Goal: Information Seeking & Learning: Learn about a topic

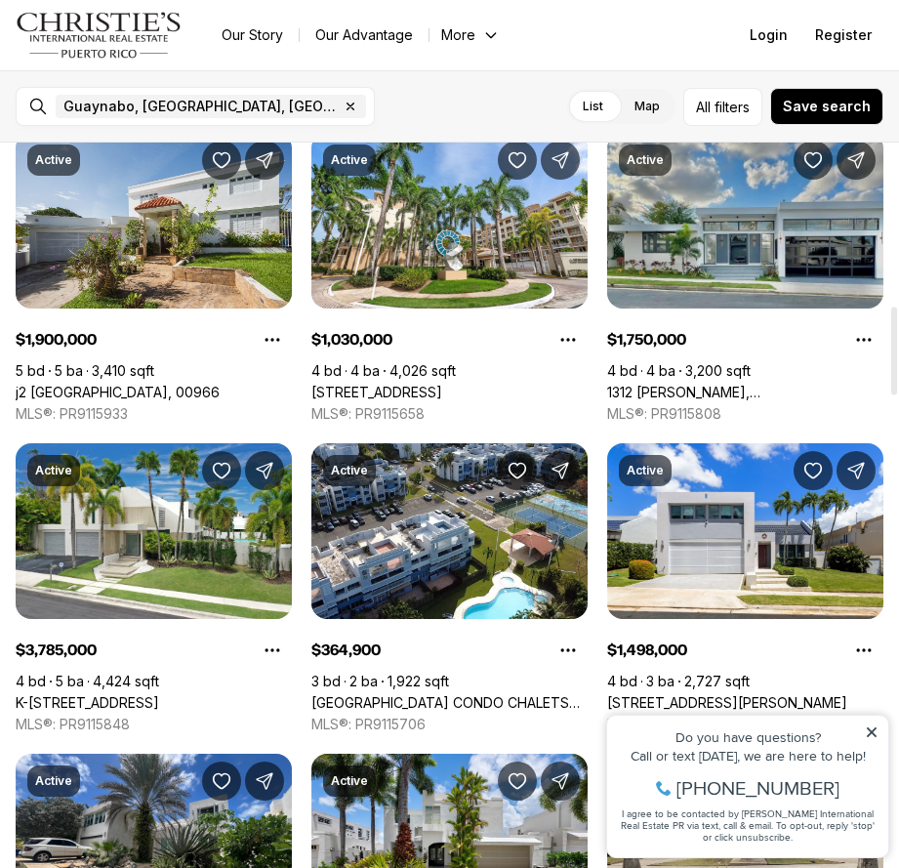
scroll to position [1367, 0]
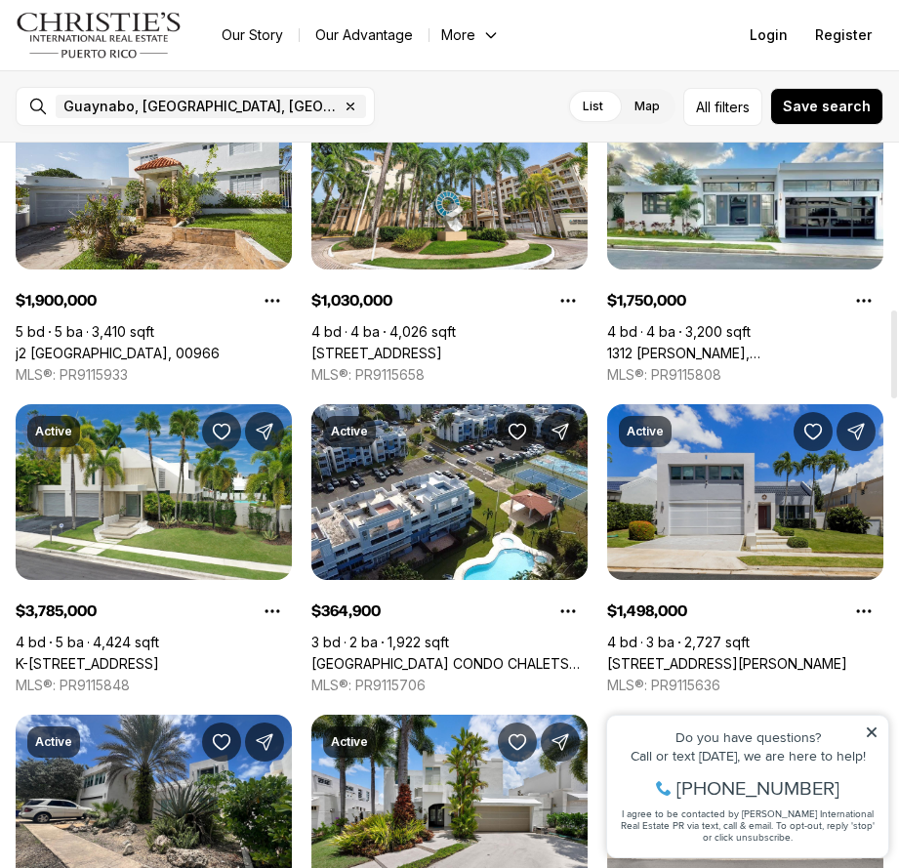
click at [749, 655] on link "[STREET_ADDRESS][PERSON_NAME]" at bounding box center [727, 664] width 240 height 18
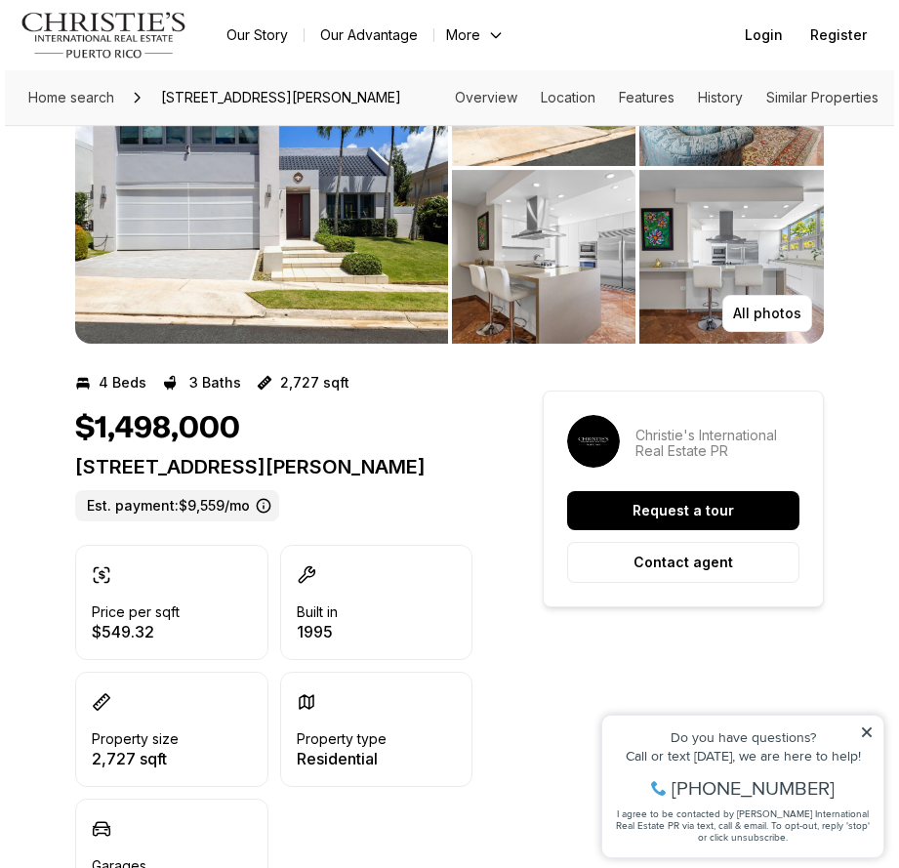
scroll to position [195, 0]
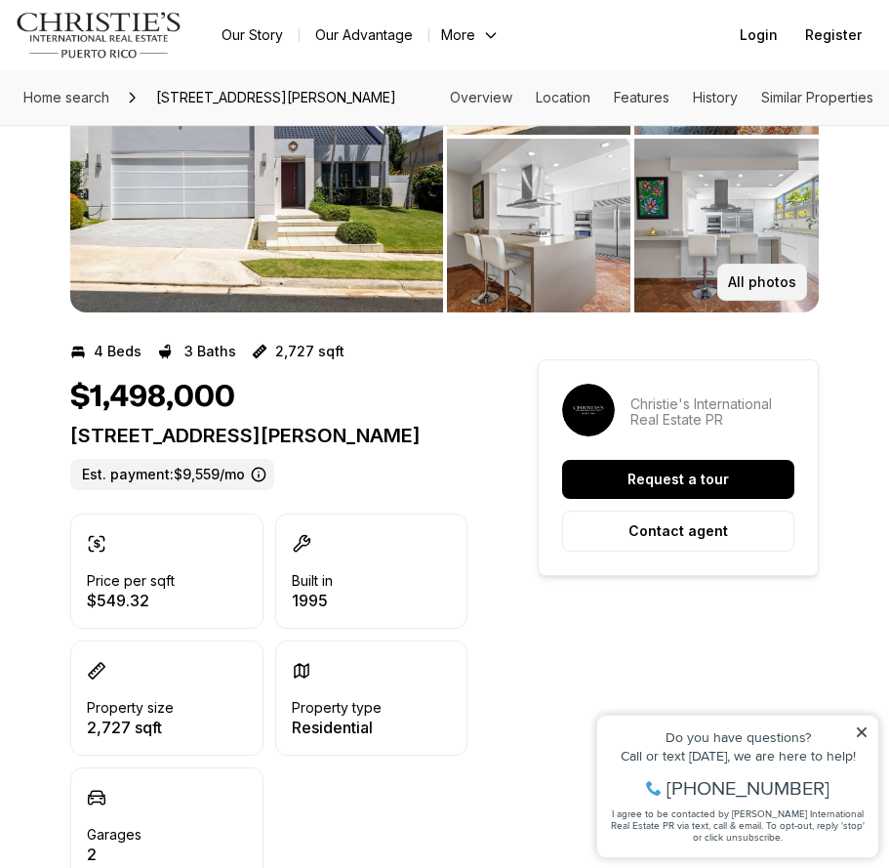
click at [756, 284] on p "All photos" at bounding box center [762, 282] width 68 height 16
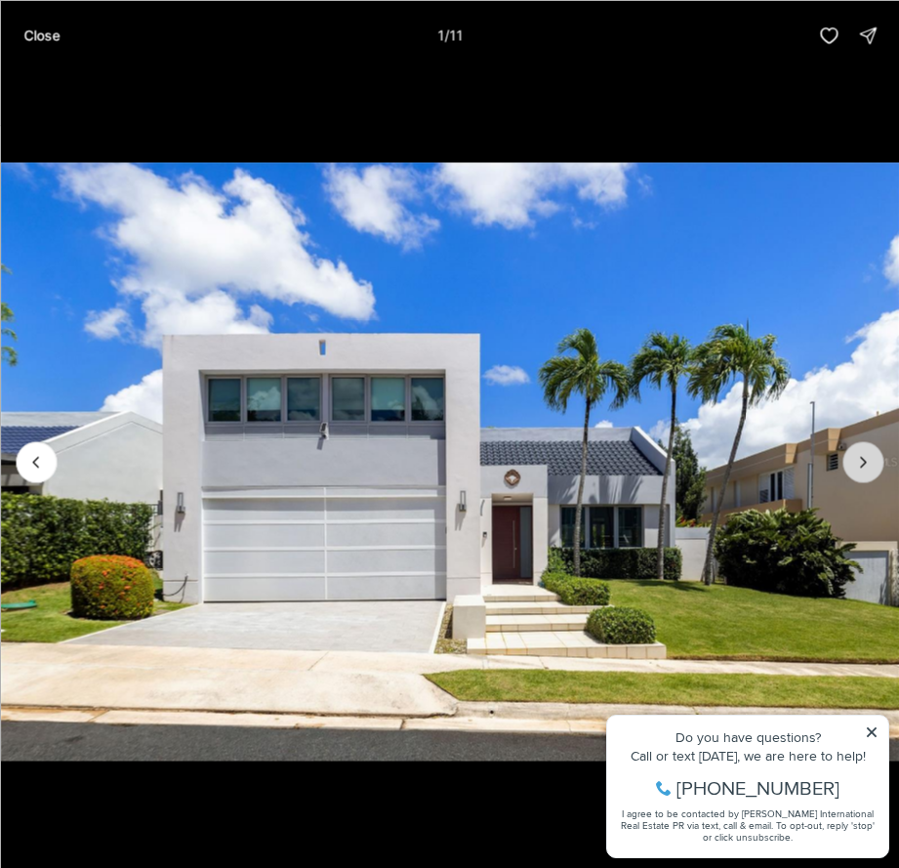
click at [865, 457] on icon "Next slide" at bounding box center [863, 462] width 20 height 20
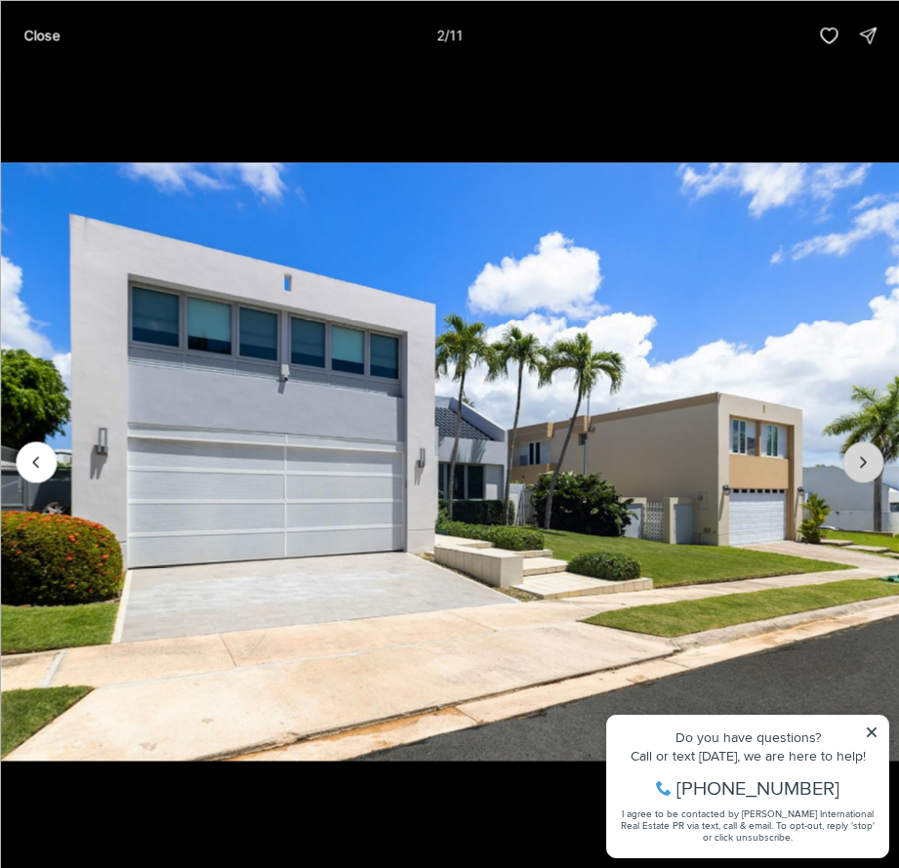
click at [865, 457] on icon "Next slide" at bounding box center [863, 462] width 20 height 20
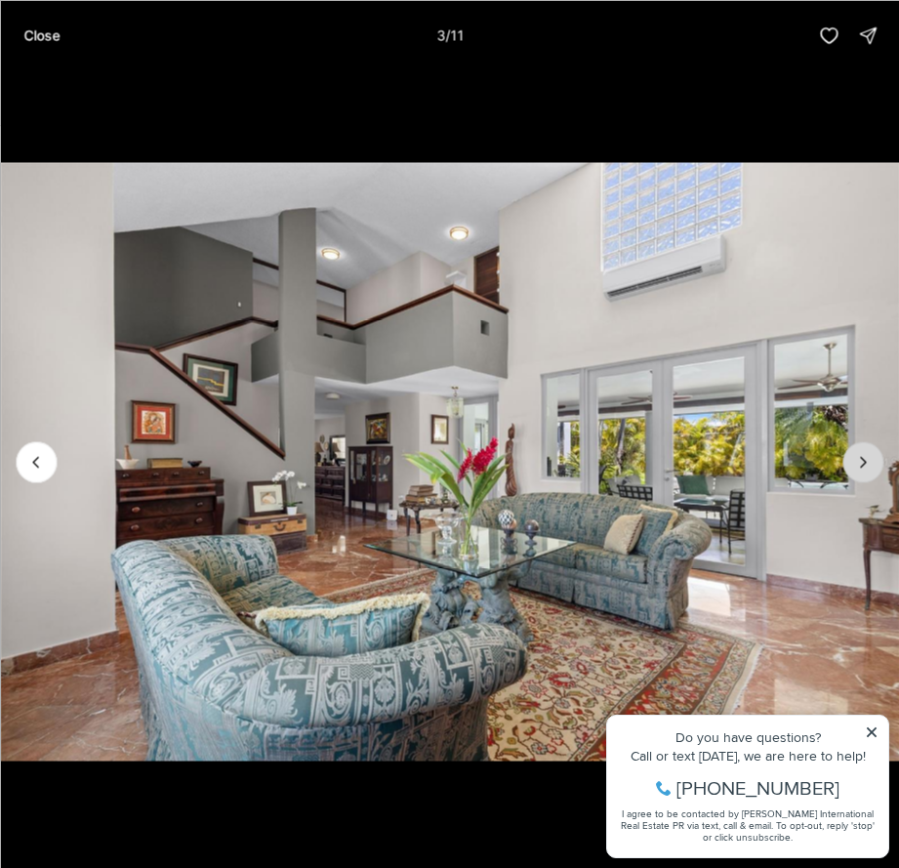
click at [864, 463] on icon "Next slide" at bounding box center [863, 462] width 20 height 20
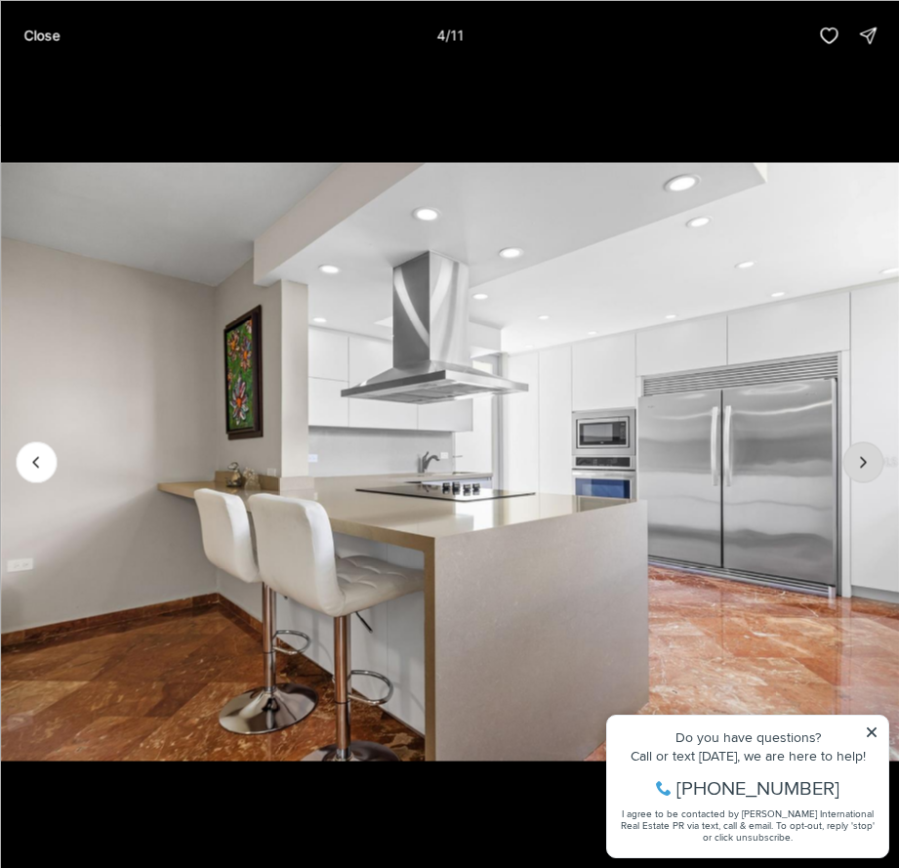
click at [864, 463] on icon "Next slide" at bounding box center [863, 462] width 20 height 20
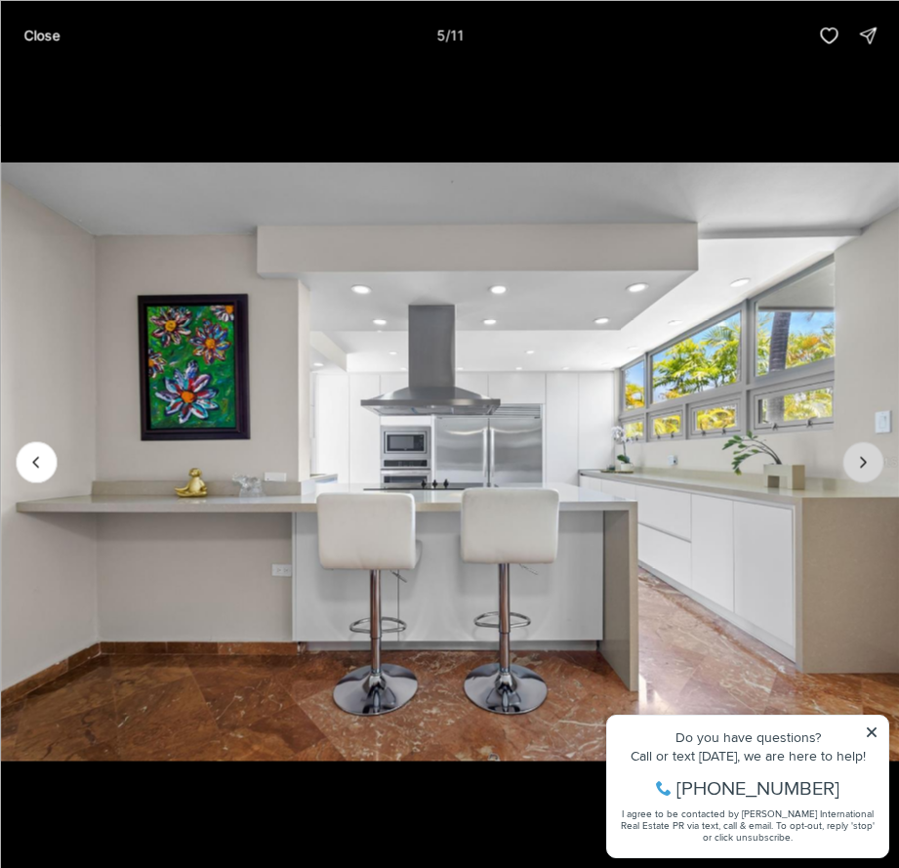
click at [864, 463] on icon "Next slide" at bounding box center [863, 462] width 20 height 20
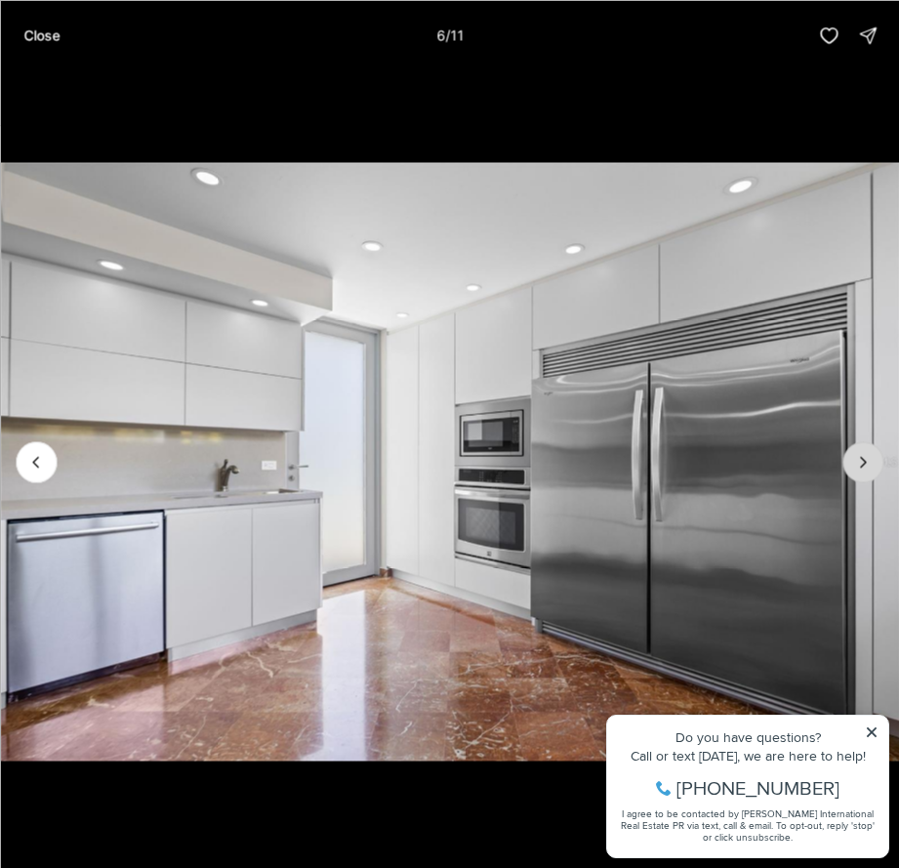
click at [864, 463] on icon "Next slide" at bounding box center [863, 462] width 20 height 20
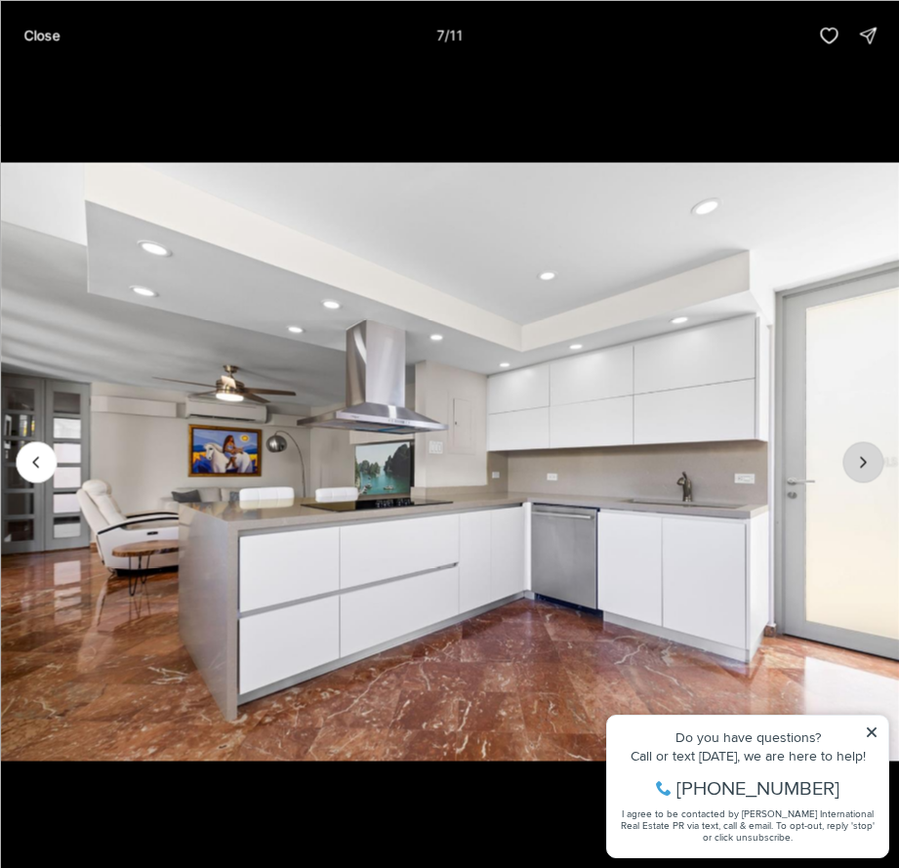
click at [864, 463] on icon "Next slide" at bounding box center [863, 462] width 20 height 20
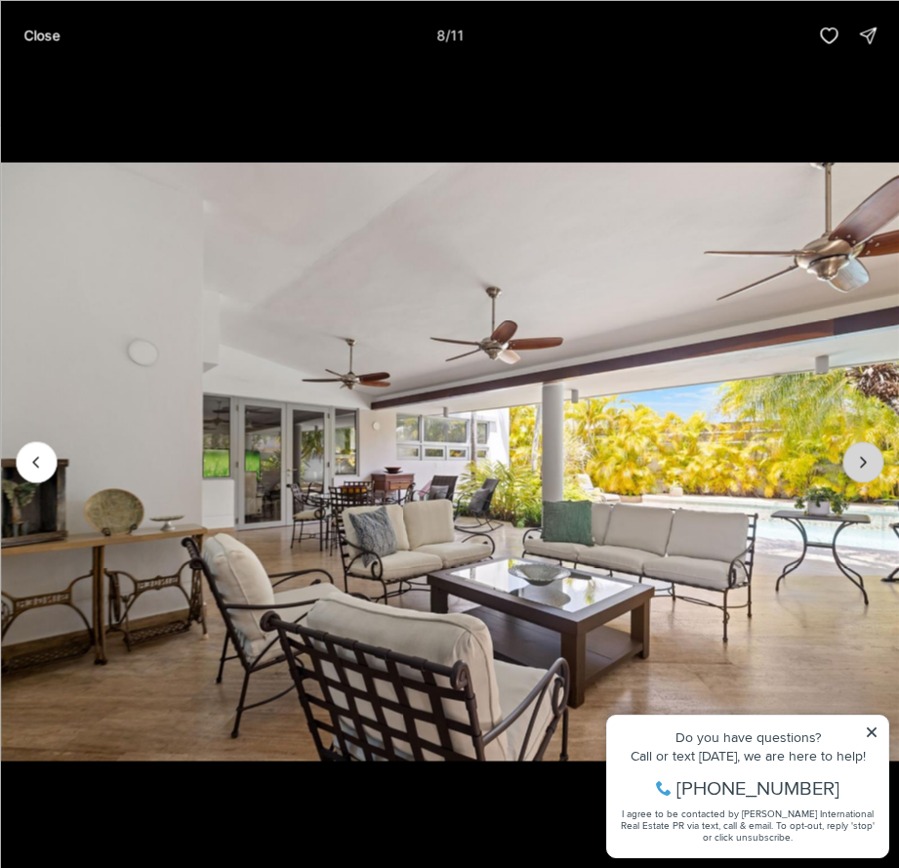
click at [864, 463] on icon "Next slide" at bounding box center [863, 462] width 20 height 20
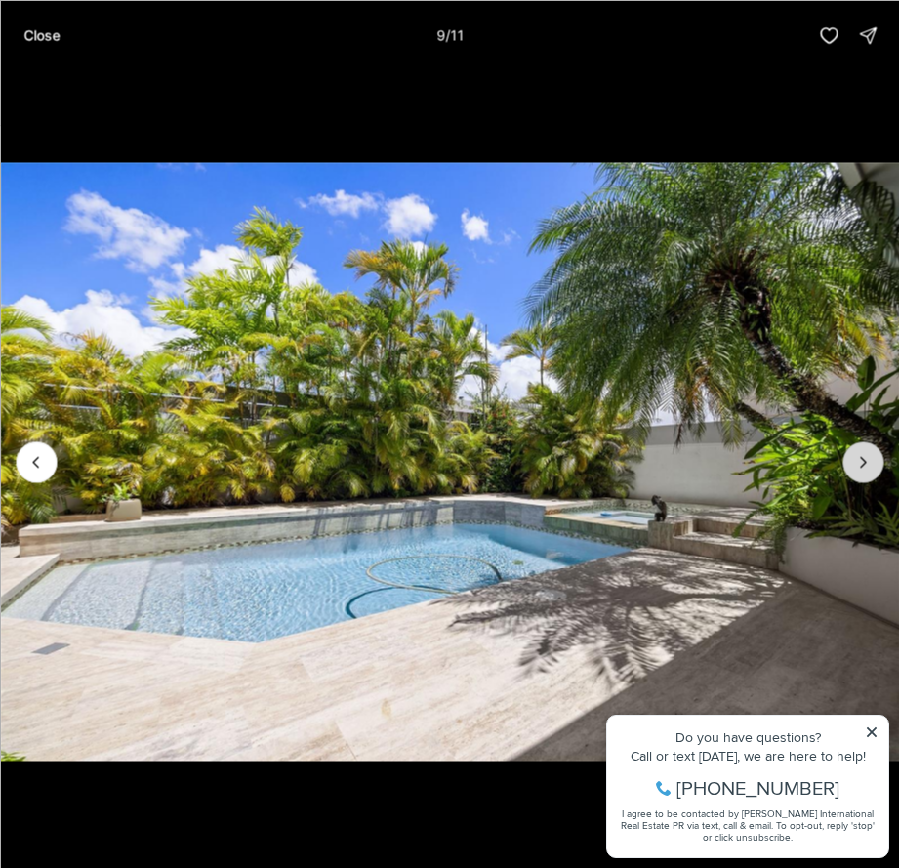
click at [864, 463] on icon "Next slide" at bounding box center [863, 462] width 20 height 20
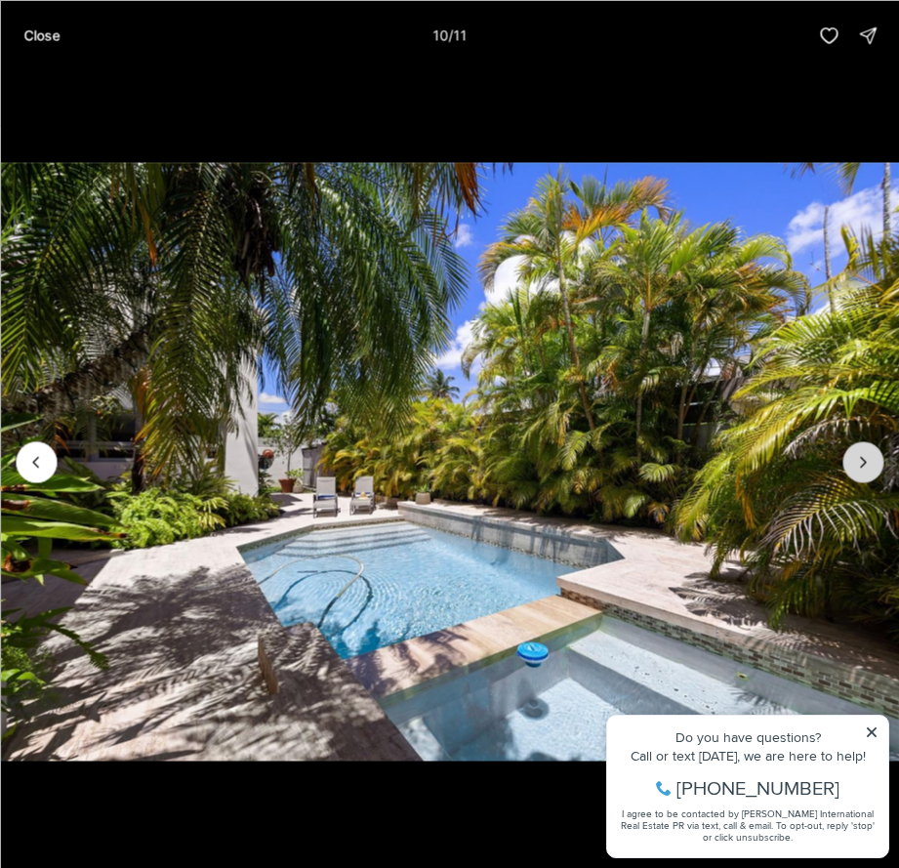
click at [864, 463] on icon "Next slide" at bounding box center [863, 462] width 20 height 20
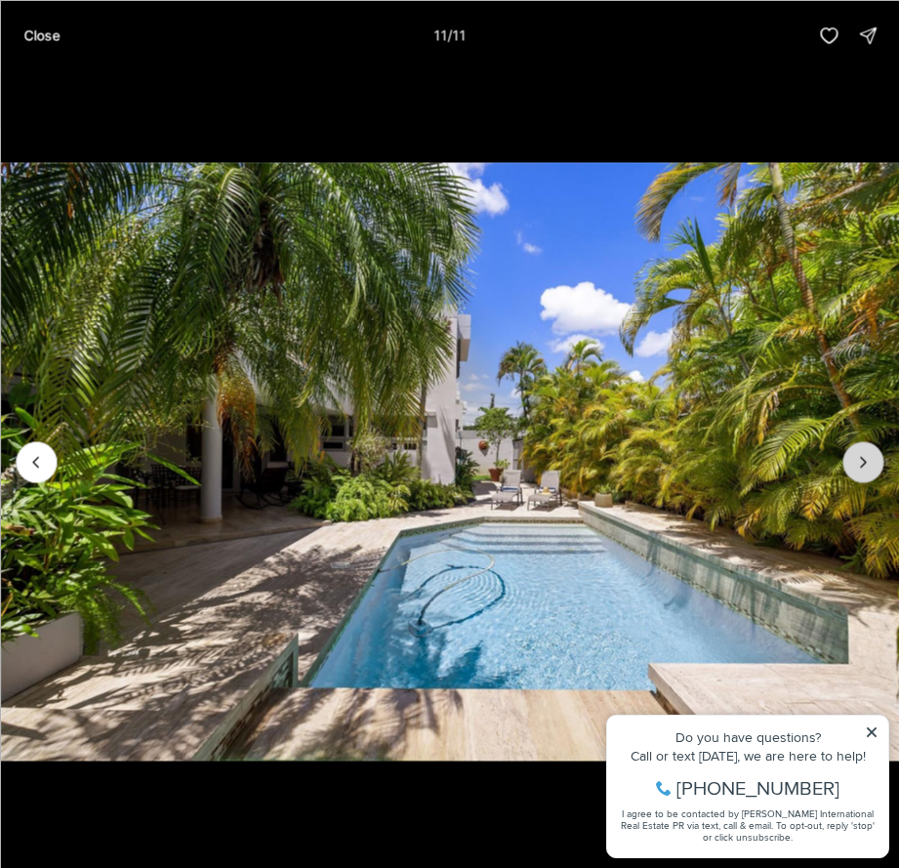
click at [864, 463] on div at bounding box center [863, 461] width 41 height 41
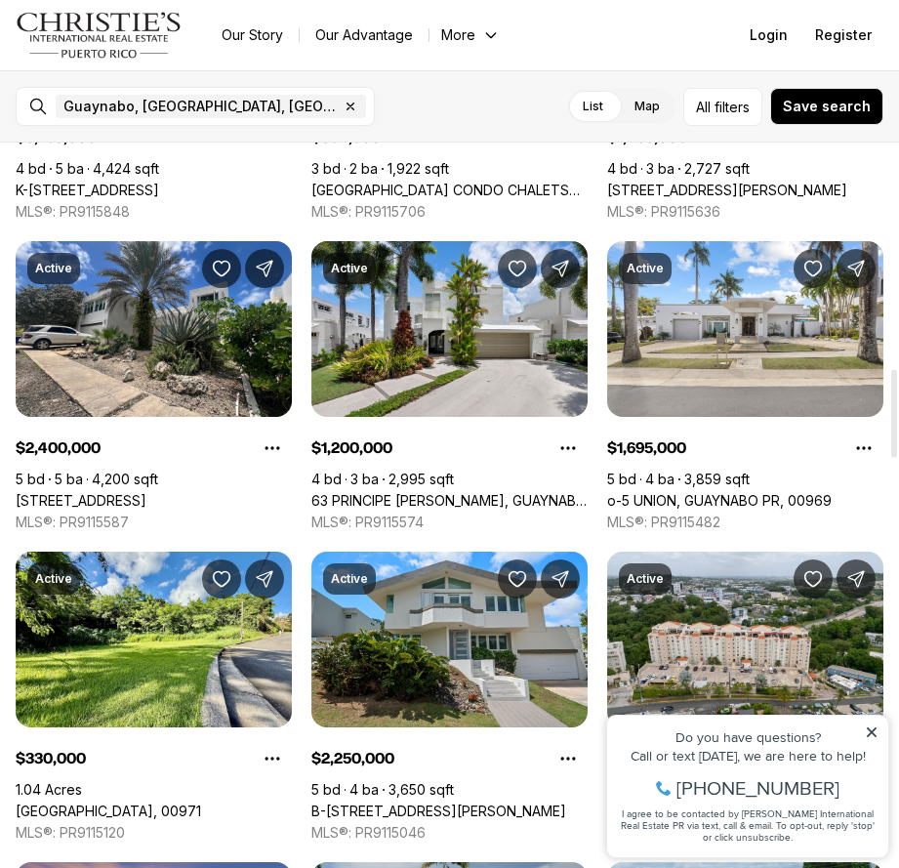
scroll to position [1855, 0]
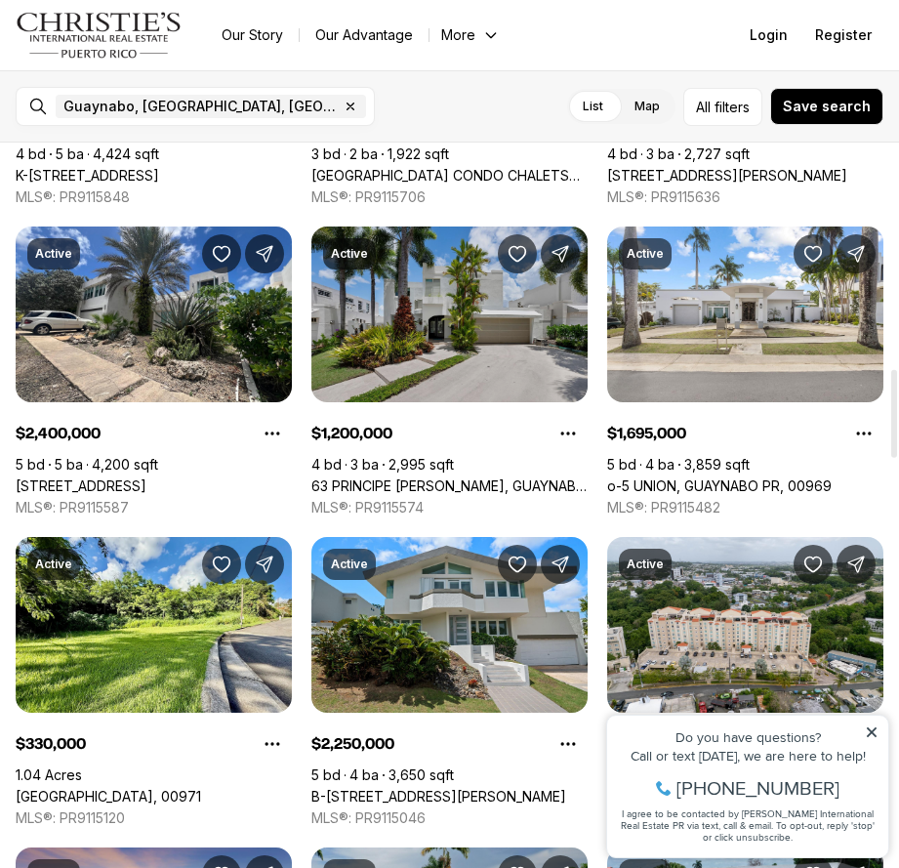
click at [509, 477] on link "63 PRINCIPE [PERSON_NAME], GUAYNABO PR, 00969" at bounding box center [449, 486] width 276 height 18
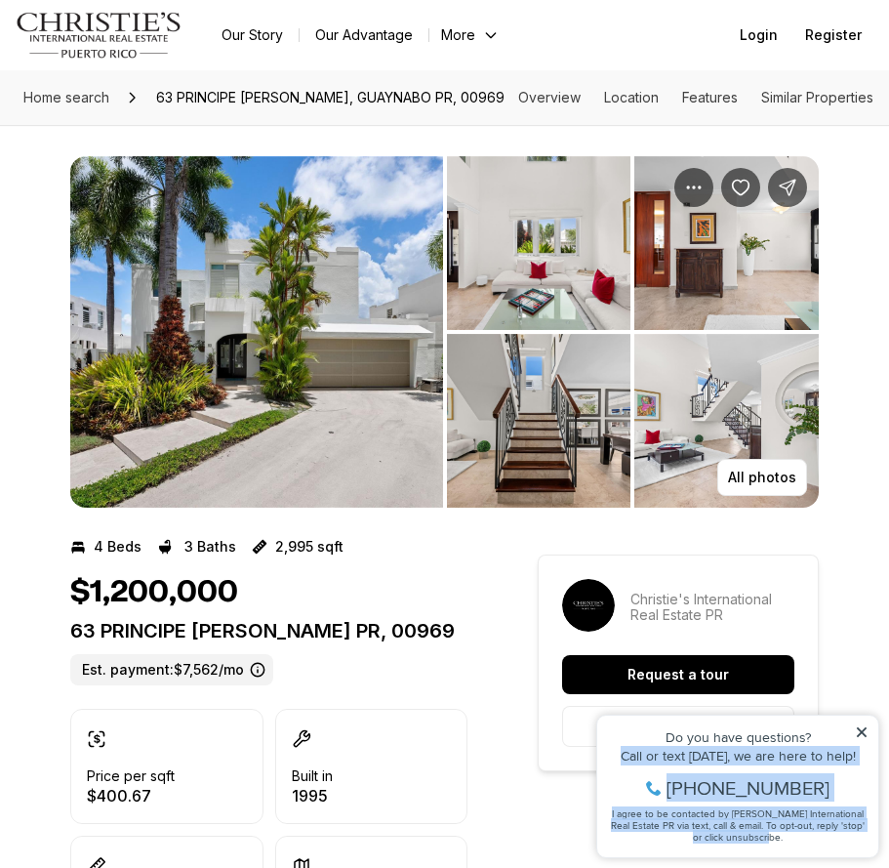
click at [860, 725] on div "Property added to favorites View 3 saved properties Property added to favorites…" at bounding box center [737, 787] width 283 height 144
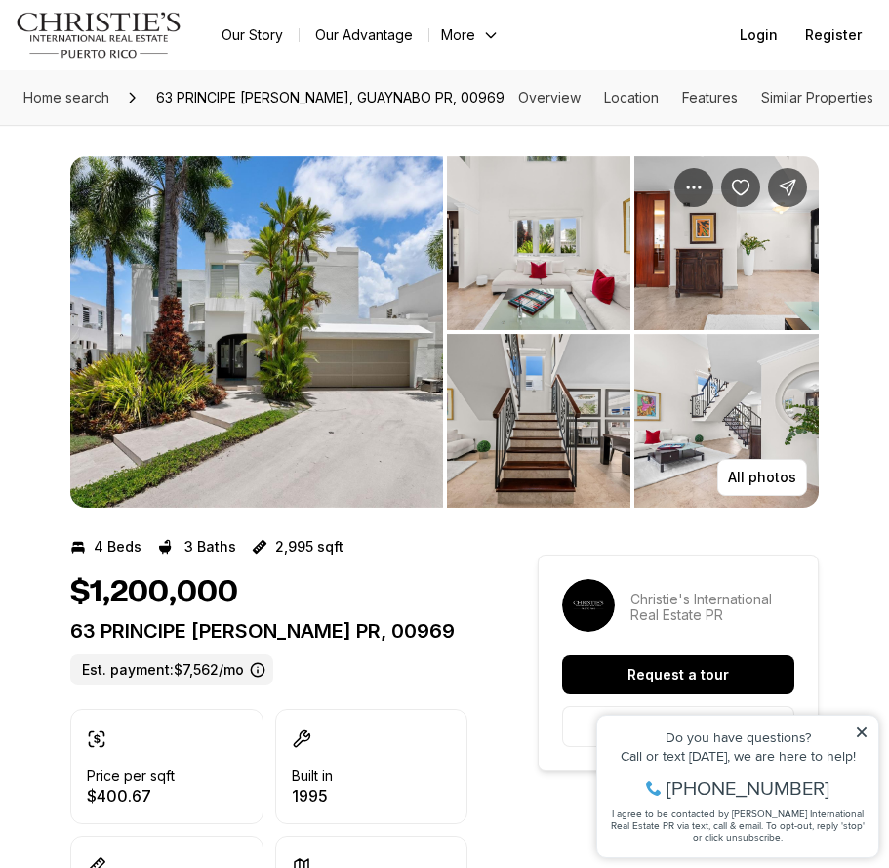
click at [861, 727] on icon at bounding box center [862, 732] width 14 height 14
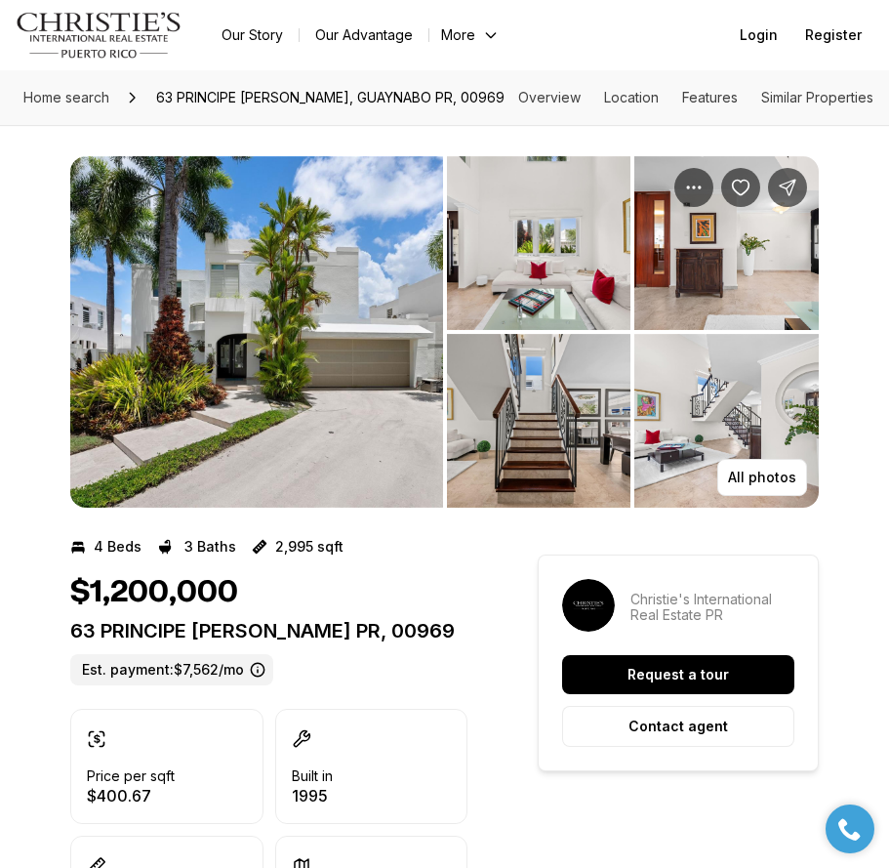
click at [374, 248] on img "View image gallery" at bounding box center [256, 331] width 373 height 351
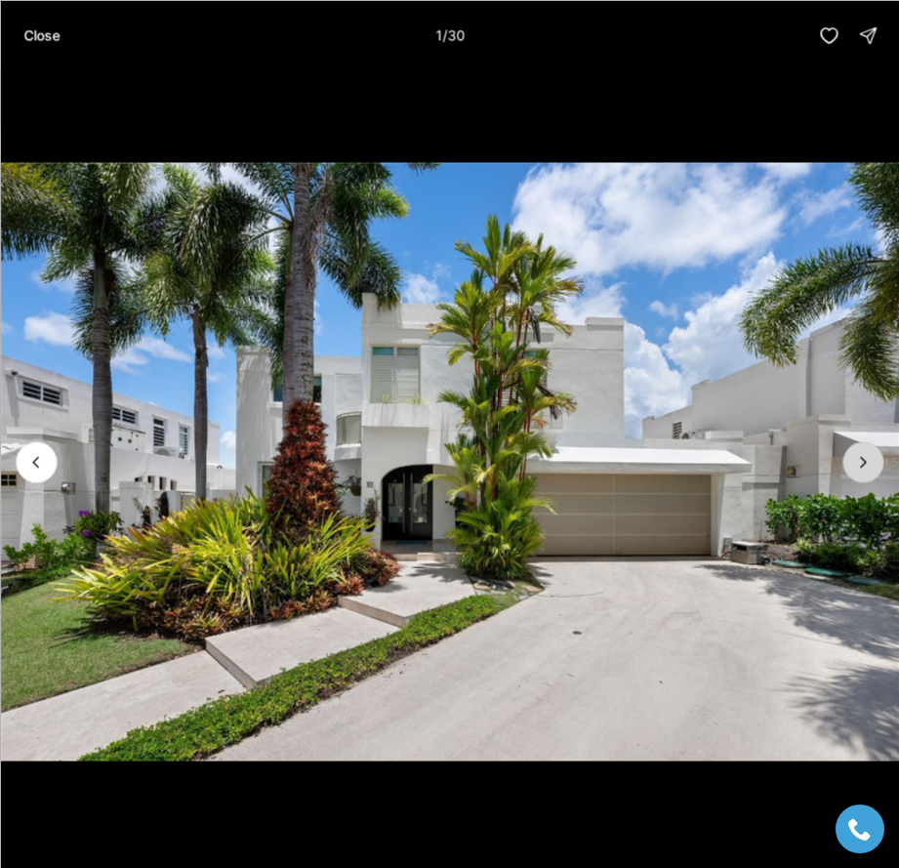
click at [860, 454] on icon "Next slide" at bounding box center [863, 462] width 20 height 20
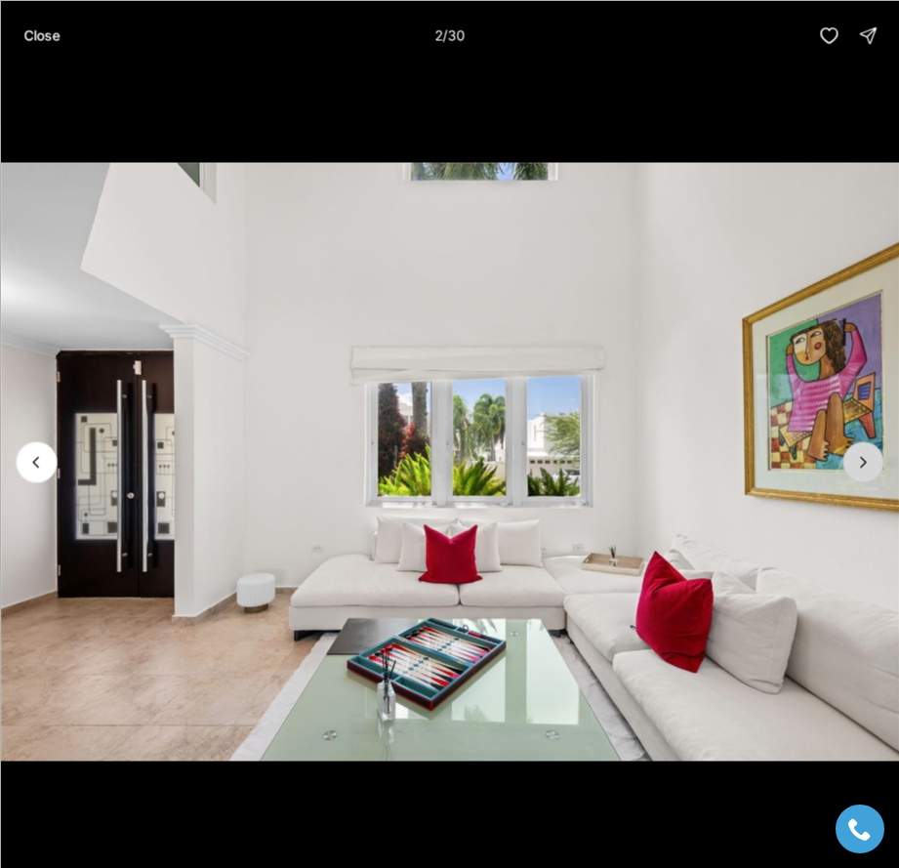
click at [861, 456] on icon "Next slide" at bounding box center [863, 462] width 20 height 20
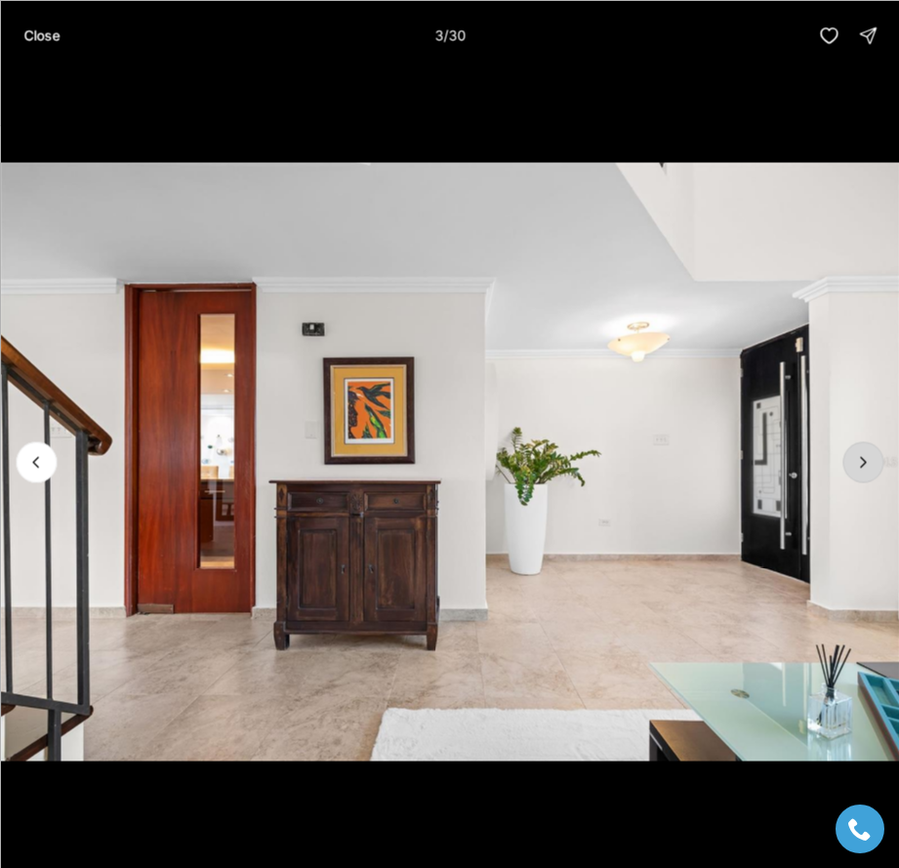
click at [861, 456] on icon "Next slide" at bounding box center [863, 462] width 20 height 20
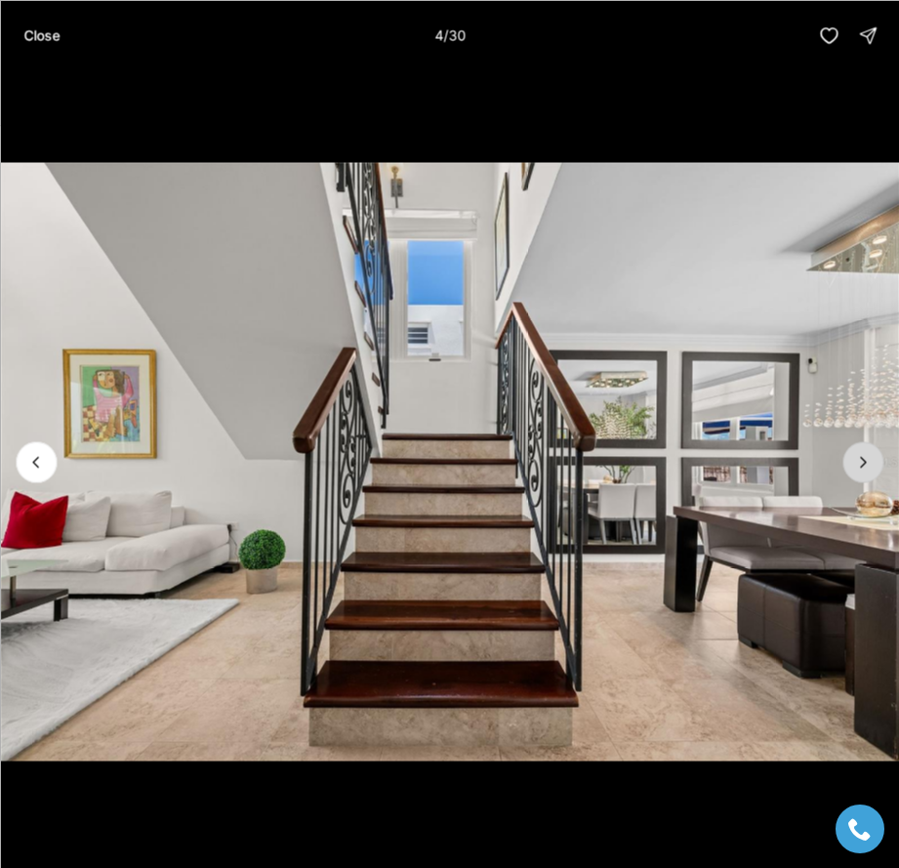
click at [861, 456] on icon "Next slide" at bounding box center [863, 462] width 20 height 20
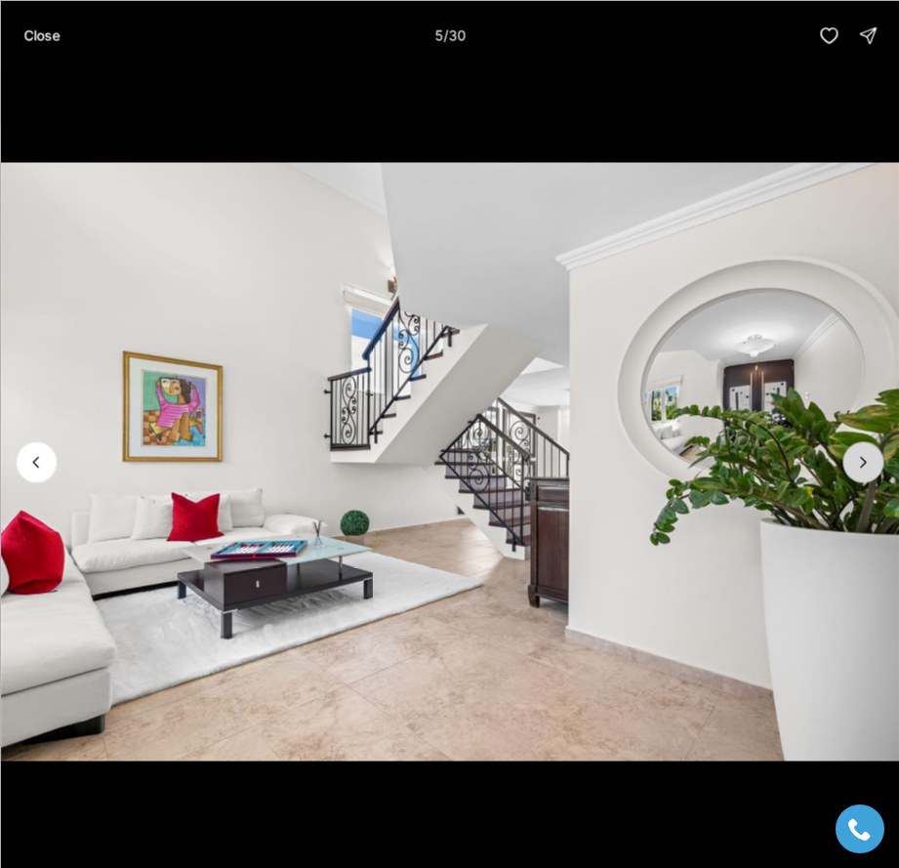
click at [861, 456] on icon "Next slide" at bounding box center [863, 462] width 20 height 20
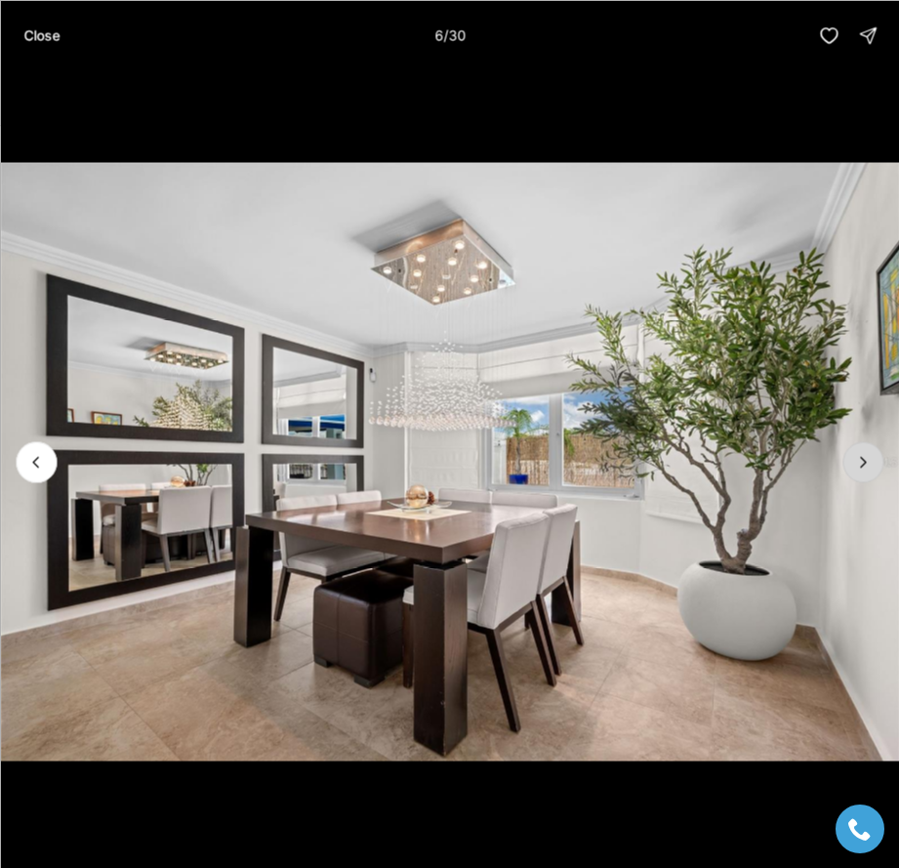
click at [861, 456] on icon "Next slide" at bounding box center [863, 462] width 20 height 20
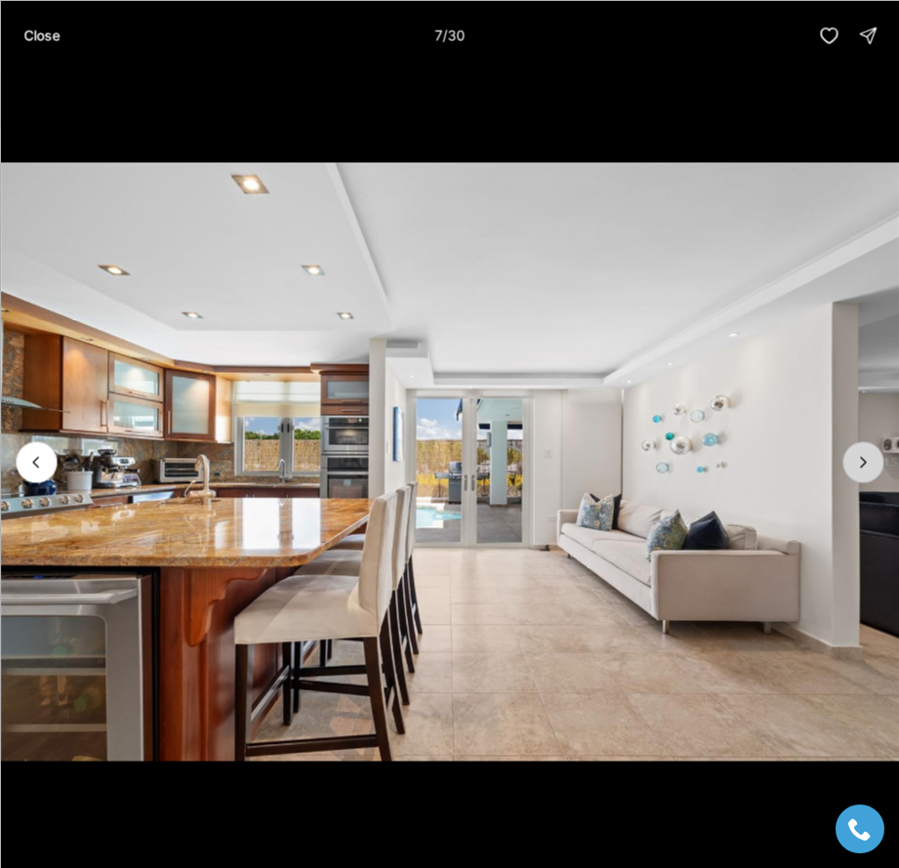
click at [861, 456] on icon "Next slide" at bounding box center [863, 462] width 20 height 20
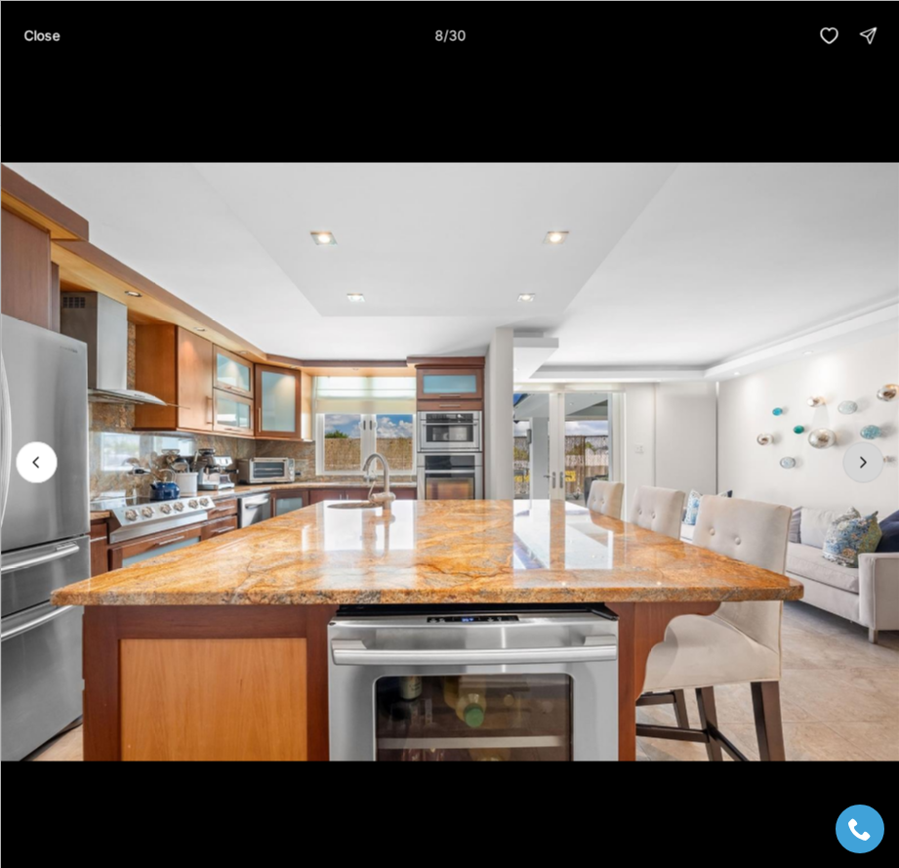
click at [861, 456] on icon "Next slide" at bounding box center [863, 462] width 20 height 20
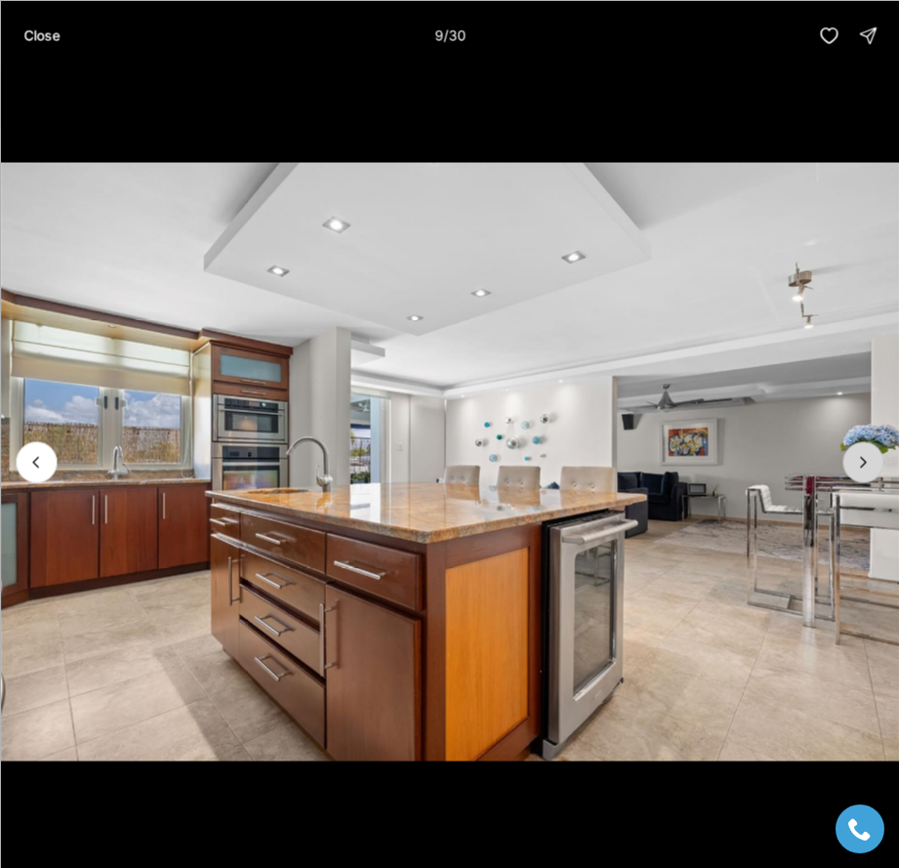
click at [861, 456] on icon "Next slide" at bounding box center [863, 462] width 20 height 20
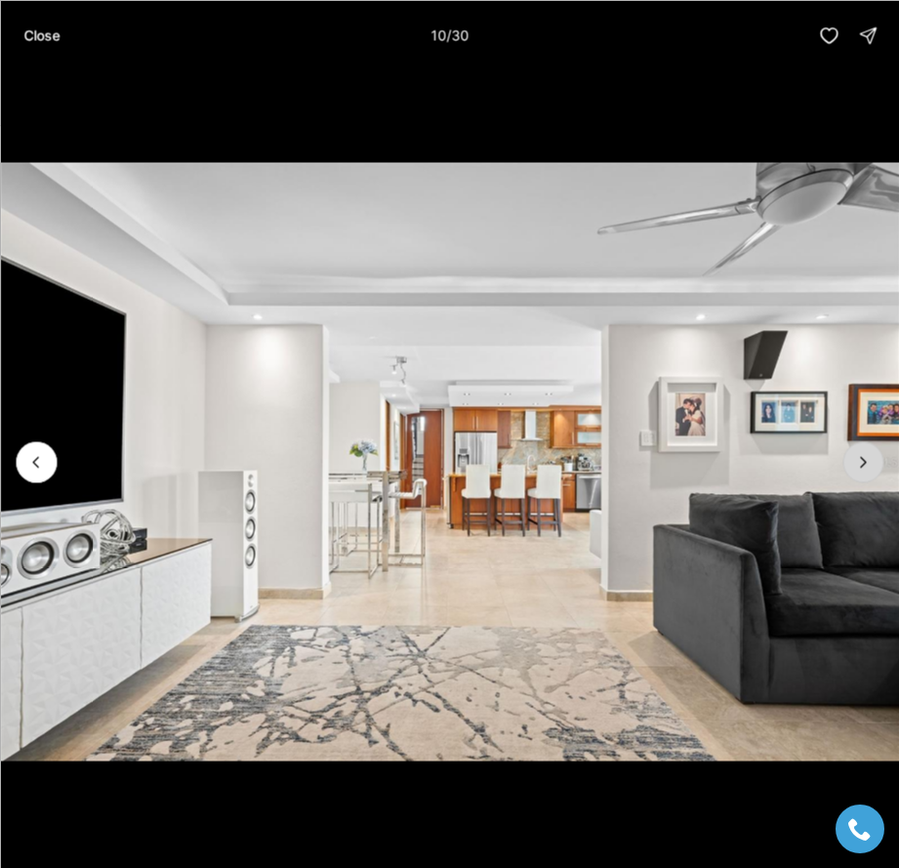
click at [861, 456] on icon "Next slide" at bounding box center [863, 462] width 20 height 20
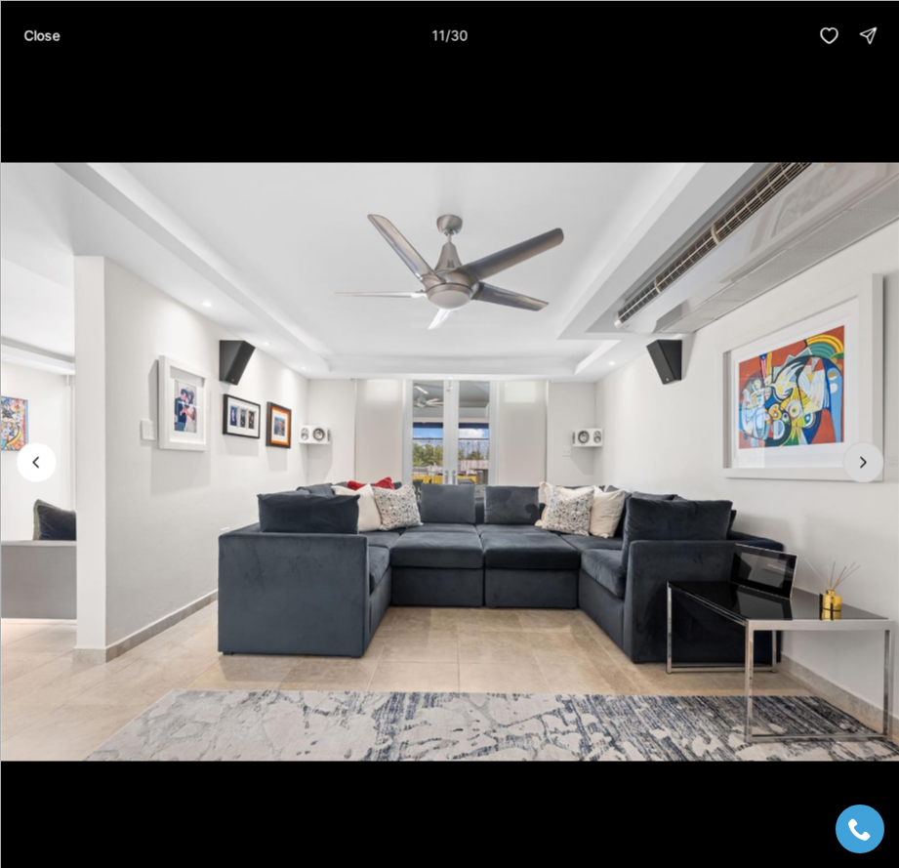
click at [861, 456] on icon "Next slide" at bounding box center [863, 462] width 20 height 20
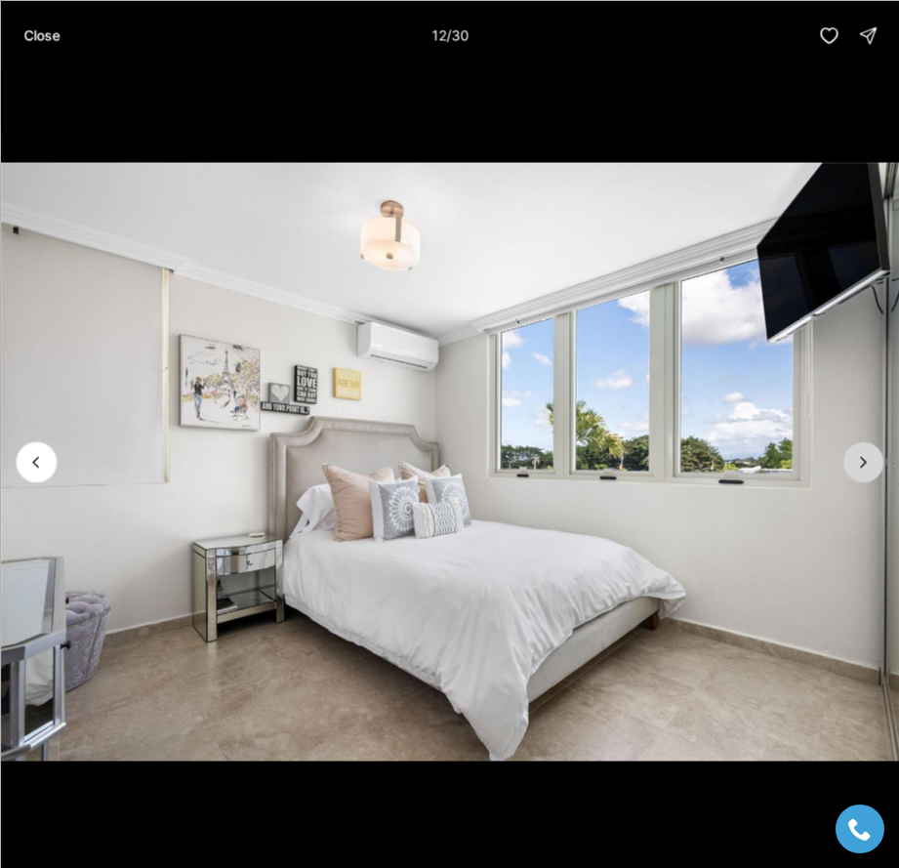
click at [861, 456] on icon "Next slide" at bounding box center [863, 462] width 20 height 20
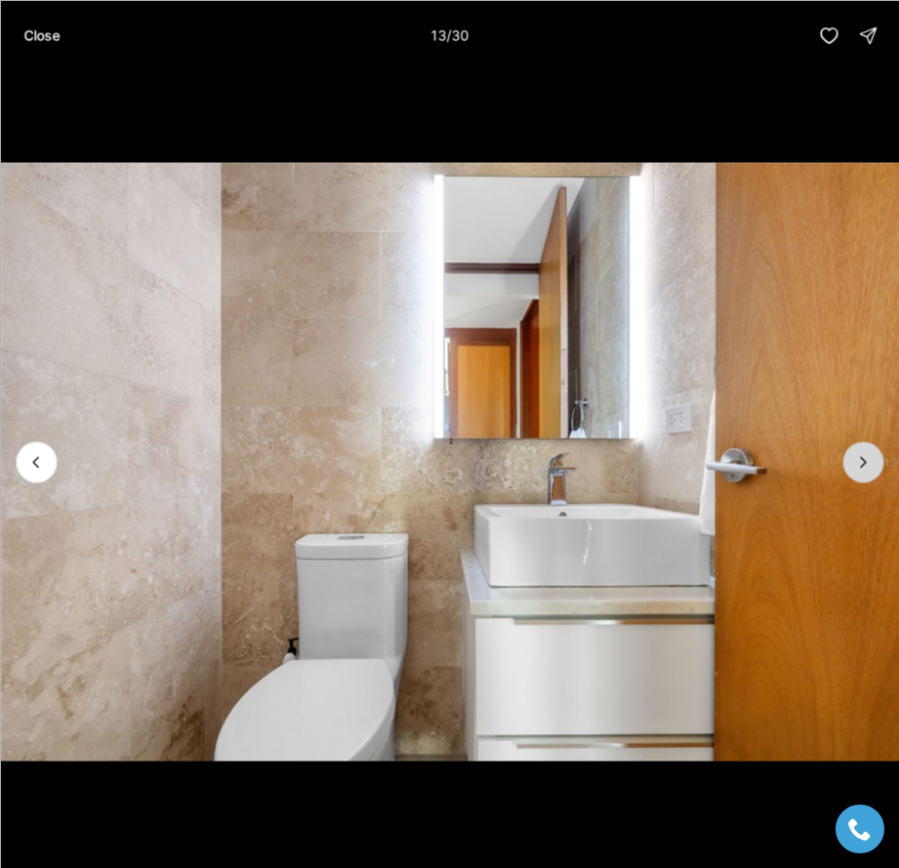
click at [861, 456] on icon "Next slide" at bounding box center [863, 462] width 20 height 20
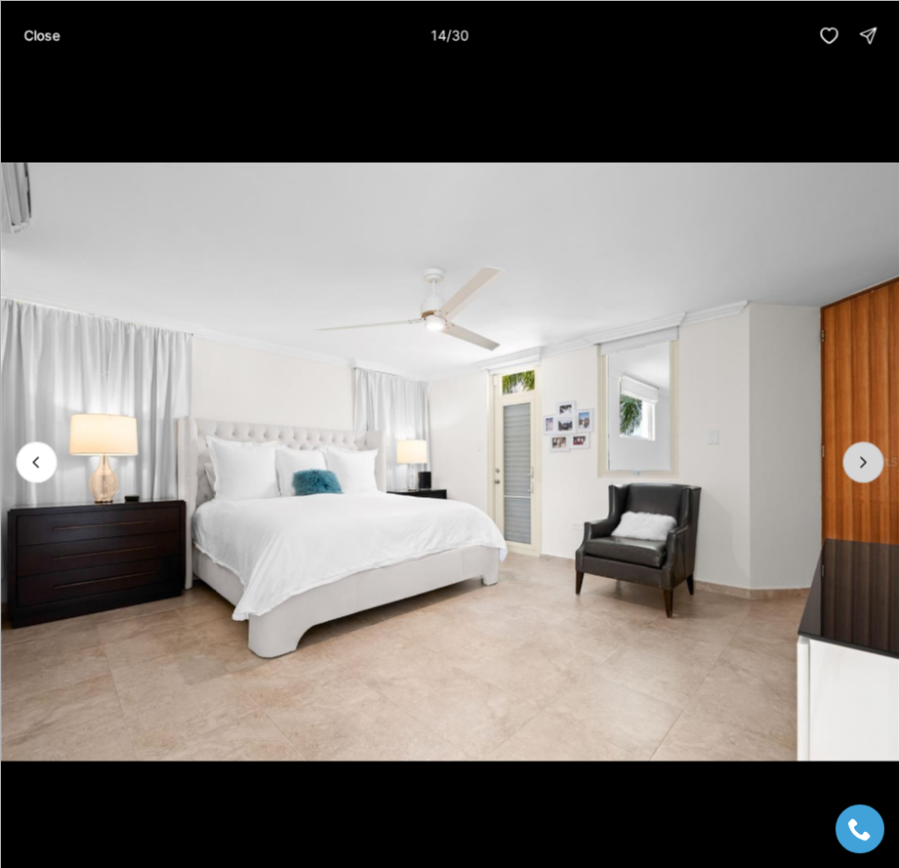
click at [861, 456] on icon "Next slide" at bounding box center [863, 462] width 20 height 20
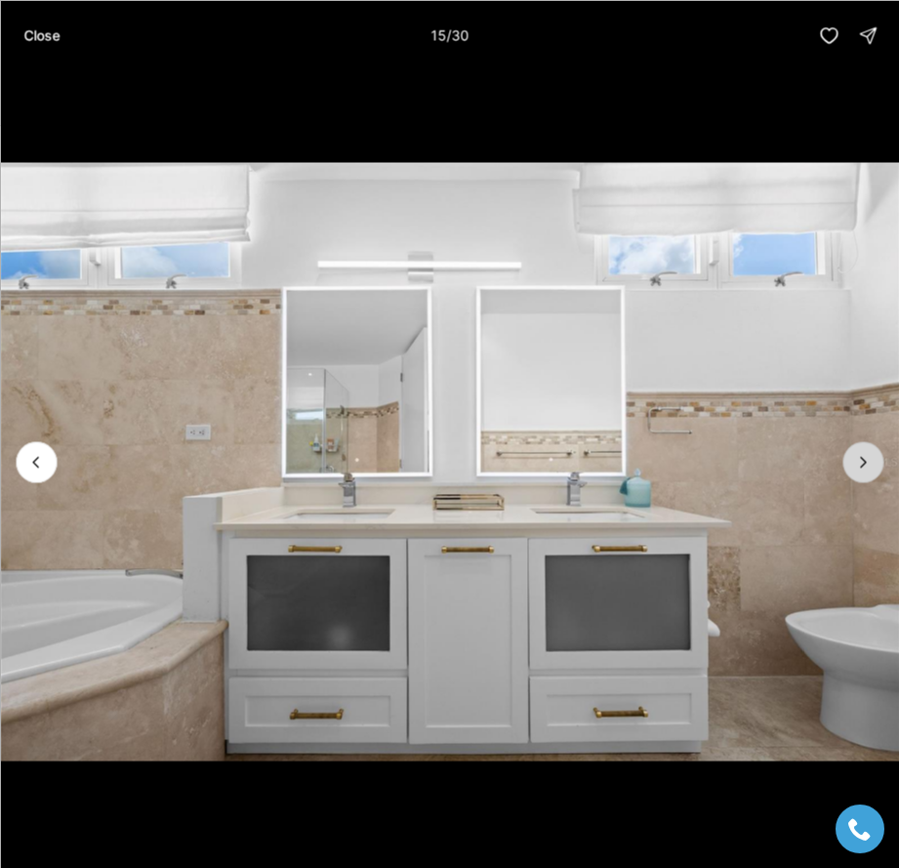
click at [861, 456] on icon "Next slide" at bounding box center [863, 462] width 20 height 20
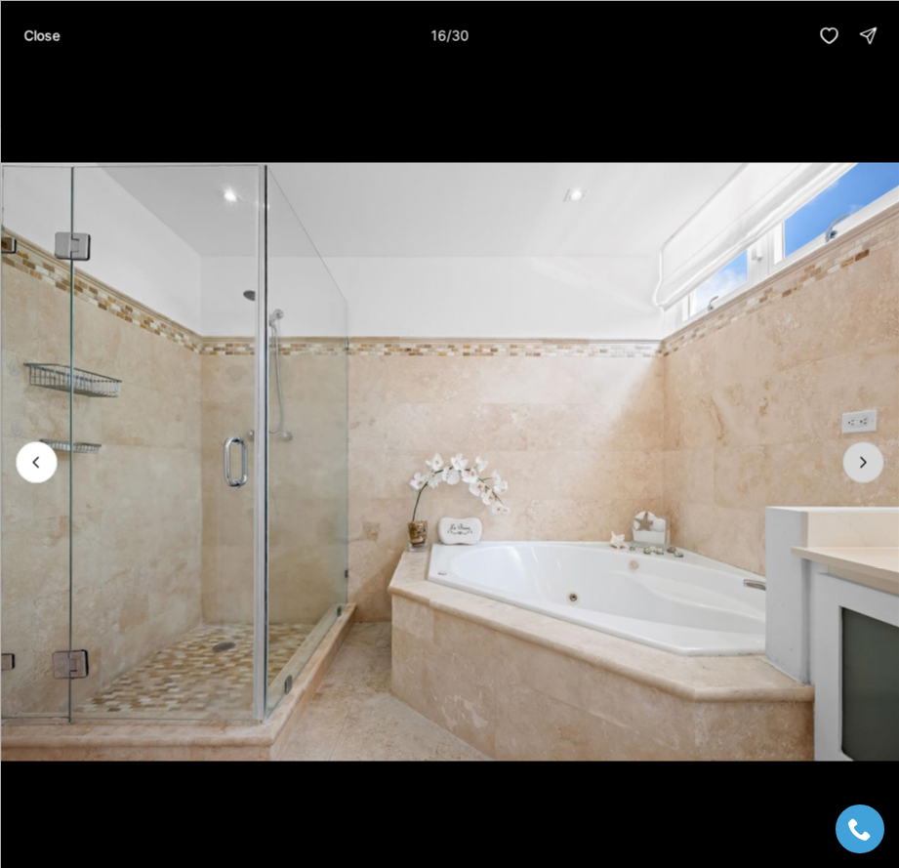
click at [861, 456] on icon "Next slide" at bounding box center [863, 462] width 20 height 20
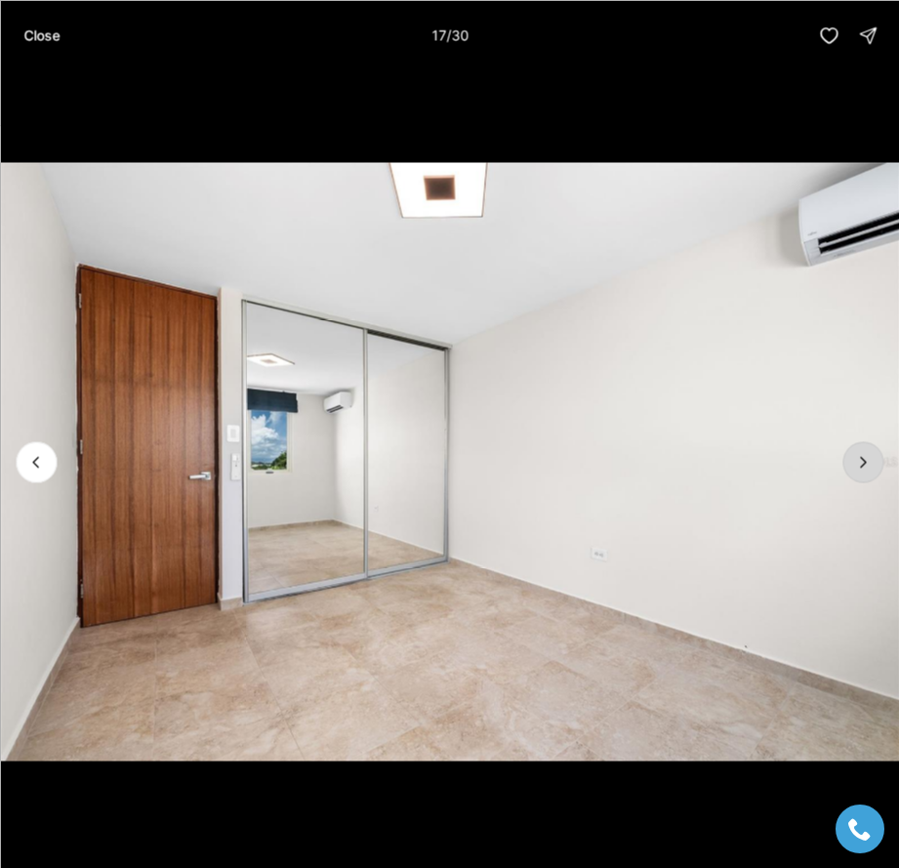
click at [861, 456] on icon "Next slide" at bounding box center [863, 462] width 20 height 20
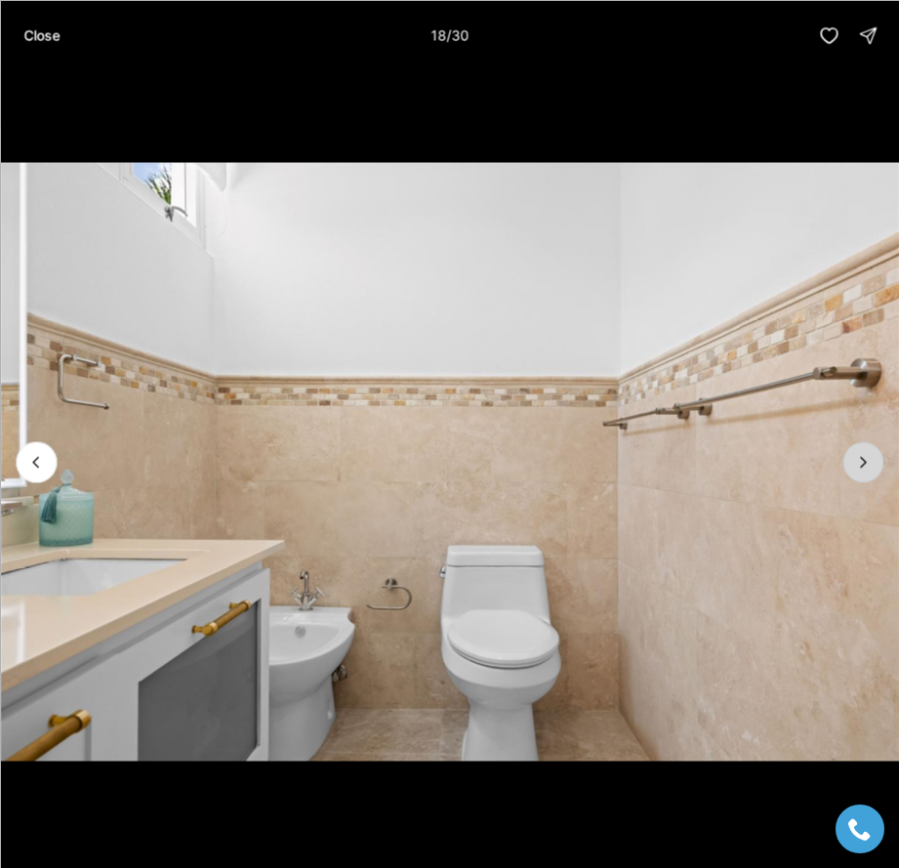
click at [861, 456] on icon "Next slide" at bounding box center [863, 462] width 20 height 20
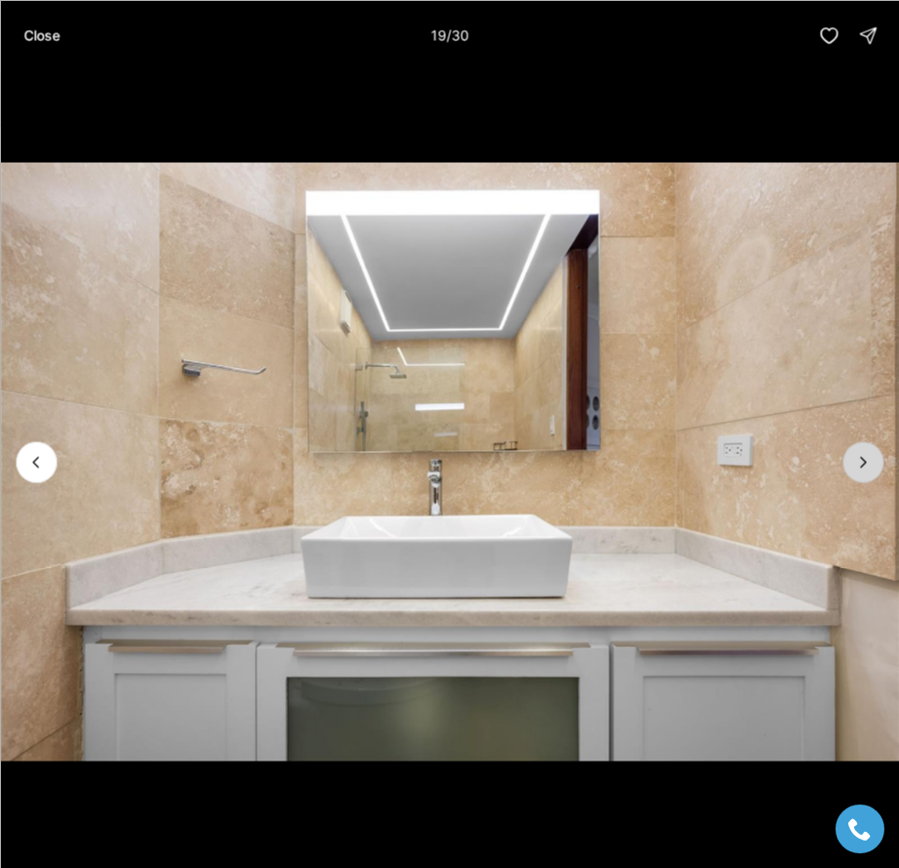
click at [861, 456] on icon "Next slide" at bounding box center [863, 462] width 20 height 20
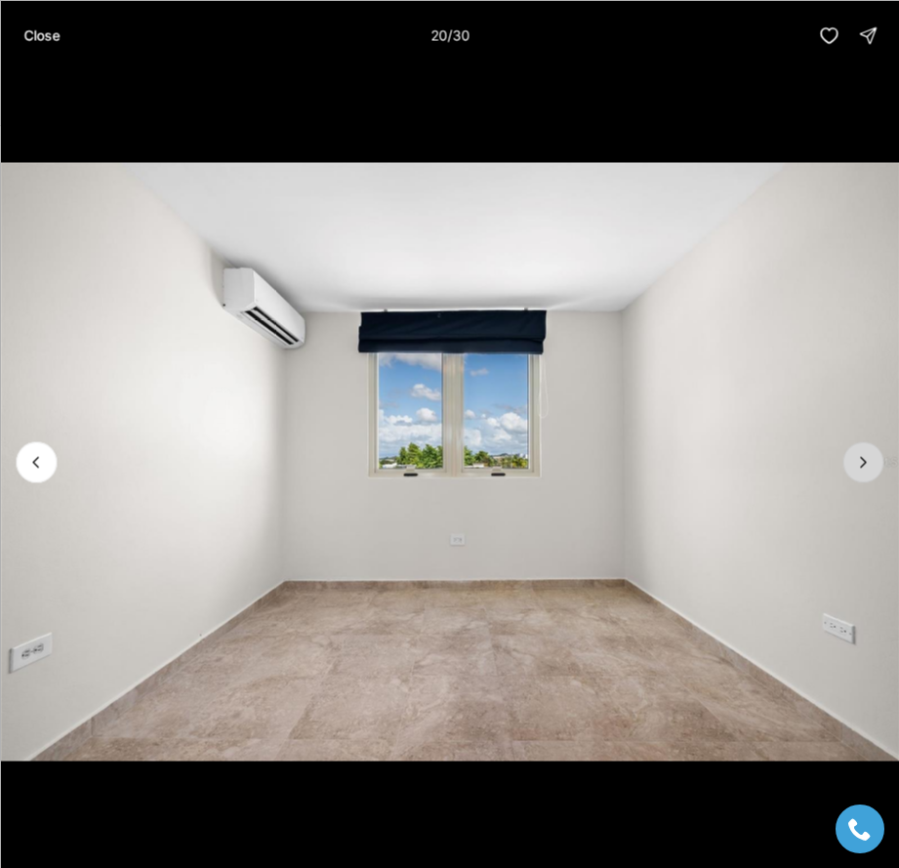
click at [861, 456] on icon "Next slide" at bounding box center [863, 462] width 20 height 20
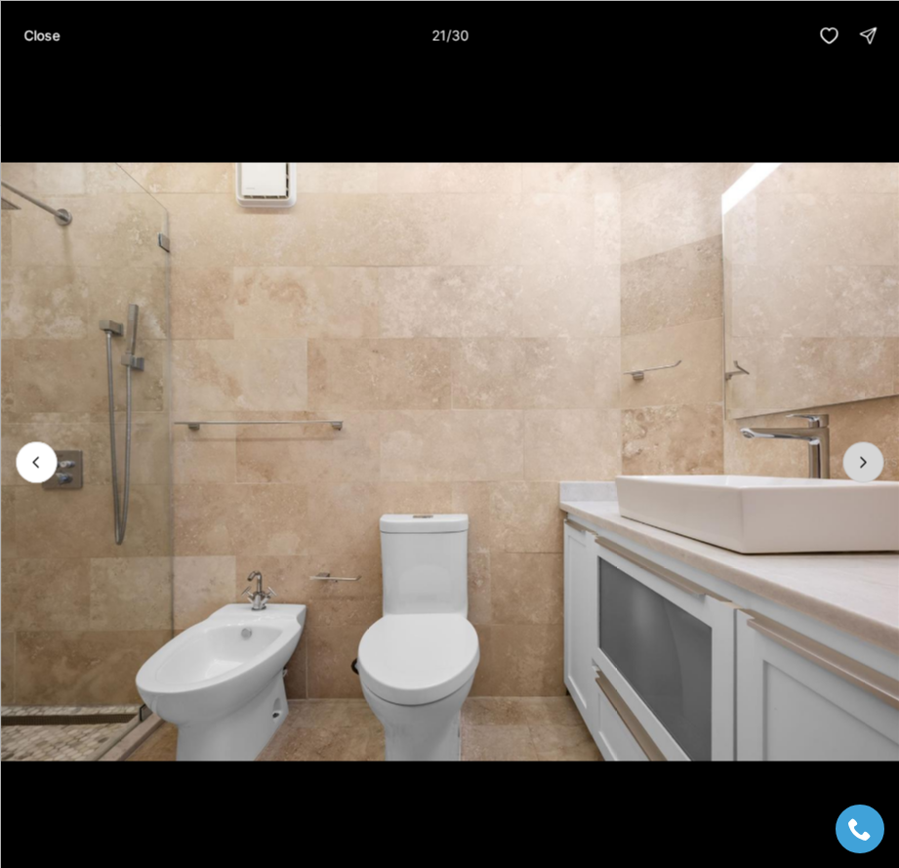
click at [861, 456] on icon "Next slide" at bounding box center [863, 462] width 20 height 20
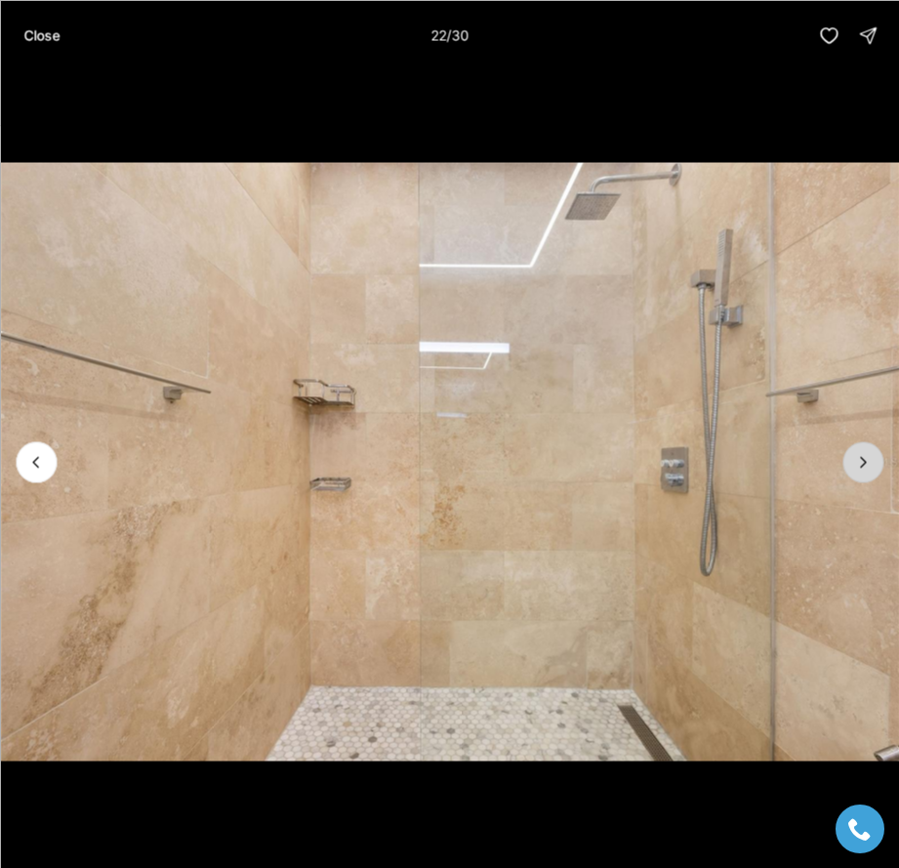
click at [861, 456] on icon "Next slide" at bounding box center [863, 462] width 20 height 20
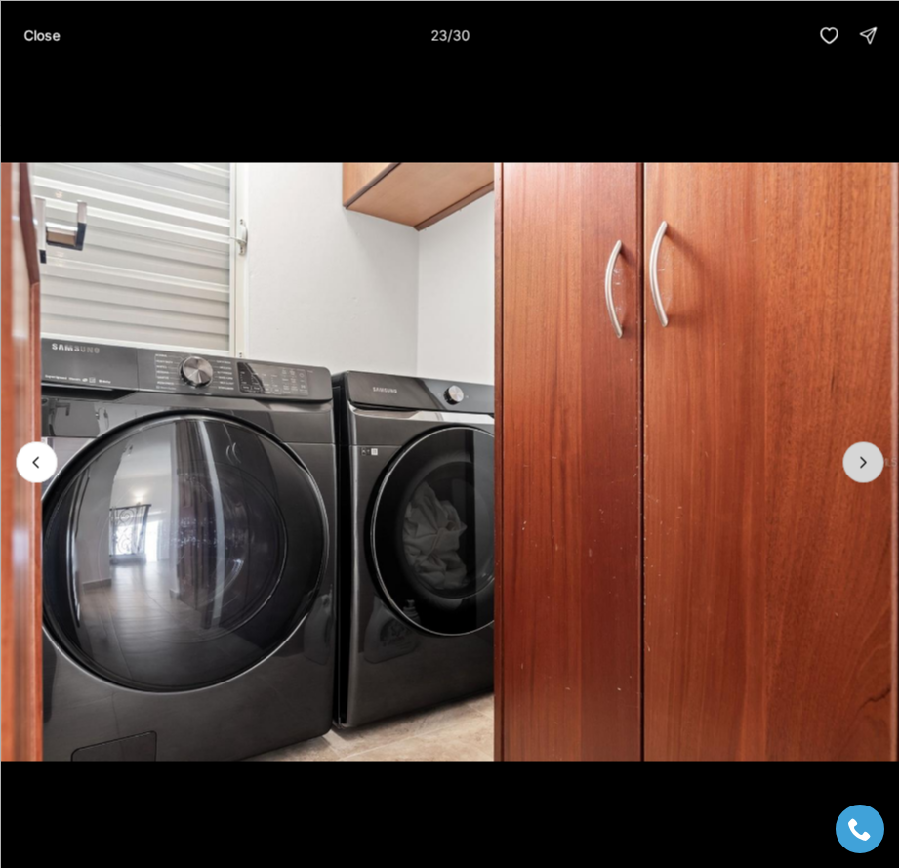
click at [861, 456] on icon "Next slide" at bounding box center [863, 462] width 20 height 20
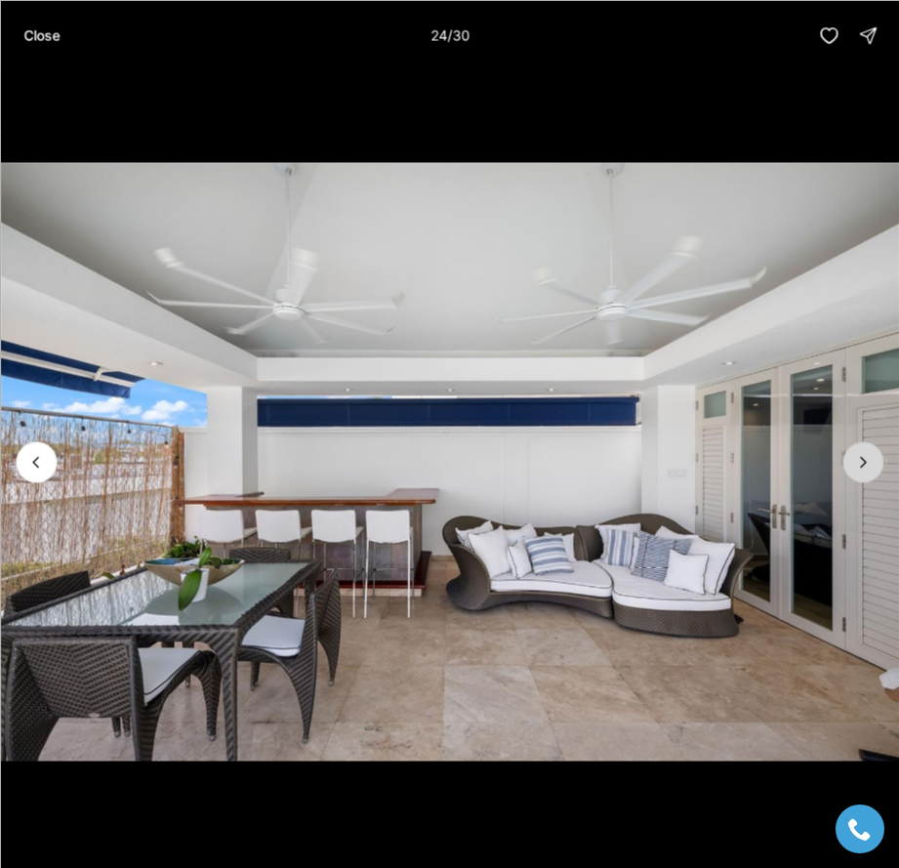
click at [861, 456] on icon "Next slide" at bounding box center [863, 462] width 20 height 20
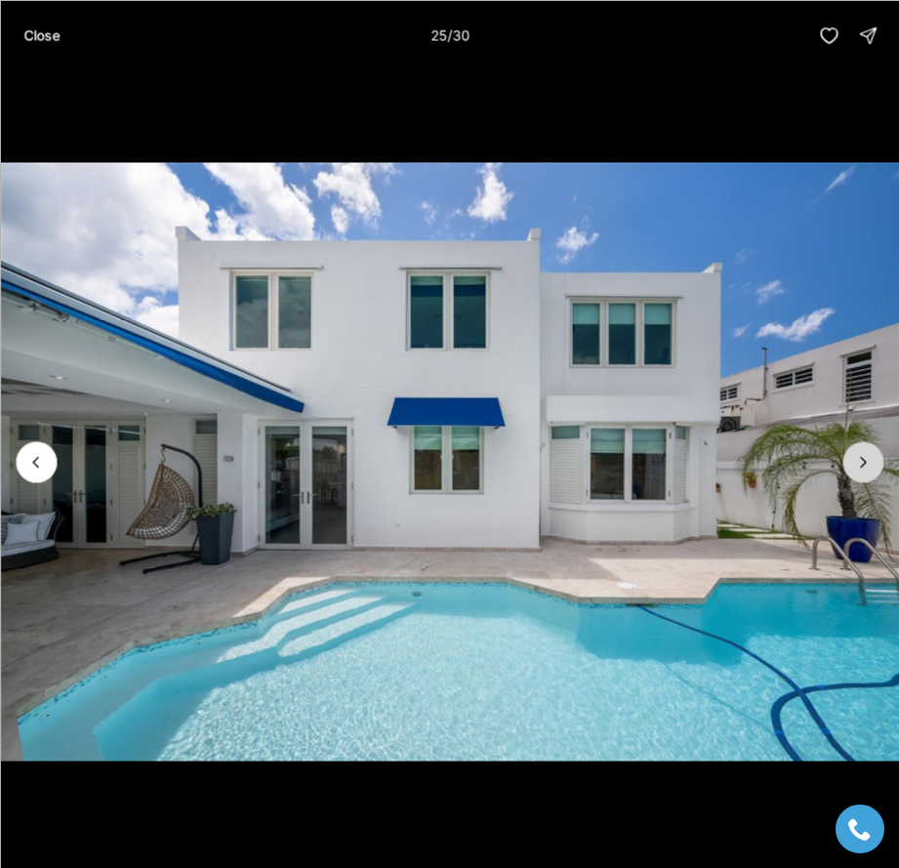
click at [861, 456] on icon "Next slide" at bounding box center [863, 462] width 20 height 20
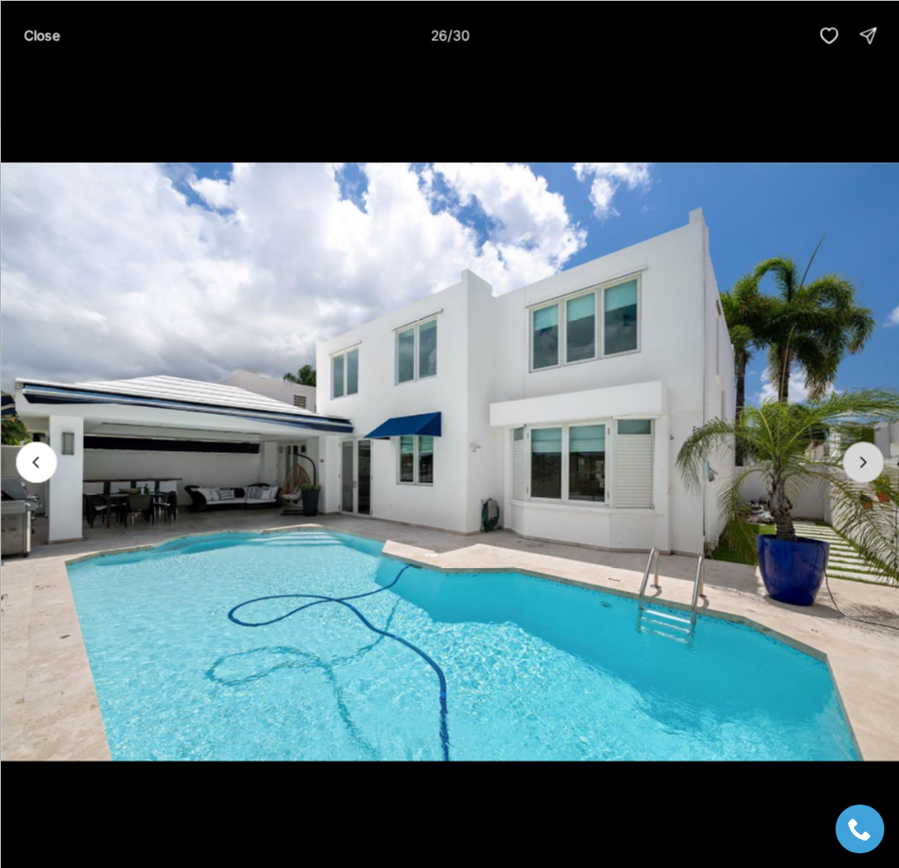
click at [861, 456] on icon "Next slide" at bounding box center [863, 462] width 20 height 20
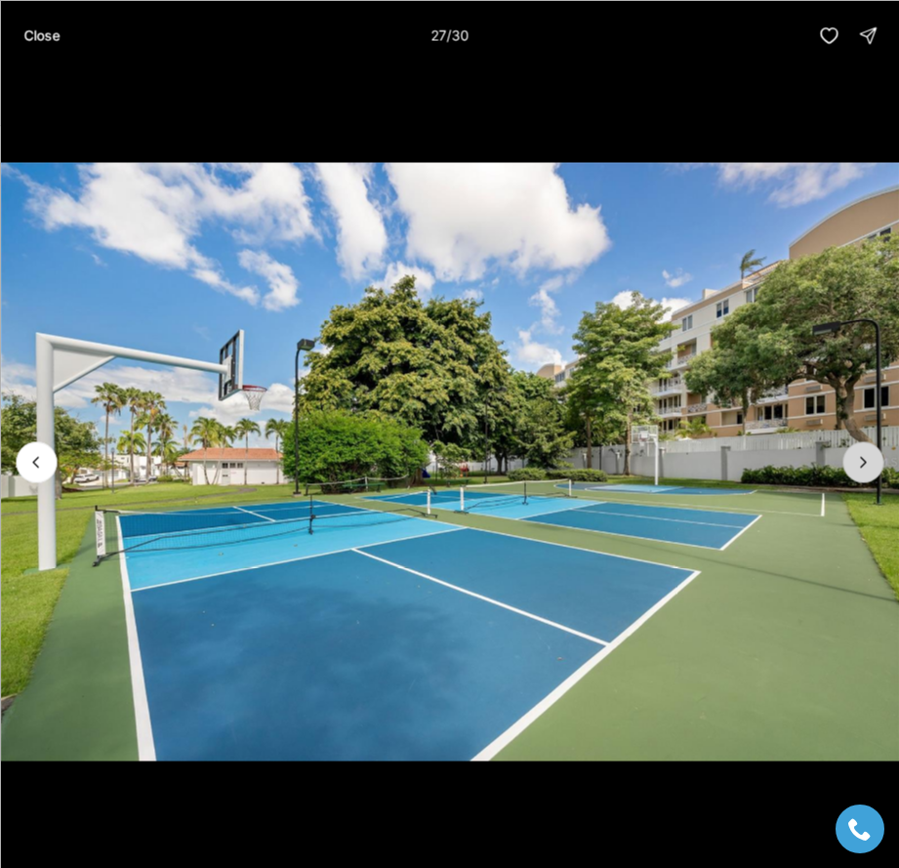
click at [855, 460] on icon "Next slide" at bounding box center [863, 462] width 20 height 20
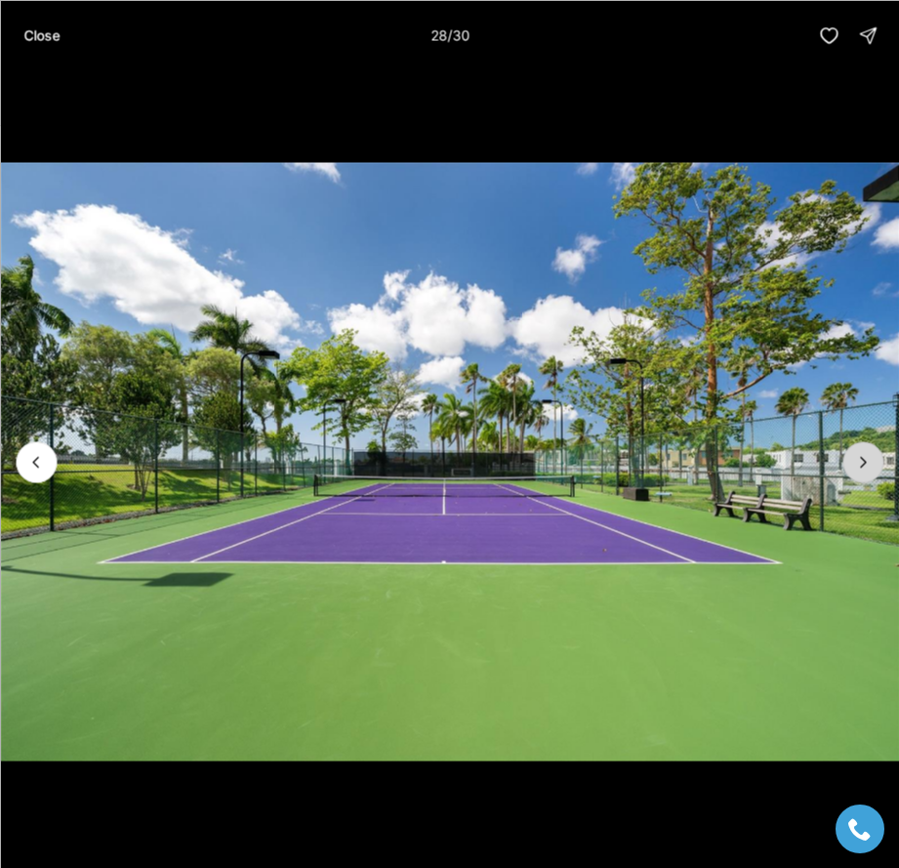
click at [855, 460] on icon "Next slide" at bounding box center [863, 462] width 20 height 20
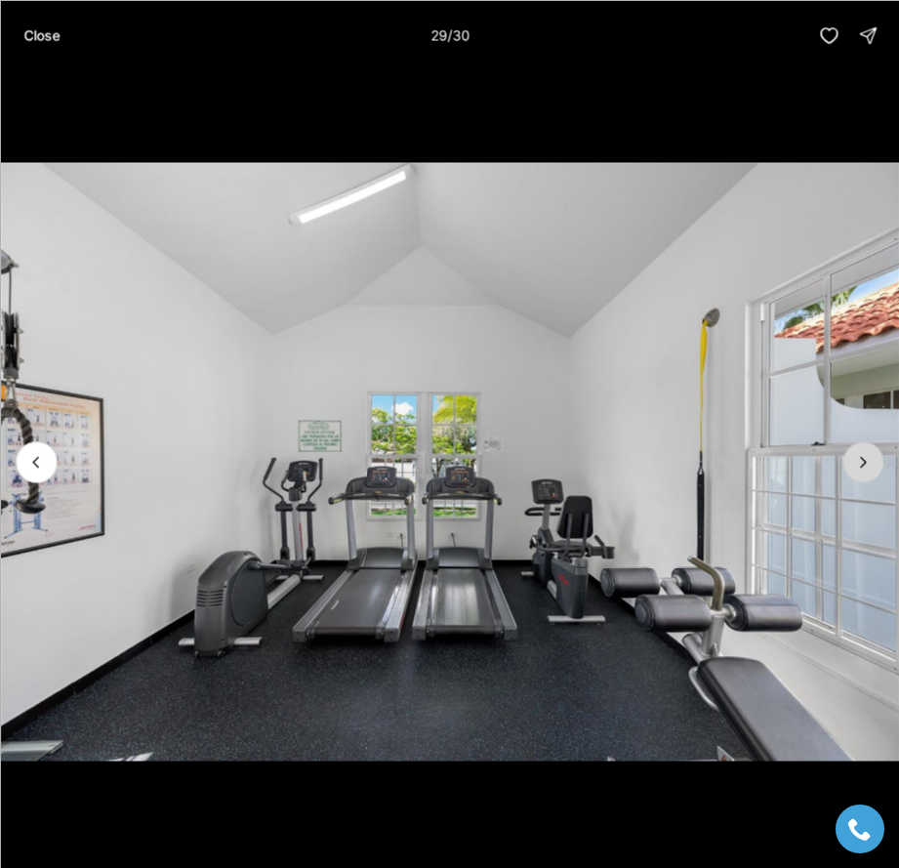
click at [855, 460] on icon "Next slide" at bounding box center [863, 462] width 20 height 20
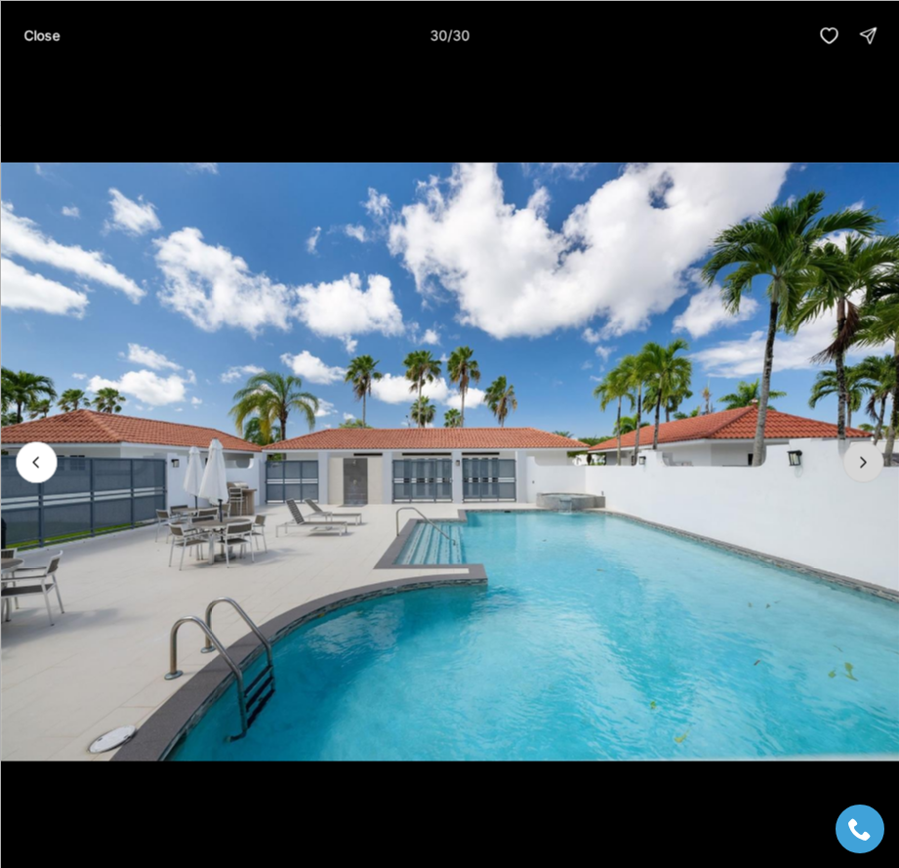
click at [855, 460] on div at bounding box center [863, 461] width 41 height 41
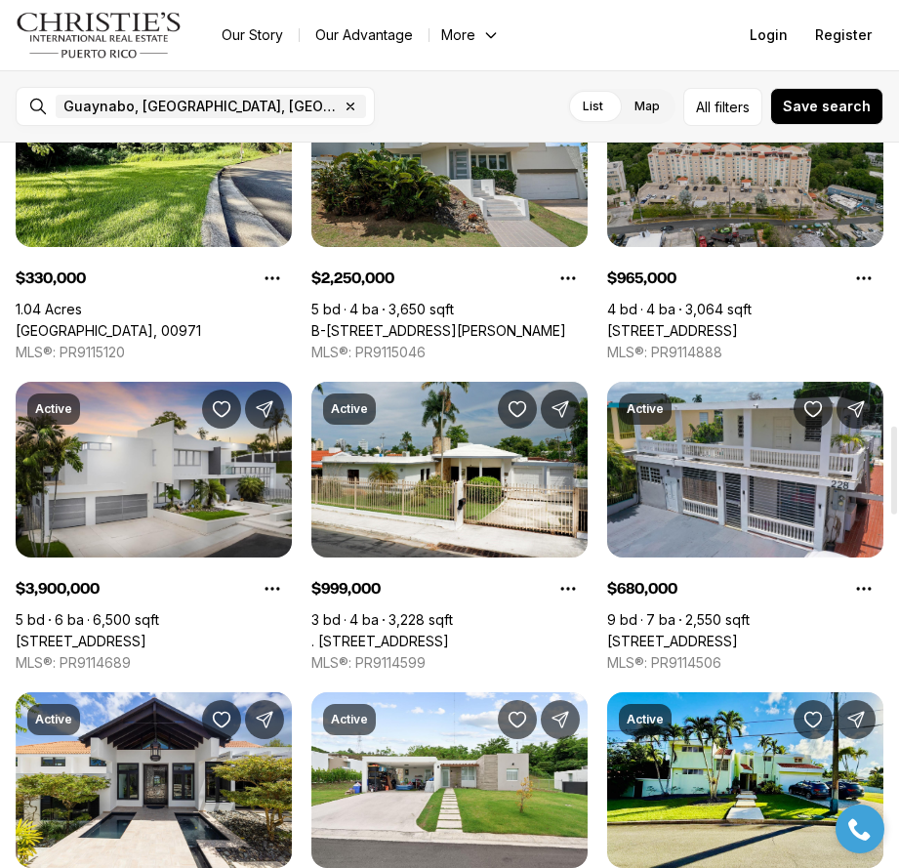
scroll to position [2343, 0]
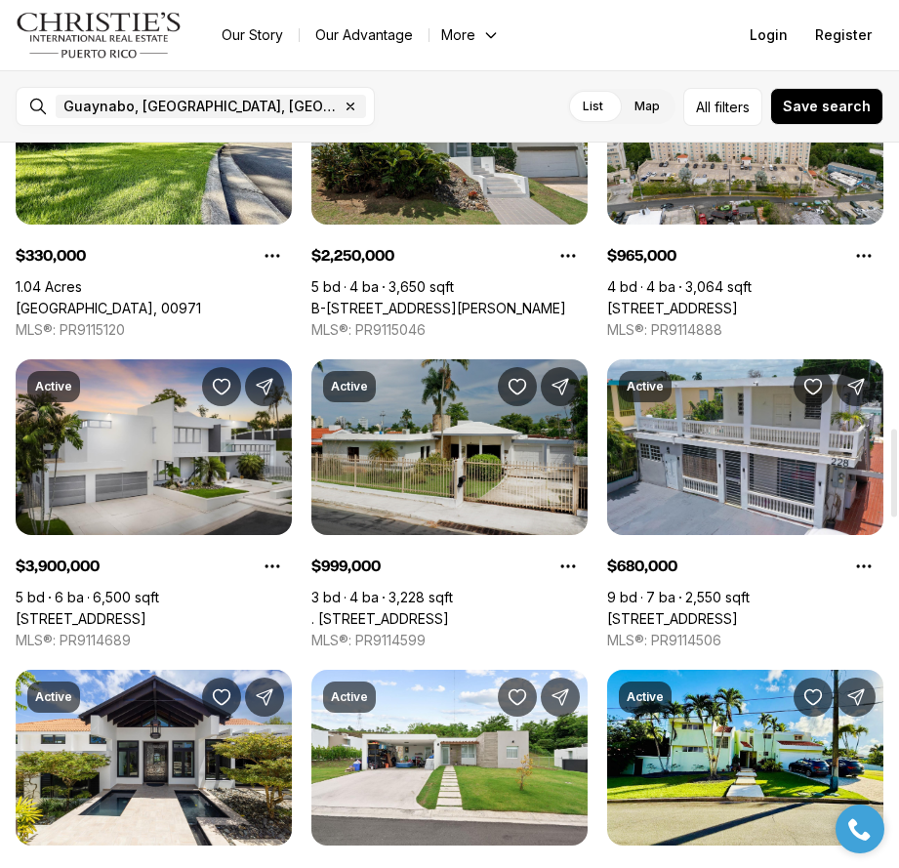
click at [445, 610] on link ". [STREET_ADDRESS]" at bounding box center [380, 619] width 138 height 18
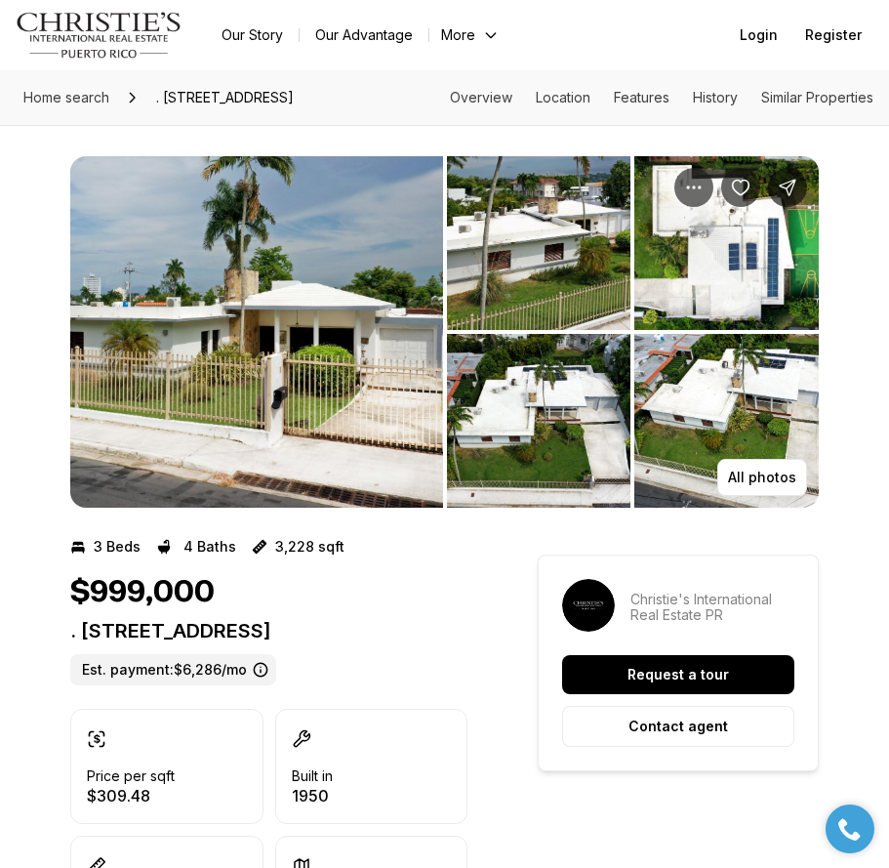
click at [270, 302] on img "View image gallery" at bounding box center [256, 331] width 373 height 351
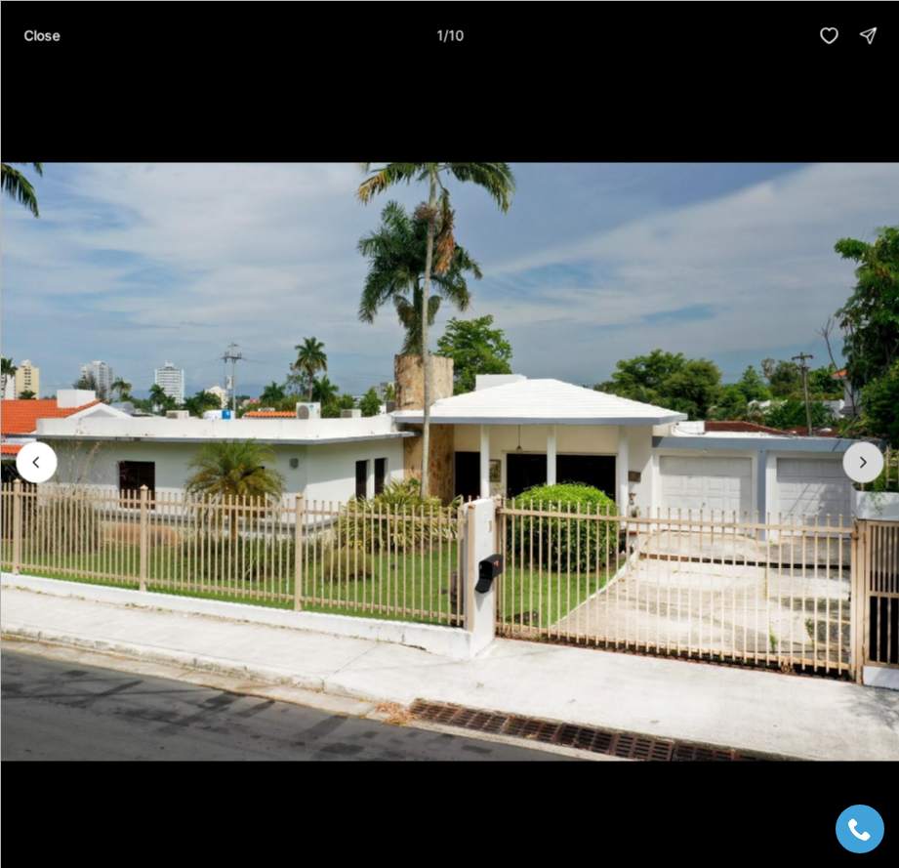
click at [855, 456] on icon "Next slide" at bounding box center [863, 462] width 20 height 20
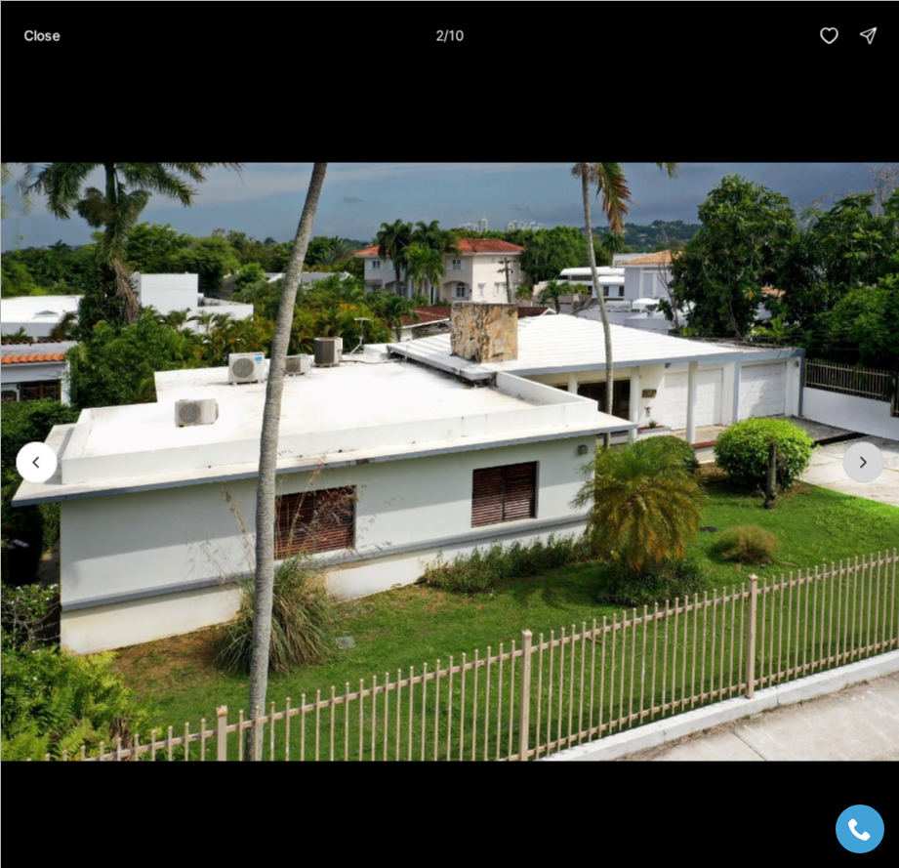
click at [858, 457] on icon "Next slide" at bounding box center [863, 462] width 20 height 20
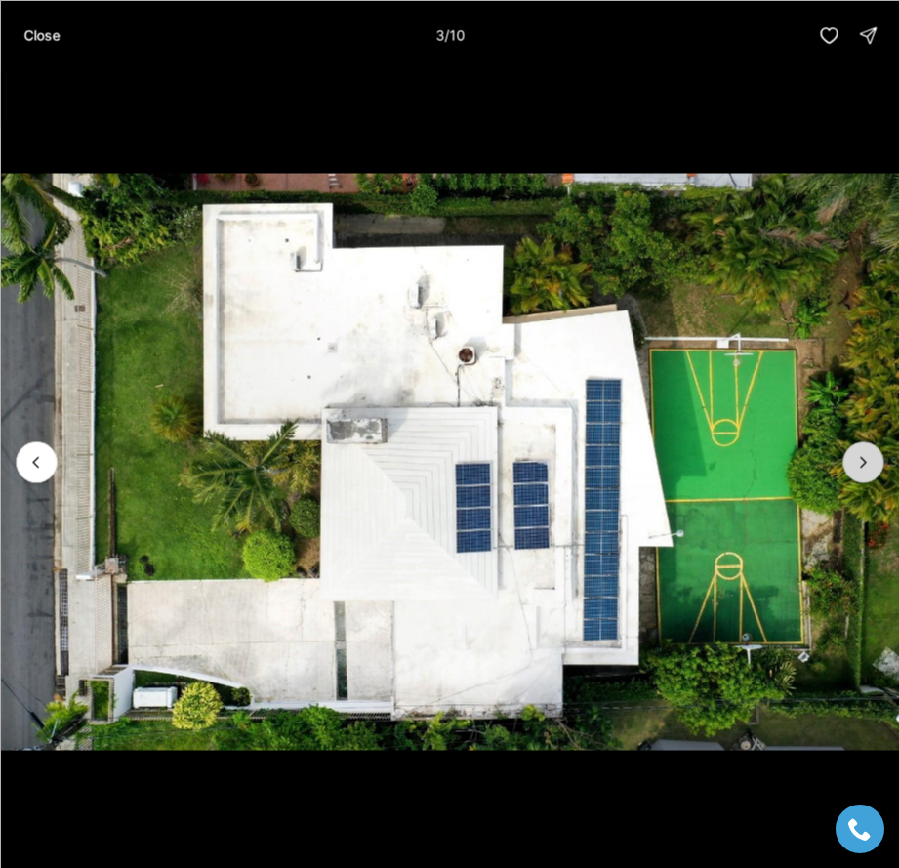
click at [858, 457] on icon "Next slide" at bounding box center [863, 462] width 20 height 20
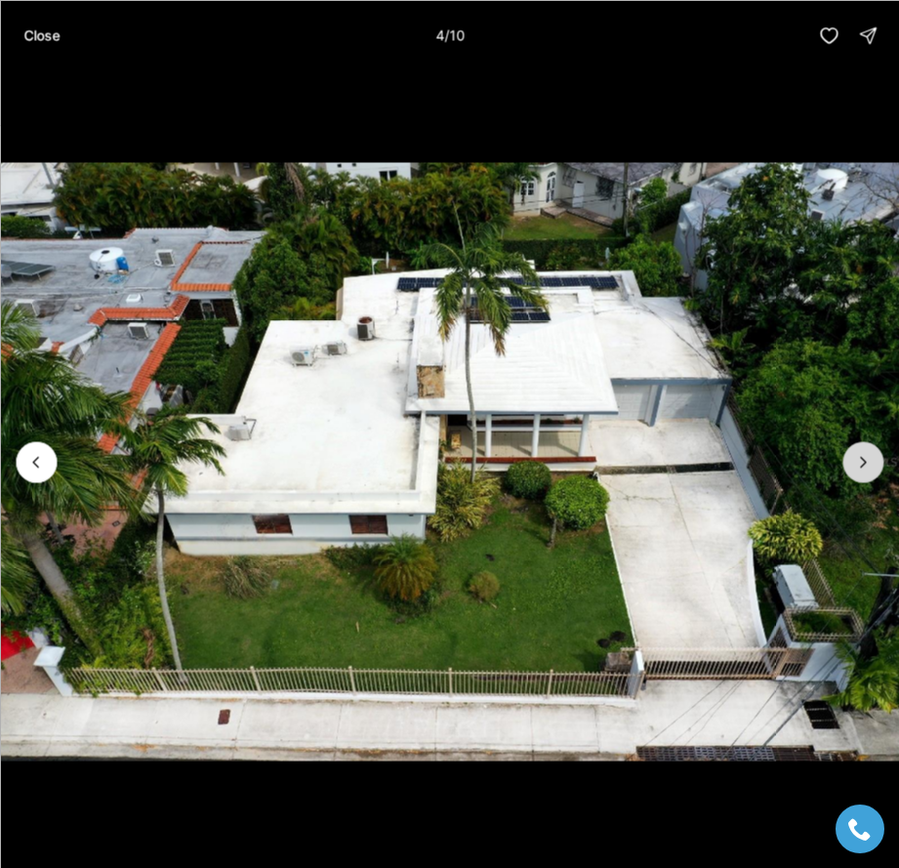
click at [858, 457] on icon "Next slide" at bounding box center [863, 462] width 20 height 20
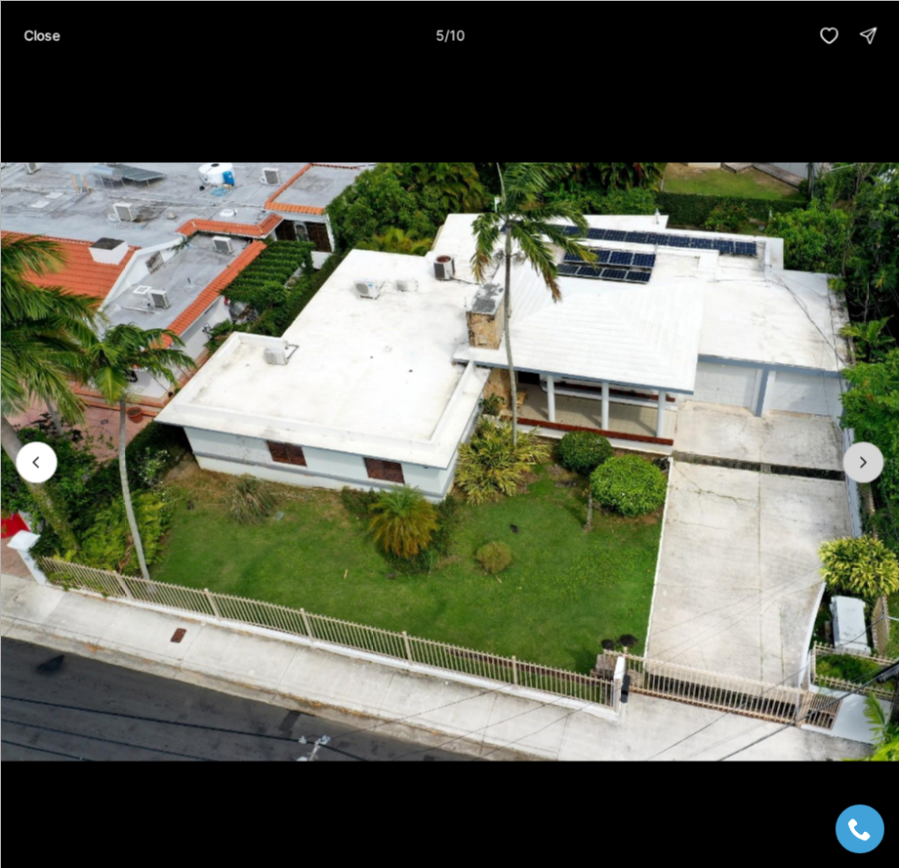
click at [858, 457] on icon "Next slide" at bounding box center [863, 462] width 20 height 20
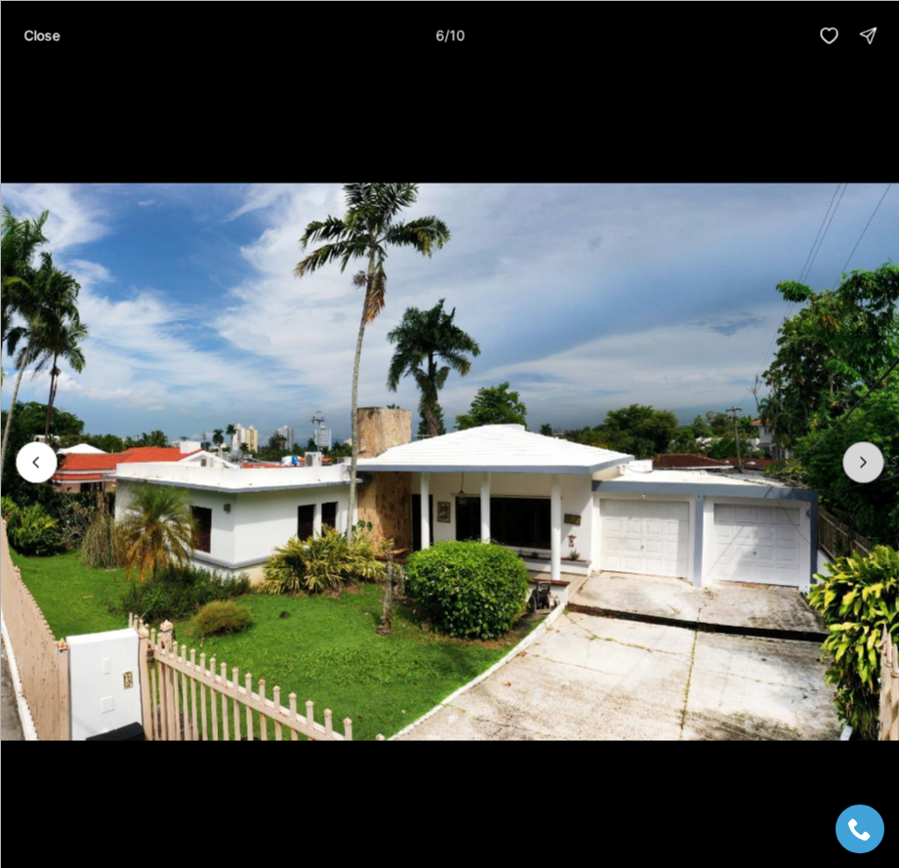
click at [858, 457] on icon "Next slide" at bounding box center [863, 462] width 20 height 20
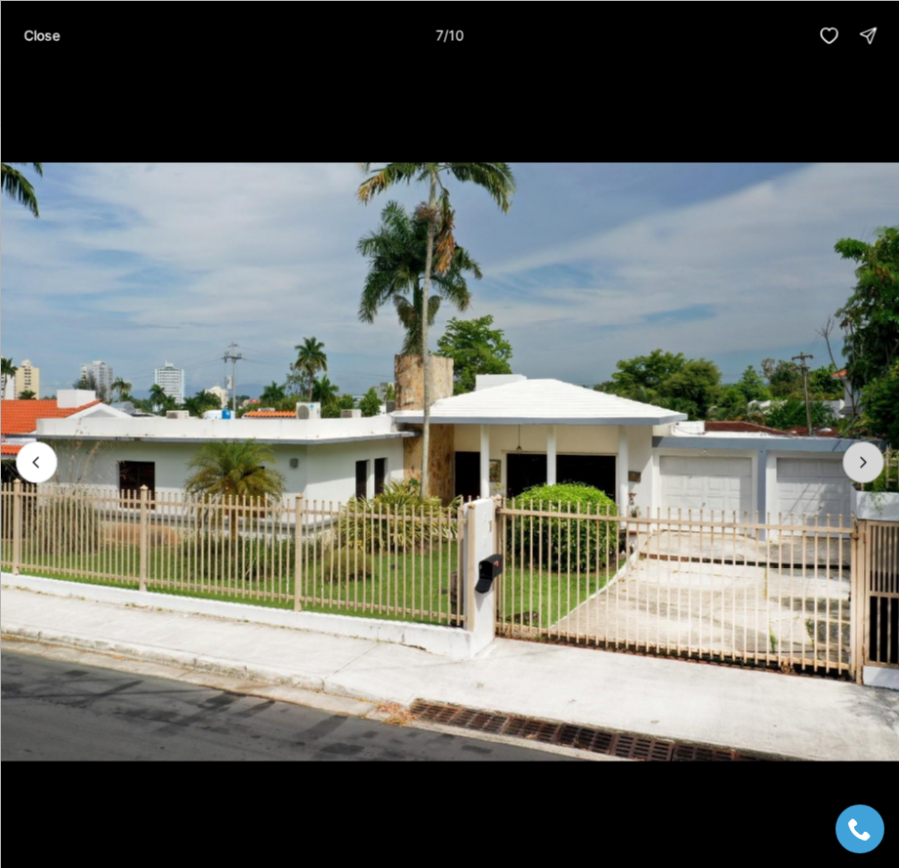
click at [858, 457] on icon "Next slide" at bounding box center [863, 462] width 20 height 20
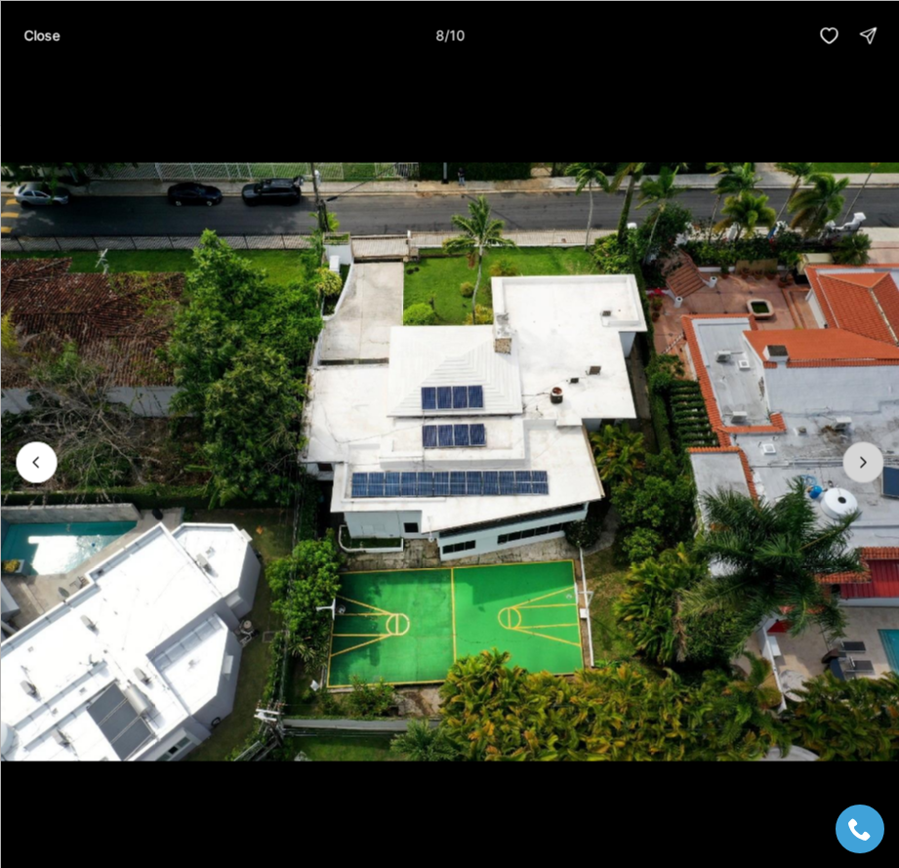
click at [858, 457] on icon "Next slide" at bounding box center [863, 462] width 20 height 20
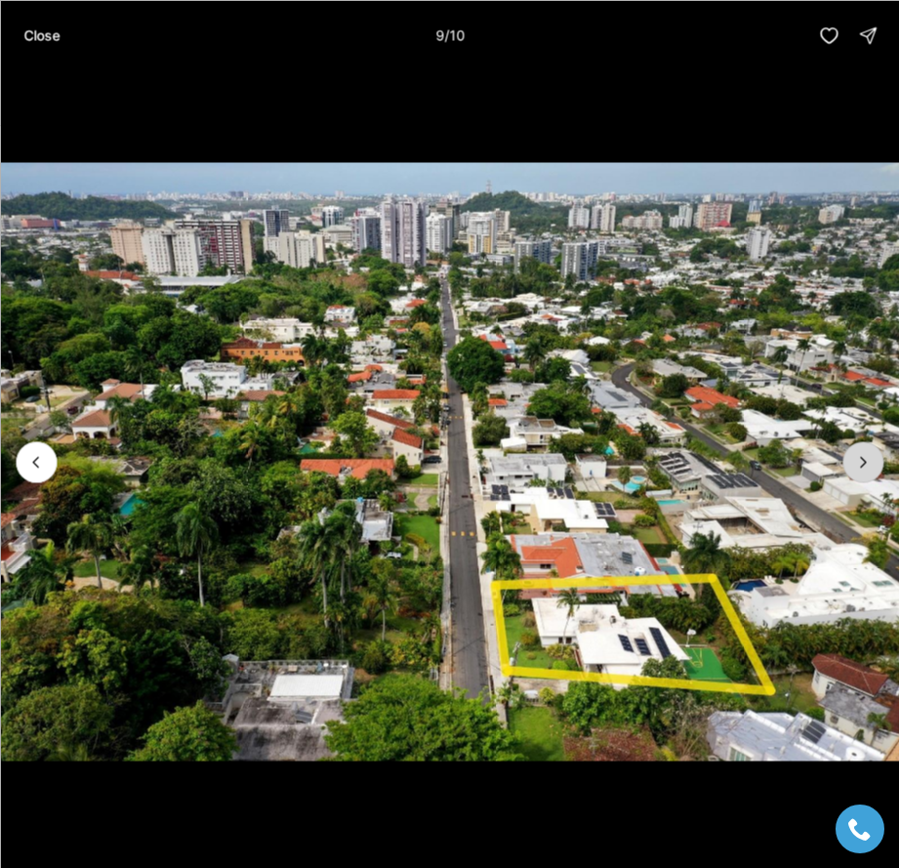
click at [858, 457] on icon "Next slide" at bounding box center [863, 462] width 20 height 20
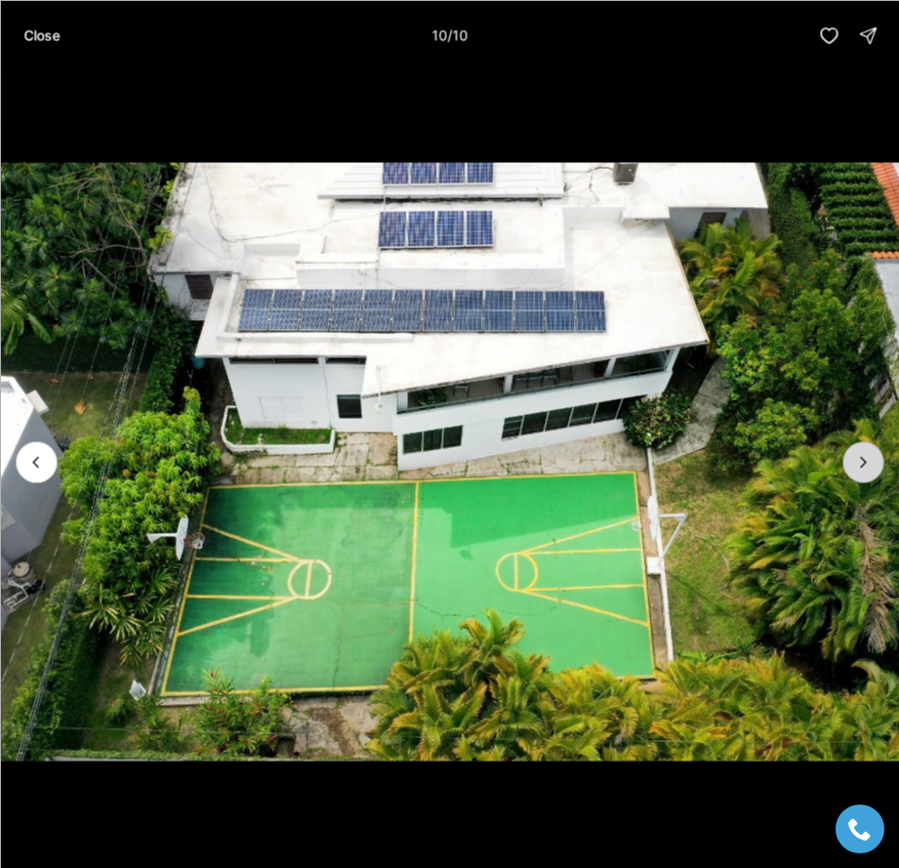
click at [858, 457] on div at bounding box center [863, 461] width 41 height 41
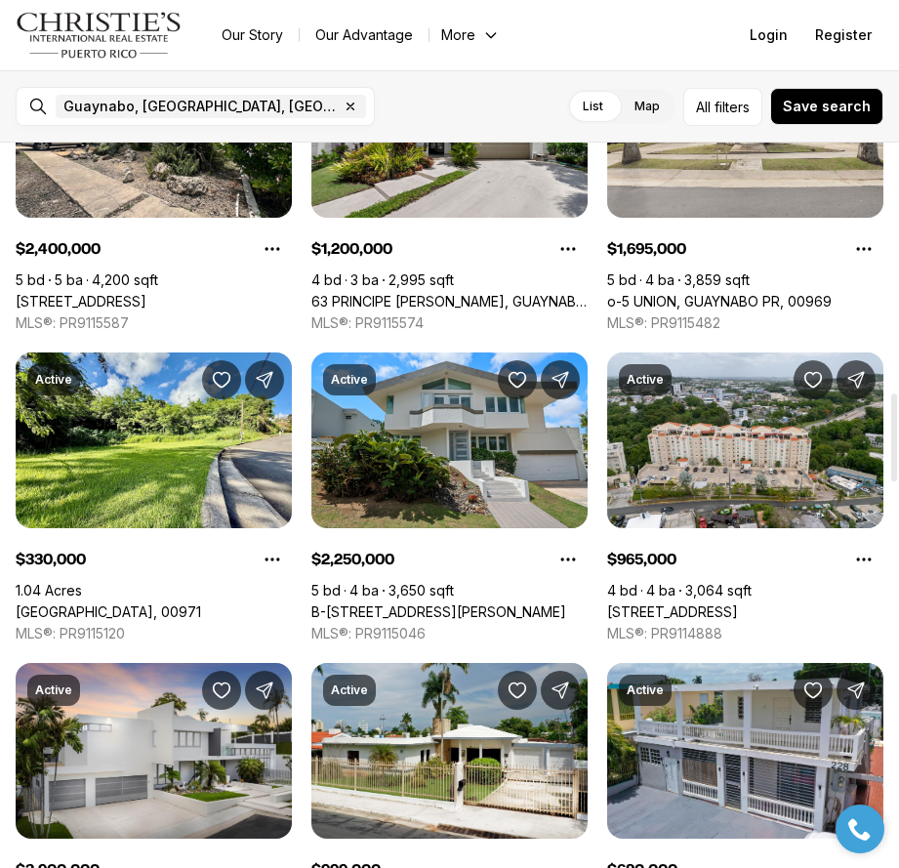
scroll to position [2050, 0]
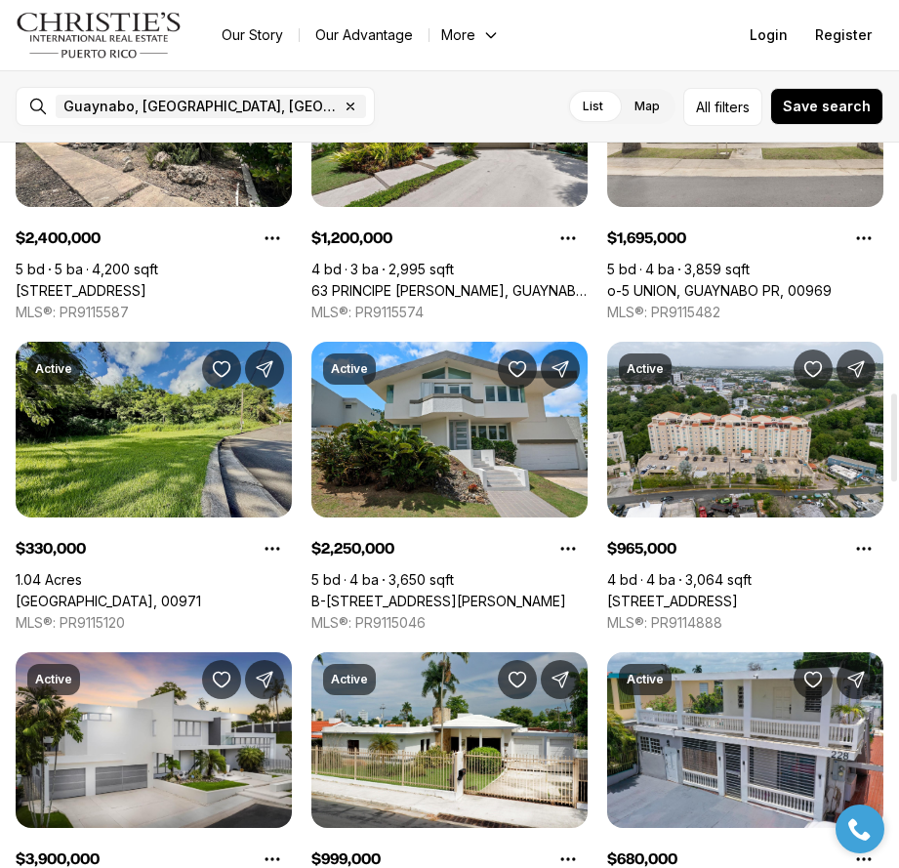
click at [123, 593] on link "Riverside Gated Community RIVERSIDE STREET, GUAYNABO PR, 00971" at bounding box center [108, 602] width 185 height 18
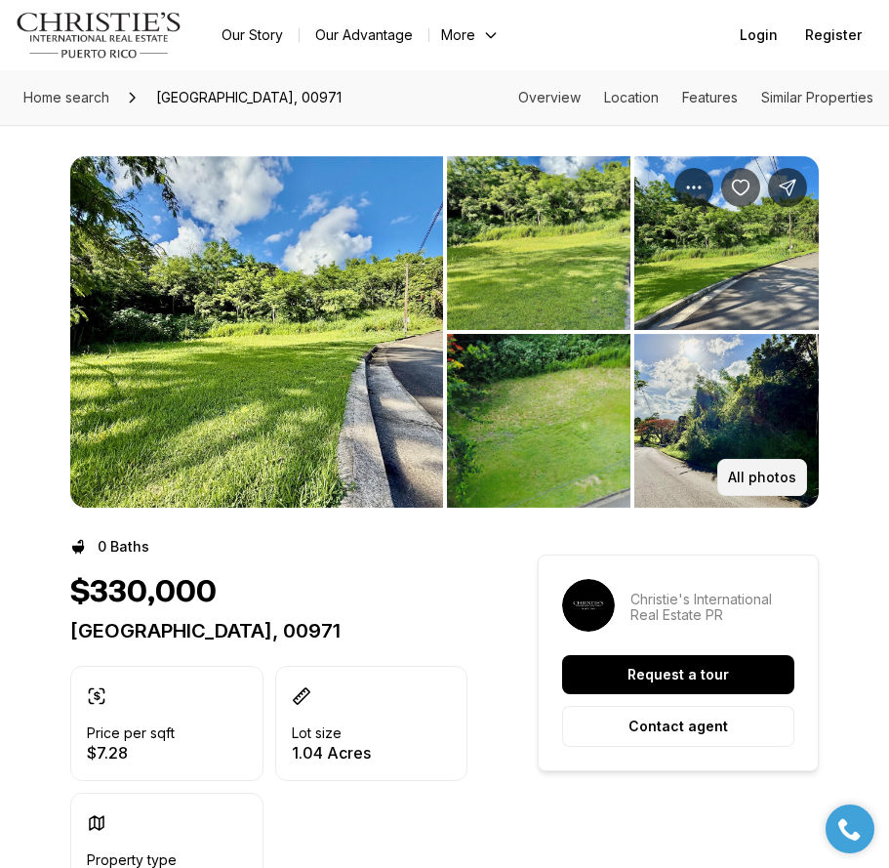
click at [753, 480] on button "All photos" at bounding box center [763, 477] width 90 height 37
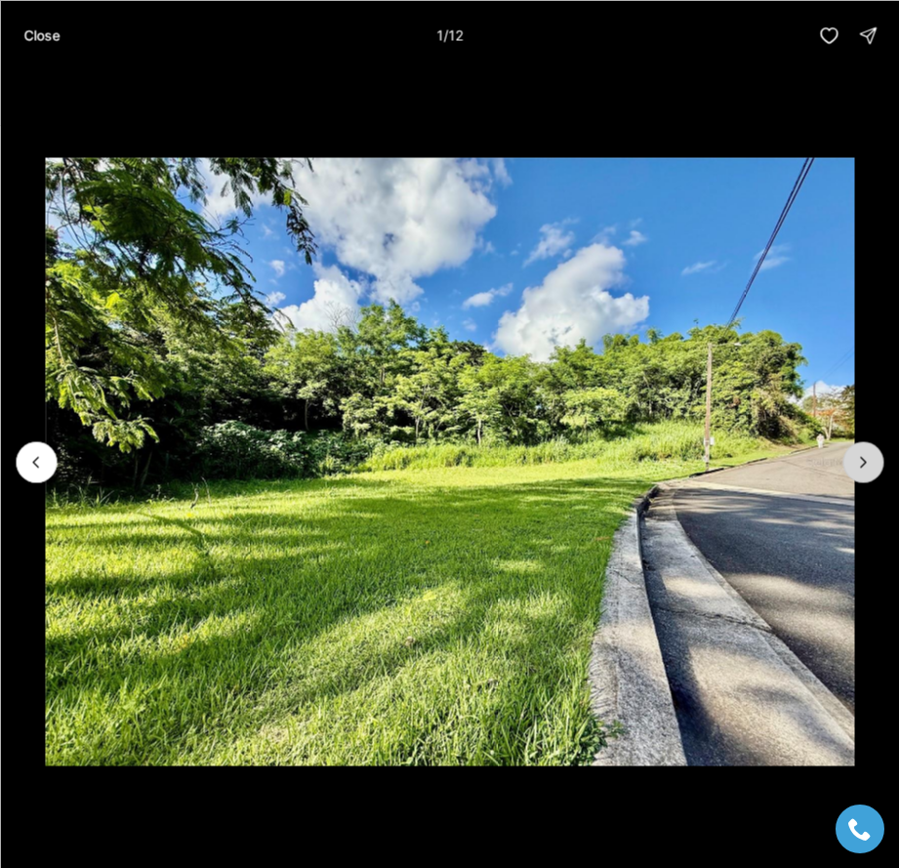
click at [860, 455] on icon "Next slide" at bounding box center [863, 462] width 20 height 20
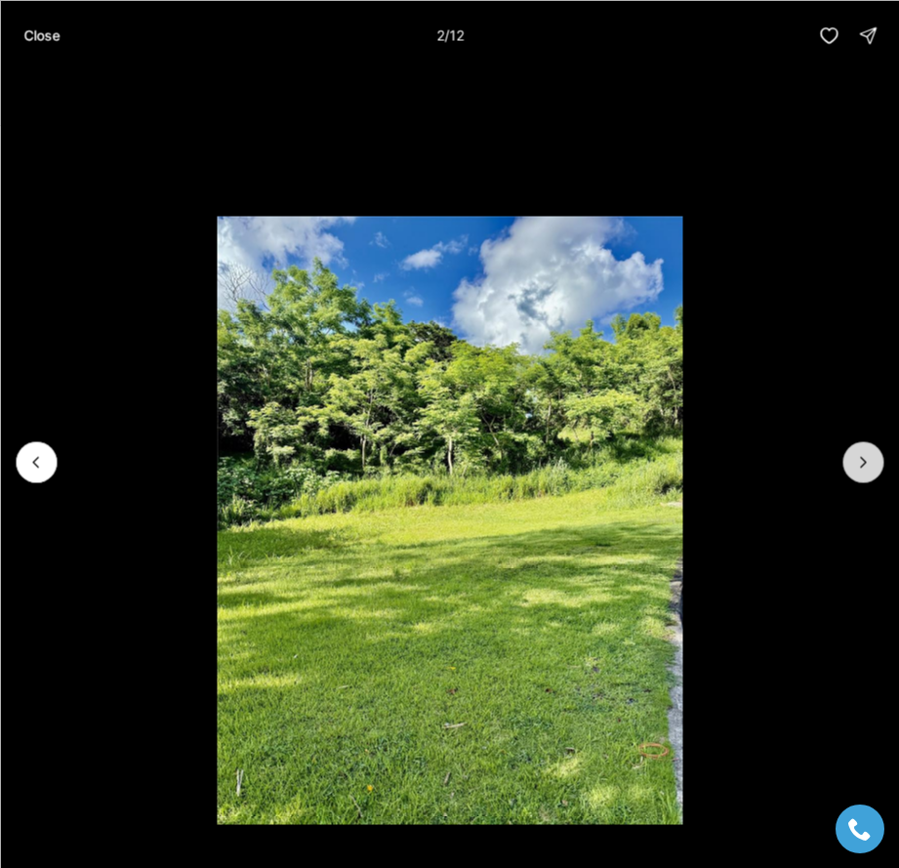
click at [860, 455] on icon "Next slide" at bounding box center [863, 462] width 20 height 20
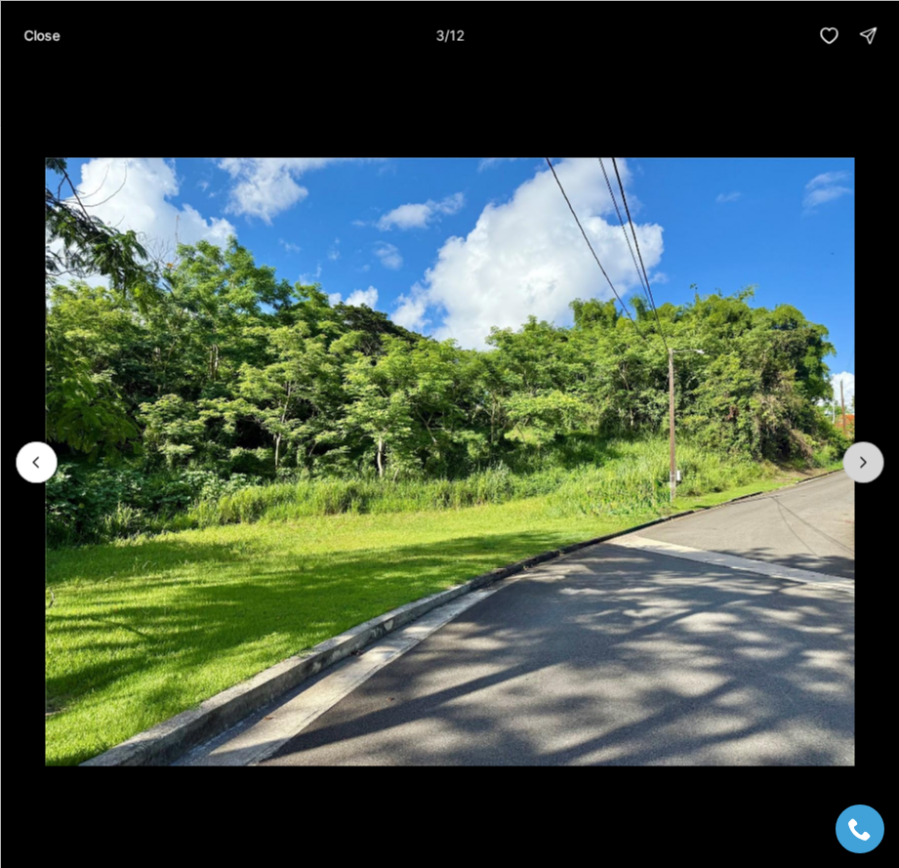
click at [860, 455] on icon "Next slide" at bounding box center [863, 462] width 20 height 20
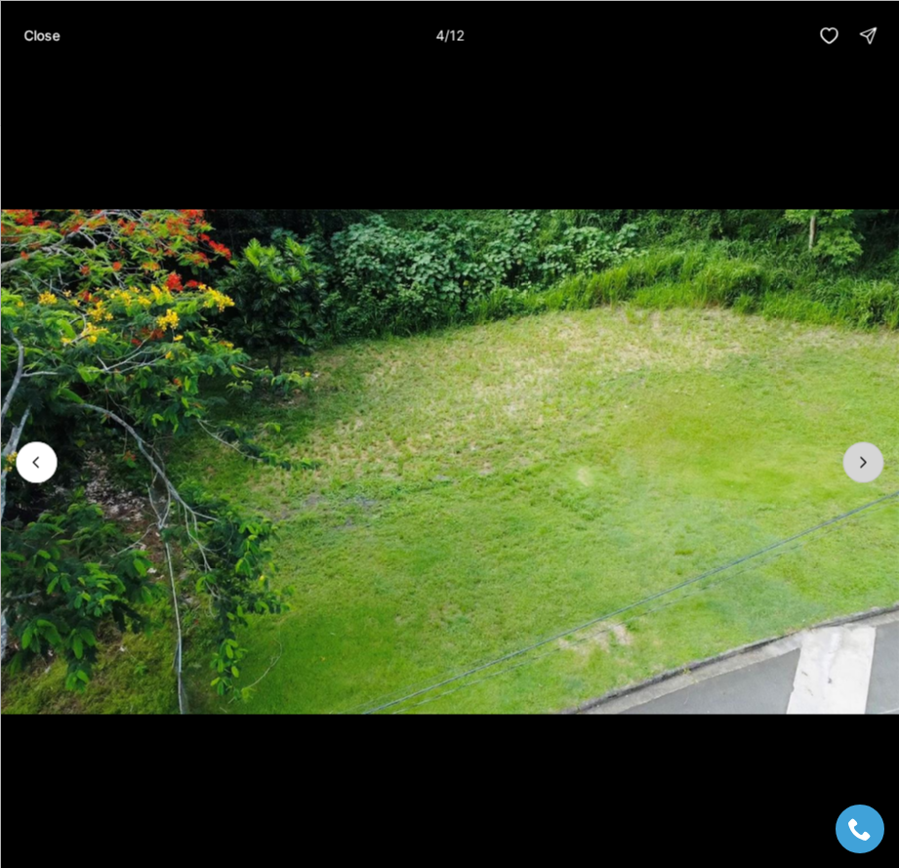
click at [860, 455] on icon "Next slide" at bounding box center [863, 462] width 20 height 20
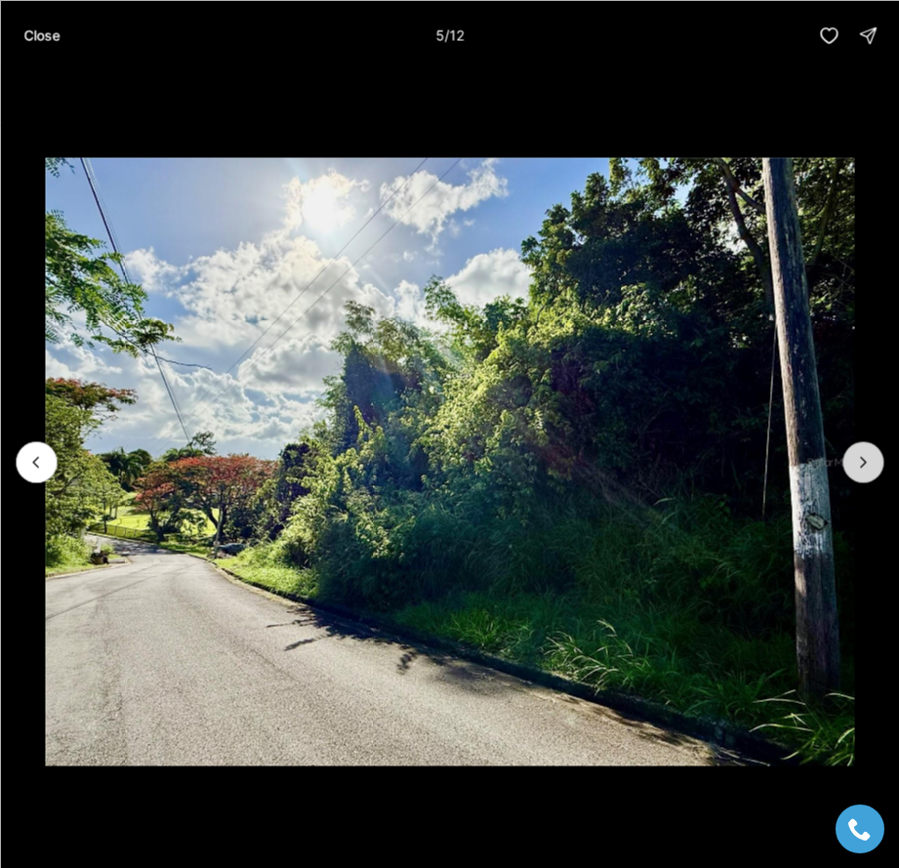
click at [860, 455] on icon "Next slide" at bounding box center [863, 462] width 20 height 20
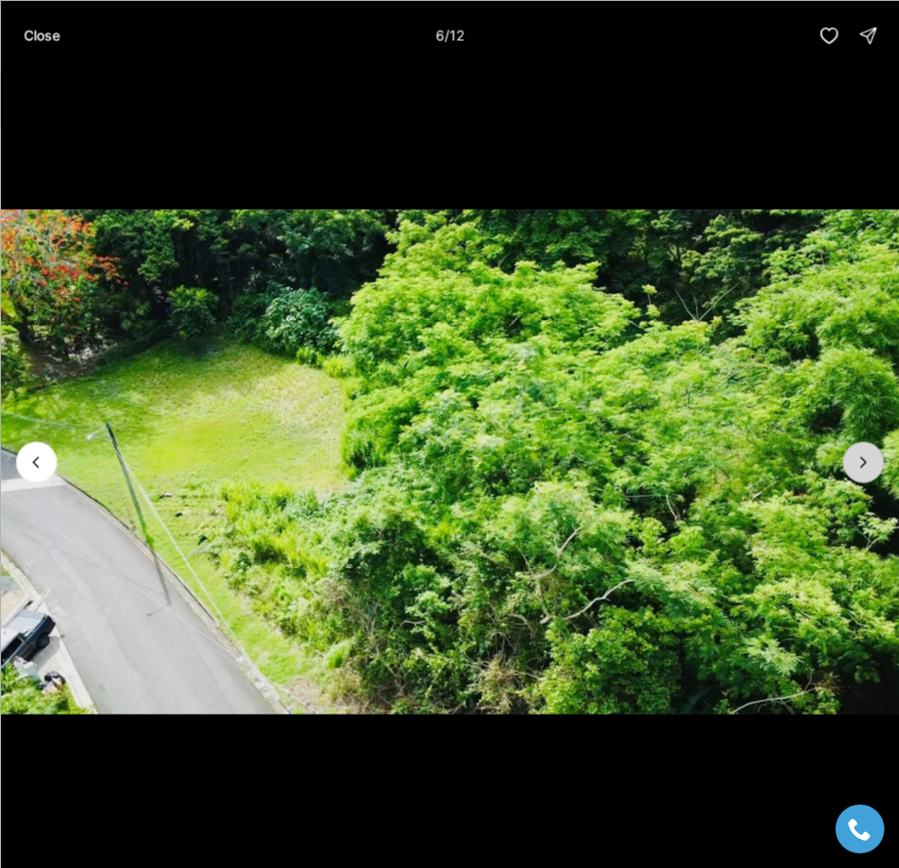
click at [860, 455] on icon "Next slide" at bounding box center [863, 462] width 20 height 20
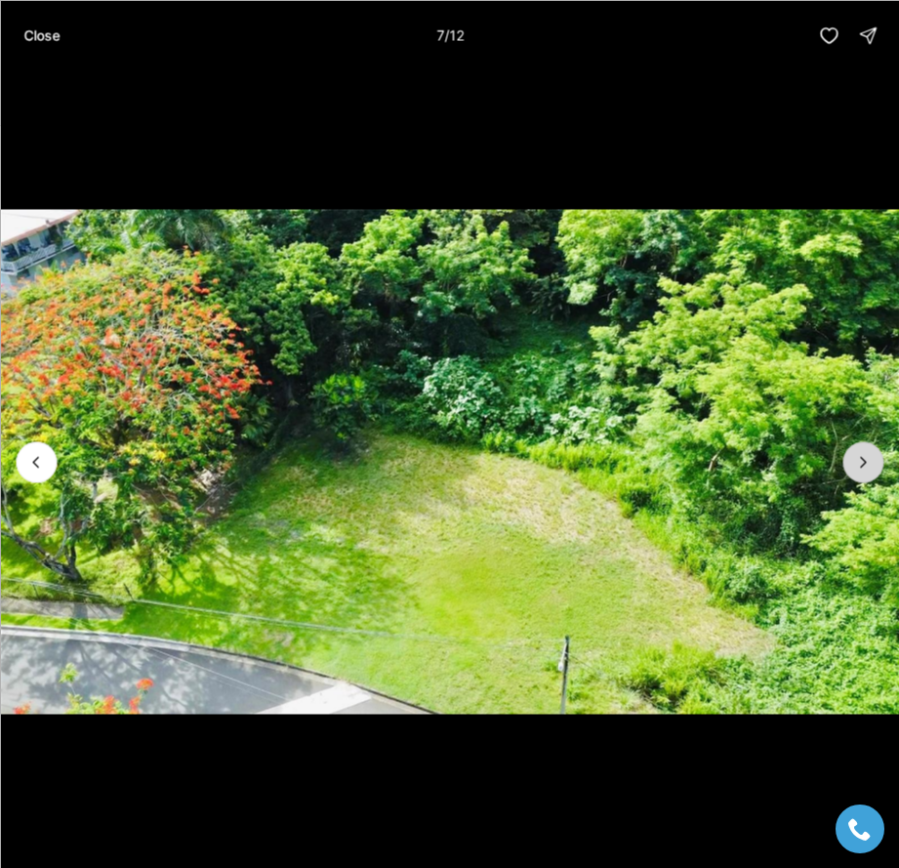
click at [860, 455] on icon "Next slide" at bounding box center [863, 462] width 20 height 20
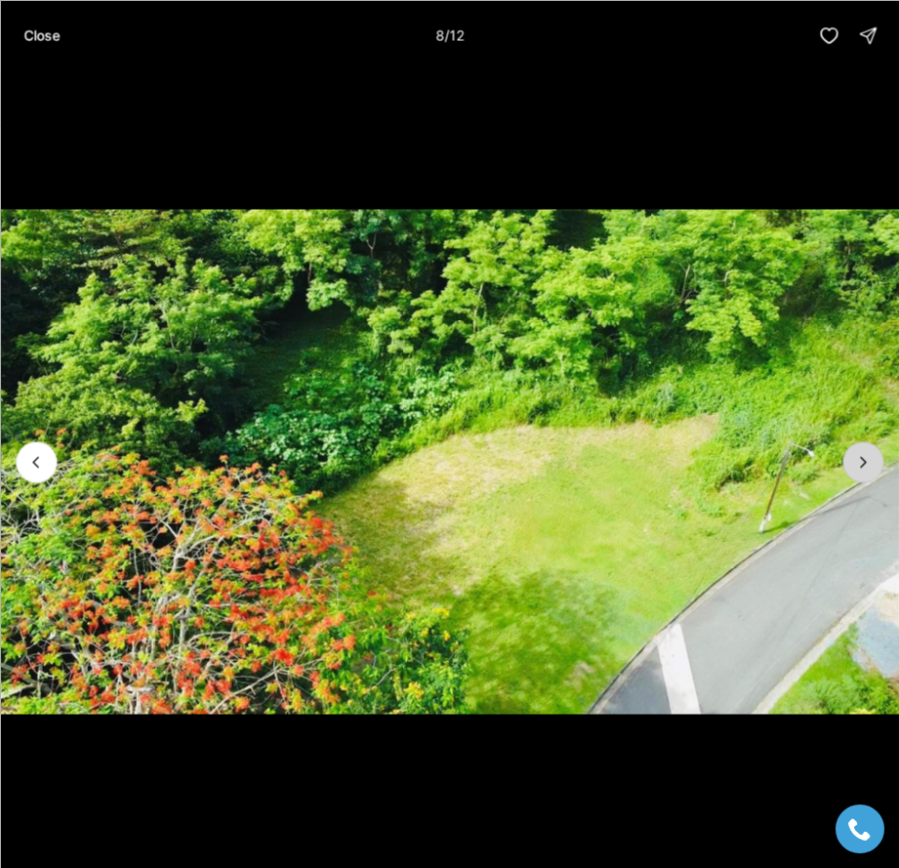
click at [860, 455] on icon "Next slide" at bounding box center [863, 462] width 20 height 20
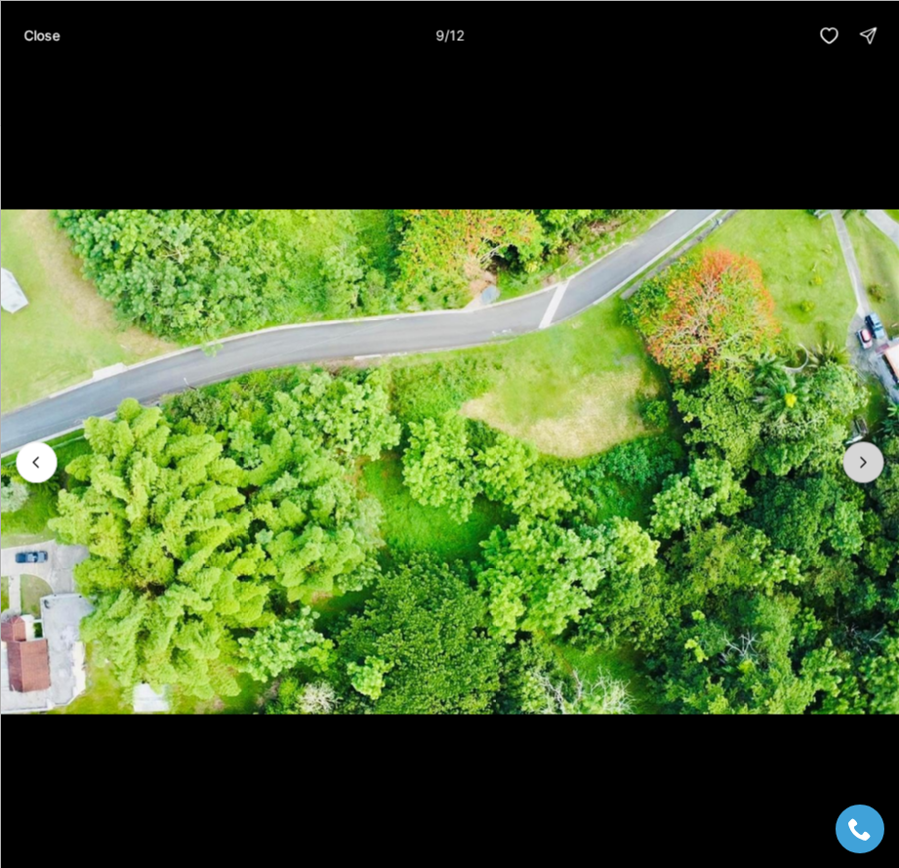
click at [860, 455] on icon "Next slide" at bounding box center [863, 462] width 20 height 20
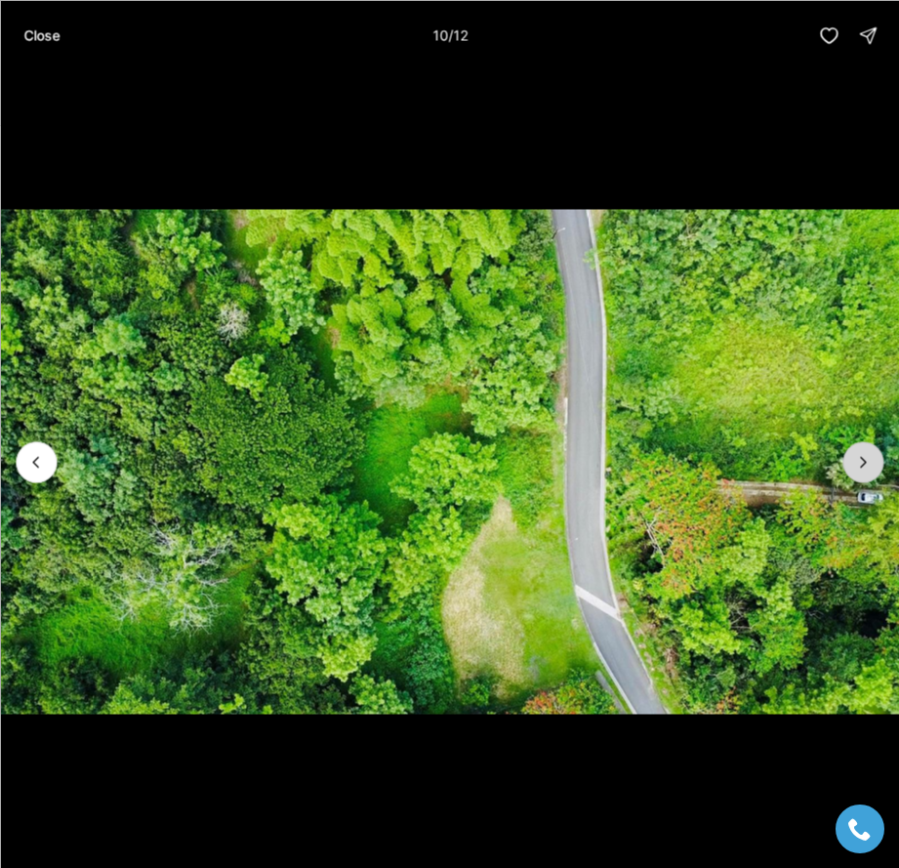
click at [860, 455] on icon "Next slide" at bounding box center [863, 462] width 20 height 20
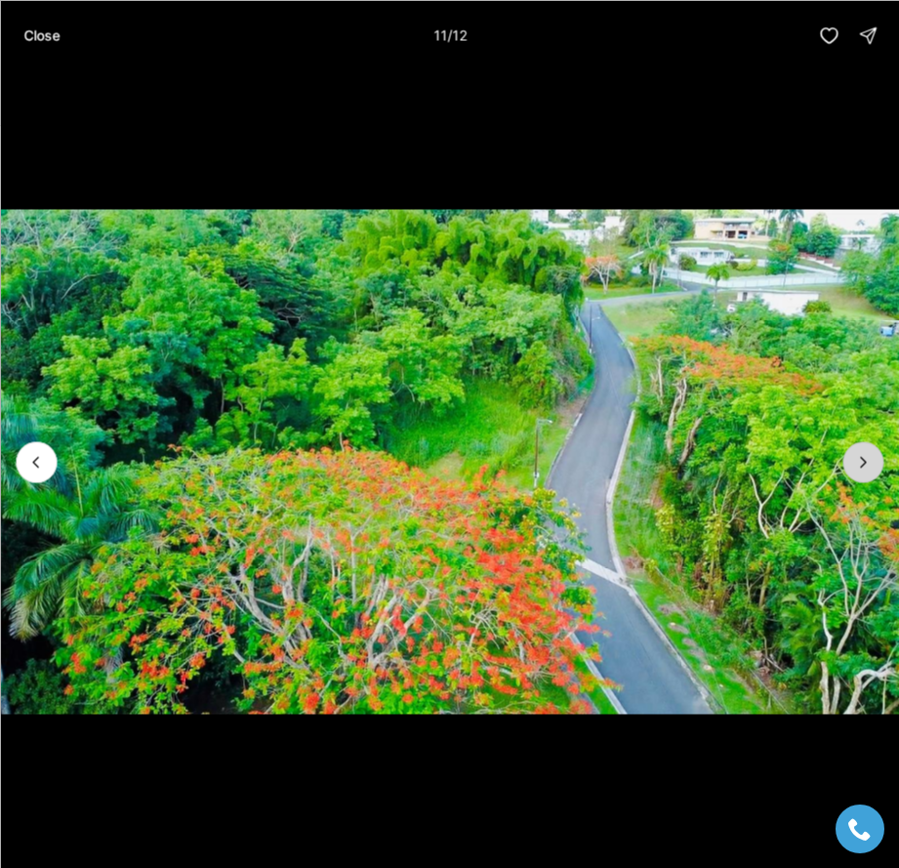
click at [860, 455] on icon "Next slide" at bounding box center [863, 462] width 20 height 20
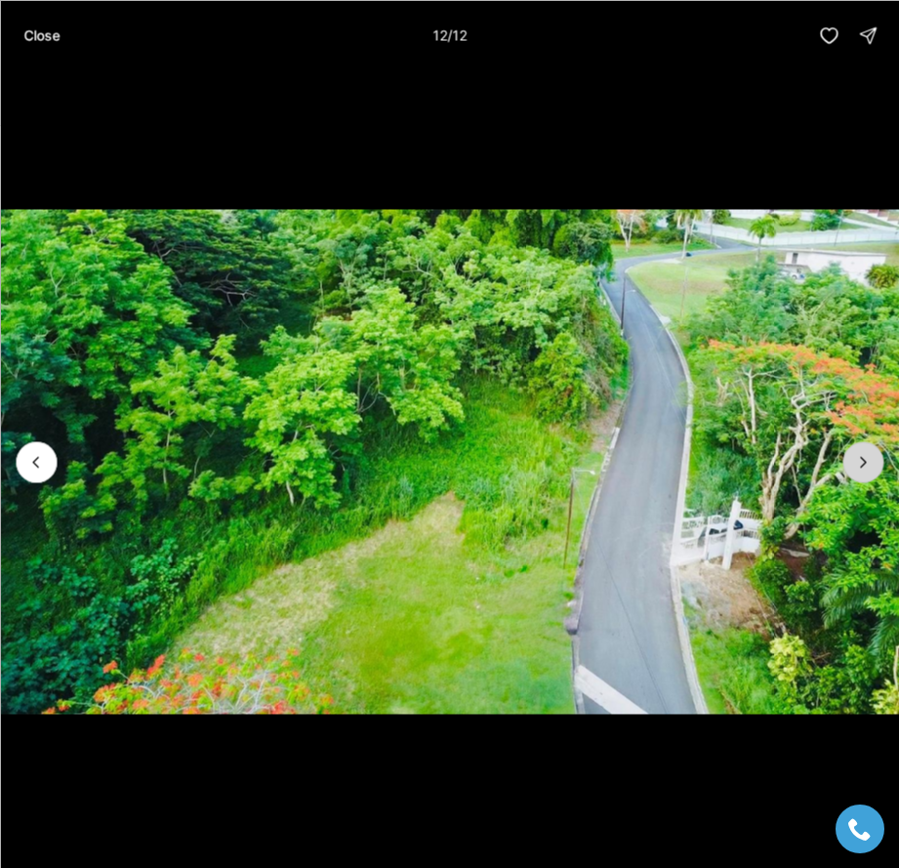
click at [860, 455] on div at bounding box center [863, 461] width 41 height 41
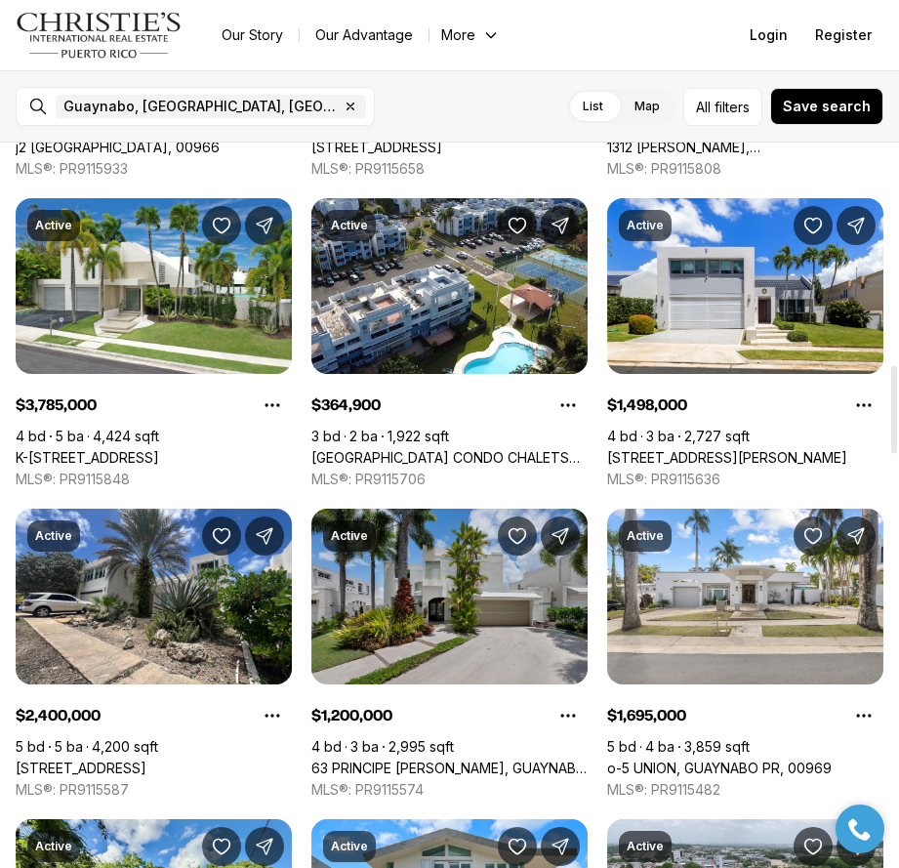
scroll to position [1963, 0]
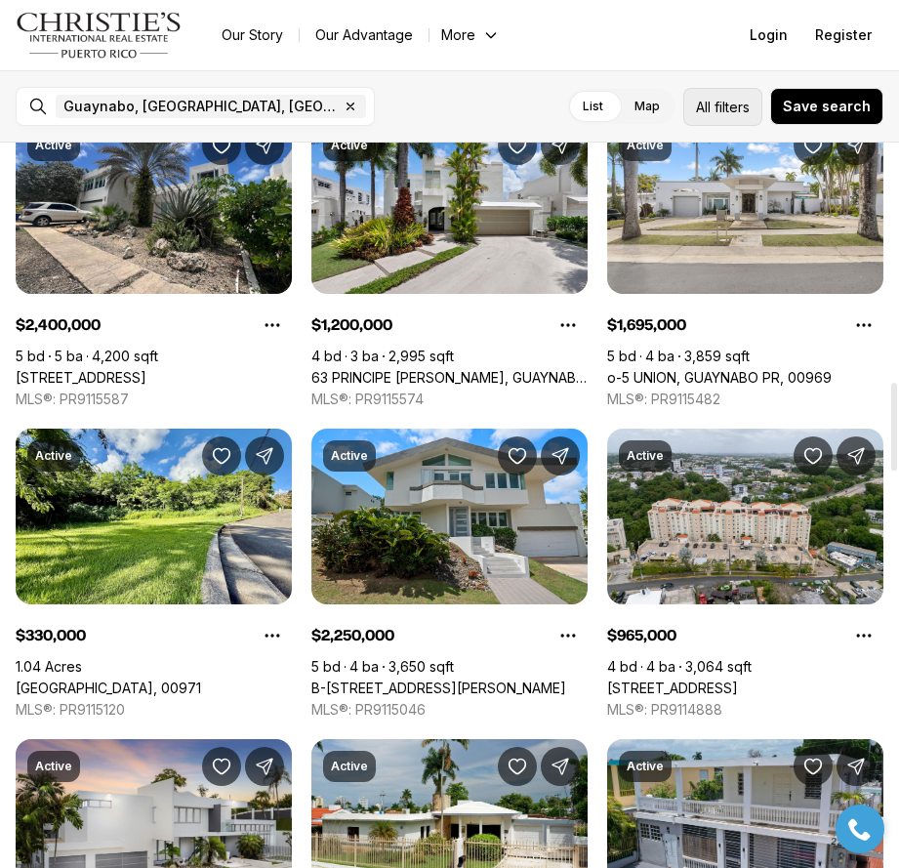
click at [713, 89] on button "All filters" at bounding box center [722, 107] width 79 height 38
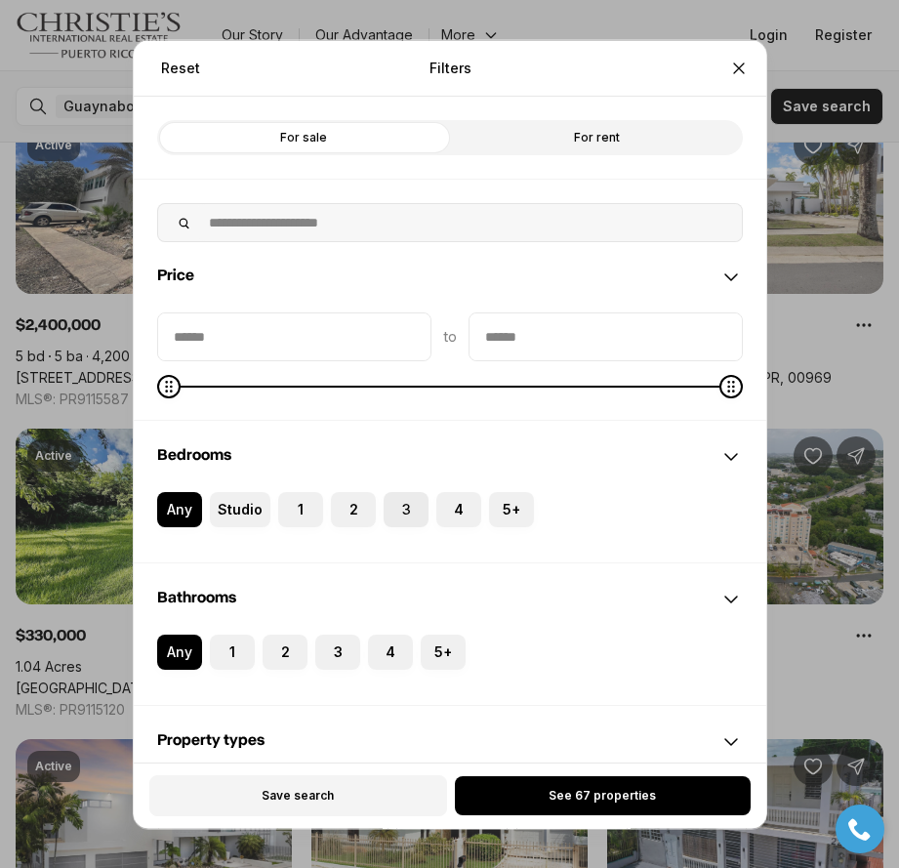
click at [401, 517] on label "3" at bounding box center [406, 508] width 45 height 35
click at [401, 511] on button "3" at bounding box center [394, 501] width 20 height 20
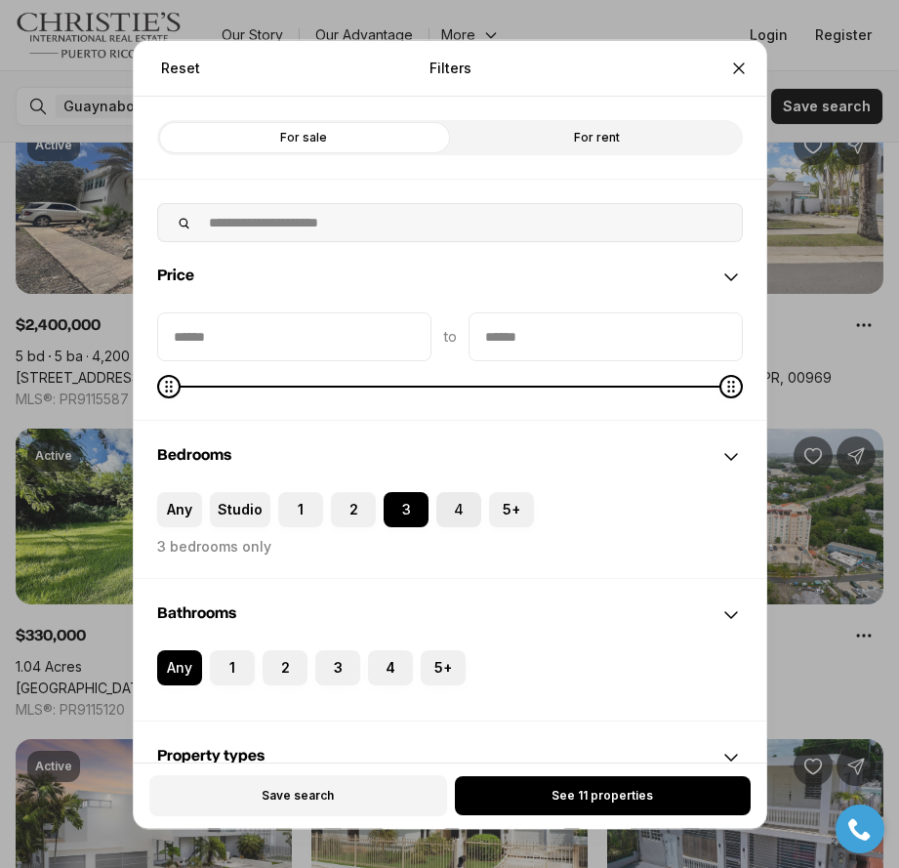
click at [451, 511] on button "4" at bounding box center [446, 501] width 20 height 20
click at [287, 662] on label "2" at bounding box center [285, 666] width 45 height 35
click at [282, 662] on button "2" at bounding box center [273, 659] width 20 height 20
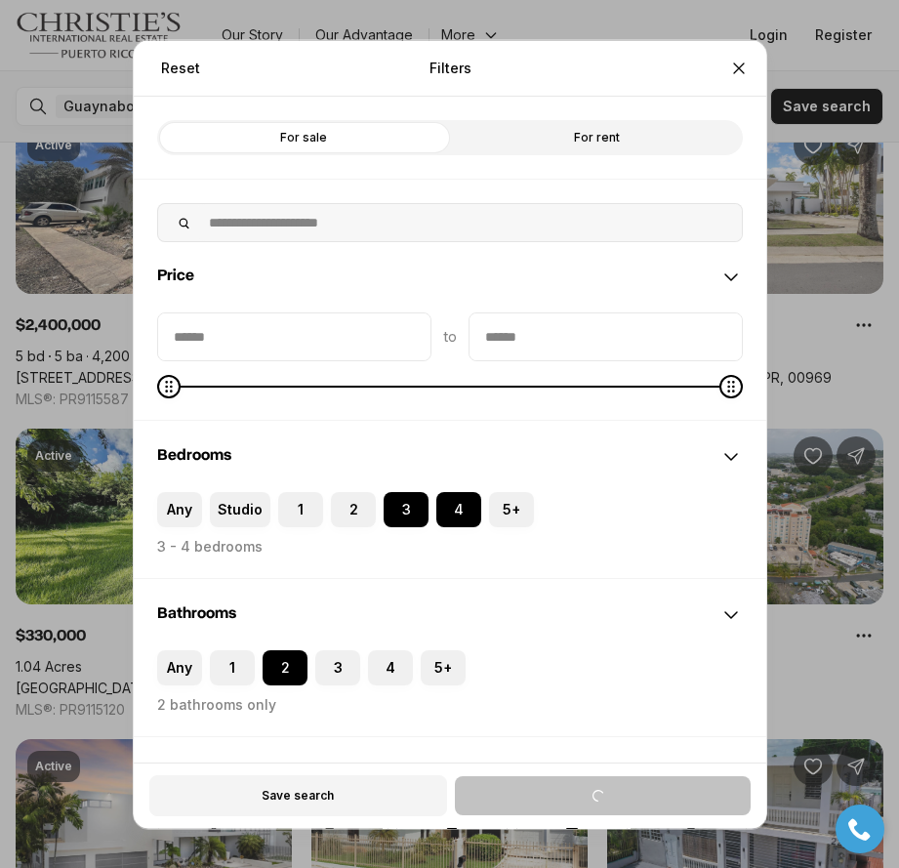
scroll to position [293, 0]
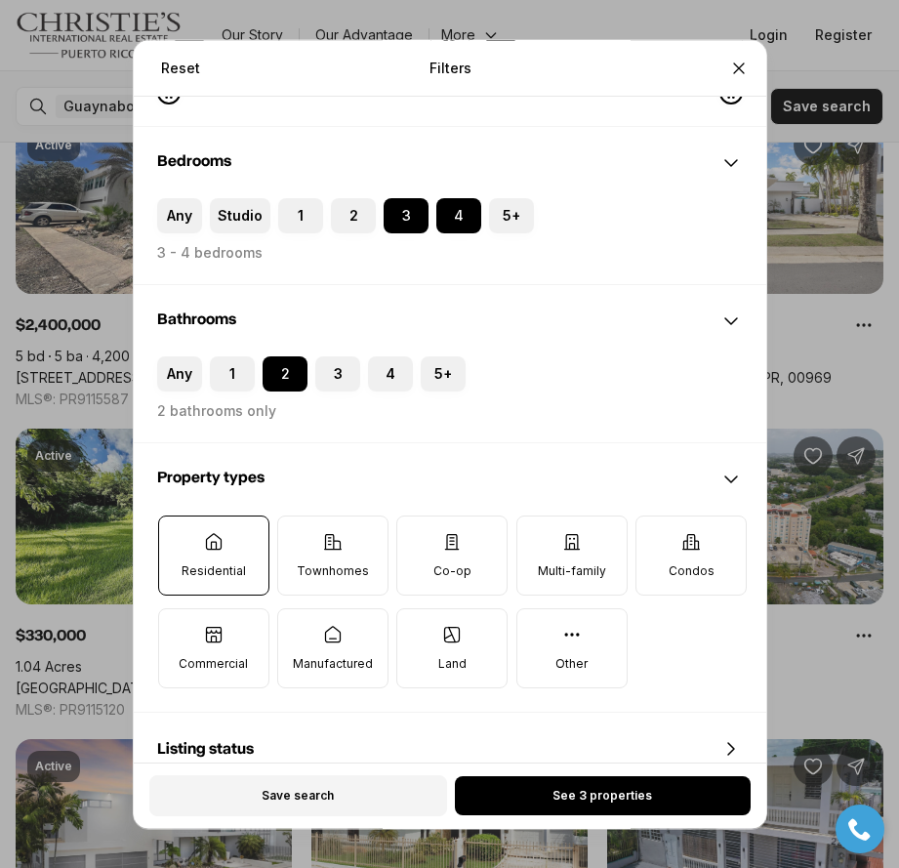
click at [212, 543] on icon at bounding box center [213, 542] width 20 height 20
click at [178, 536] on button "Residential" at bounding box center [168, 526] width 20 height 20
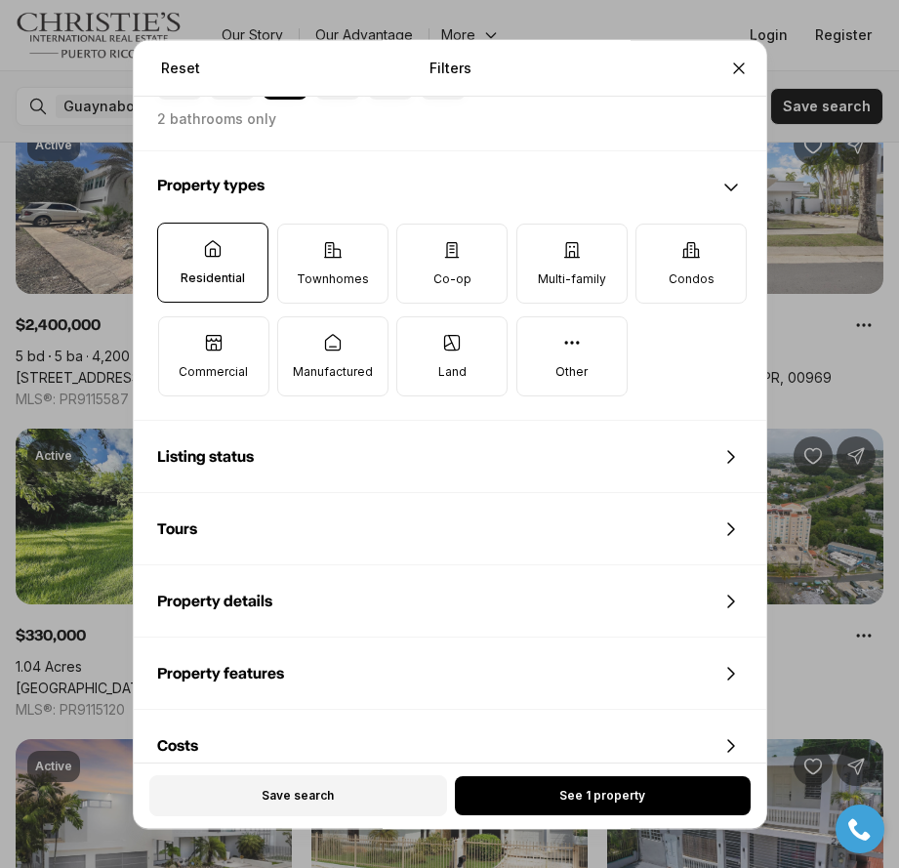
scroll to position [586, 0]
click at [730, 735] on icon at bounding box center [731, 744] width 23 height 23
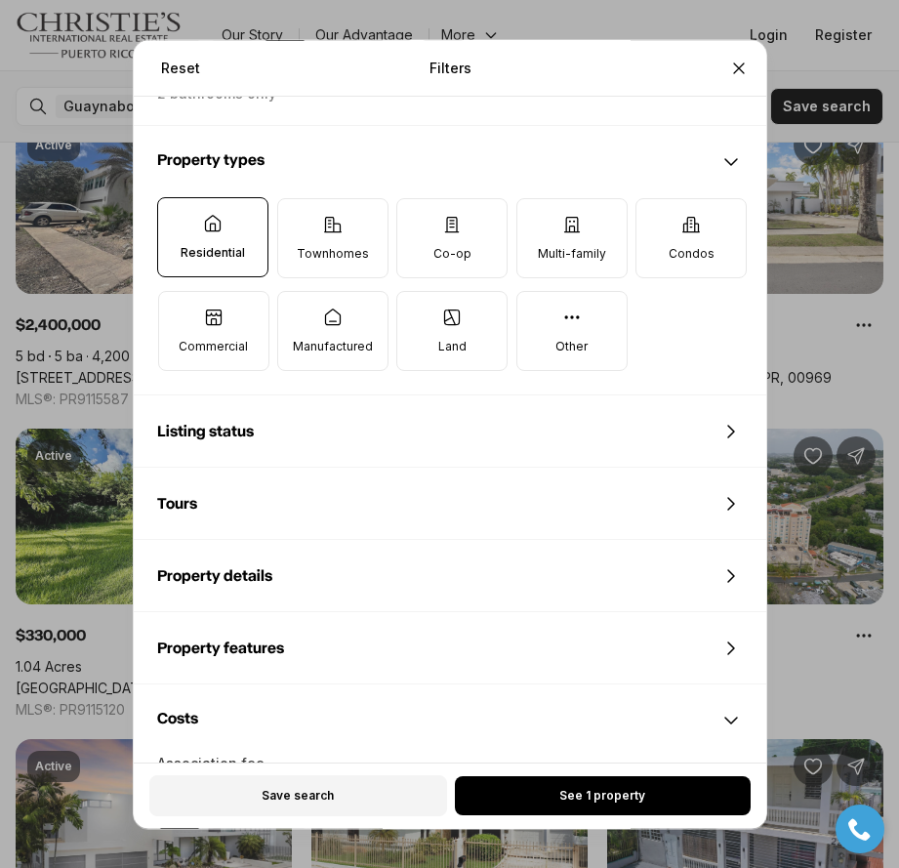
scroll to position [415, 0]
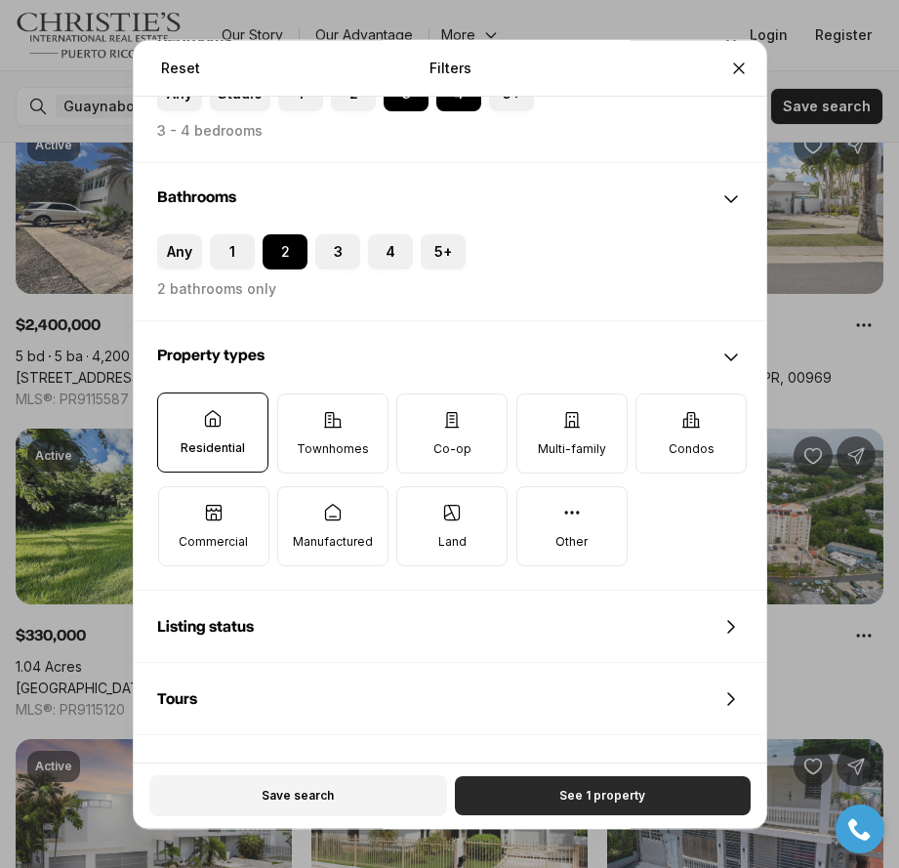
click at [585, 802] on span "See 1 property" at bounding box center [602, 796] width 86 height 16
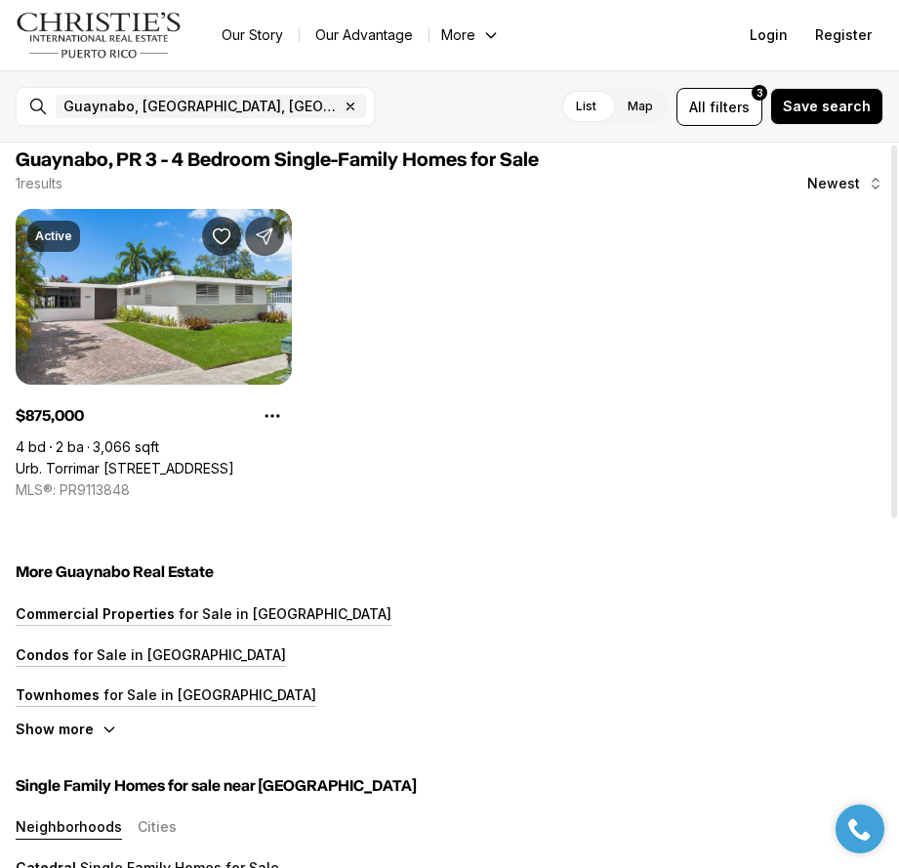
scroll to position [0, 0]
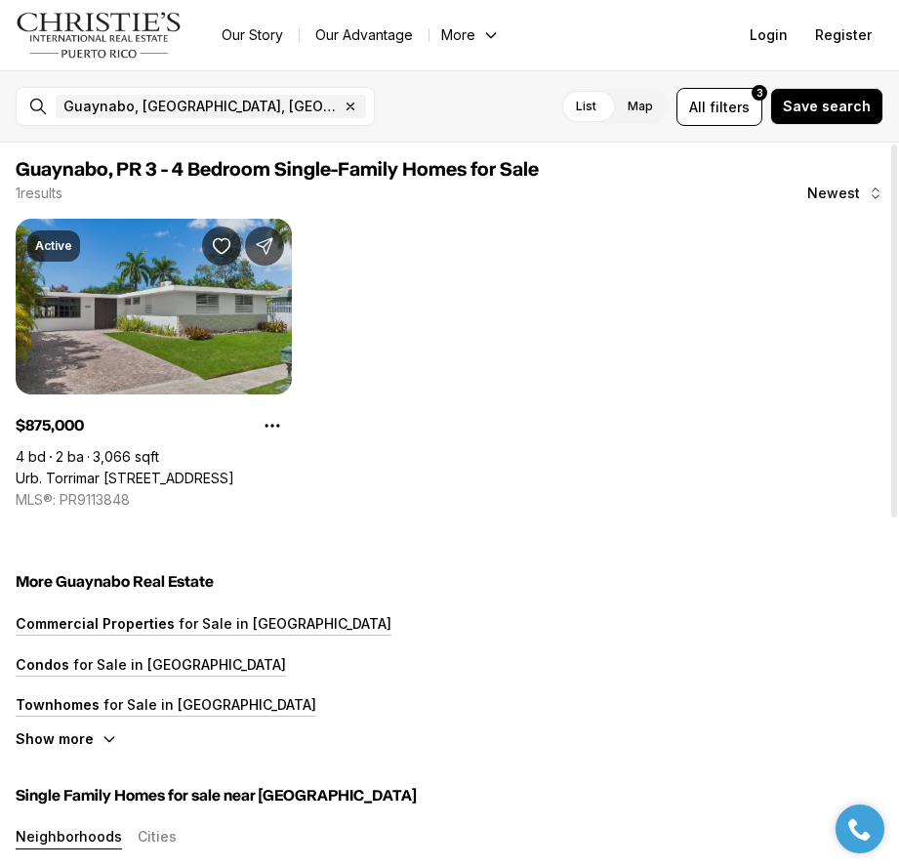
click at [195, 470] on link "Urb. Torrimar [STREET_ADDRESS]" at bounding box center [125, 479] width 219 height 18
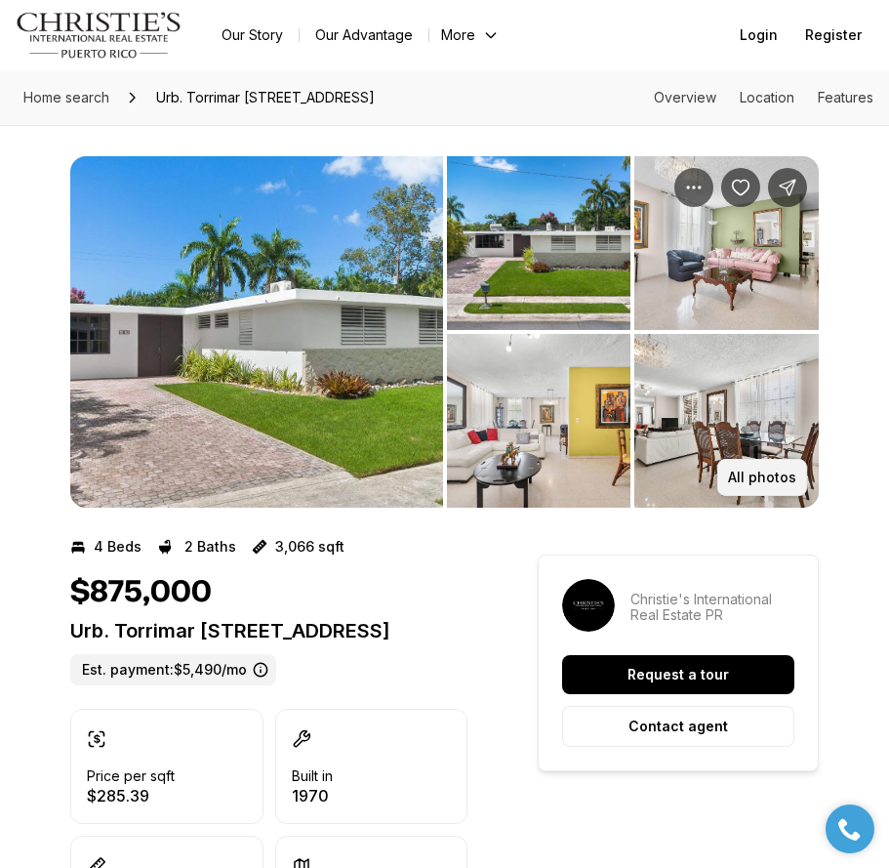
click at [762, 472] on p "All photos" at bounding box center [762, 478] width 68 height 16
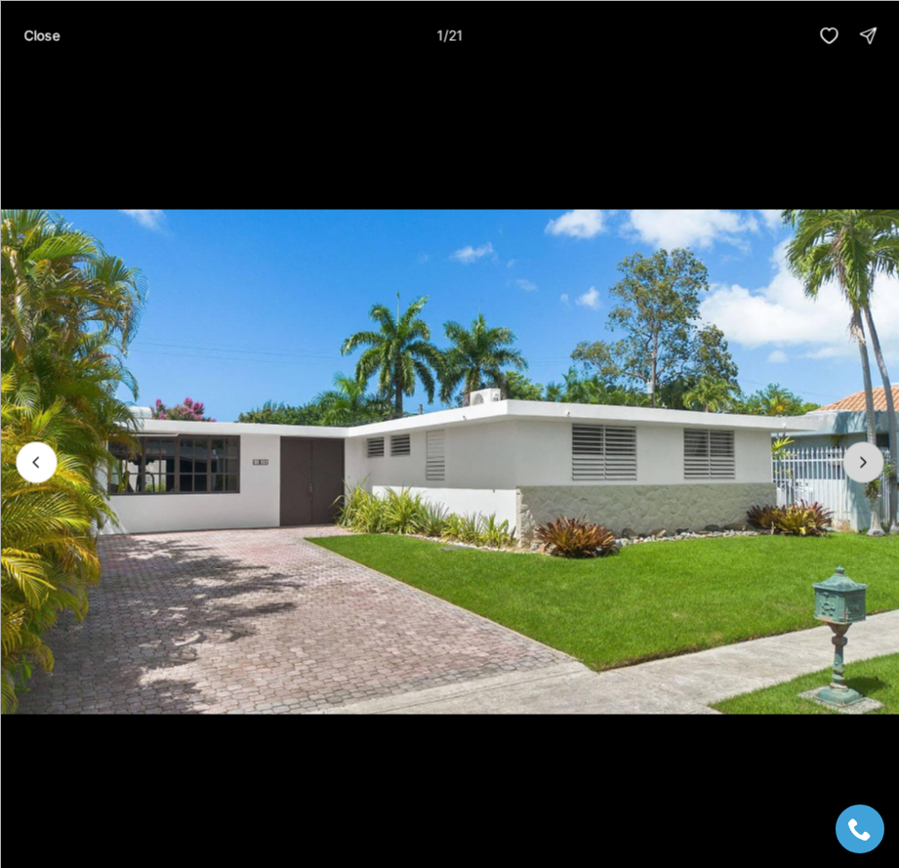
click at [866, 466] on icon "Next slide" at bounding box center [863, 462] width 20 height 20
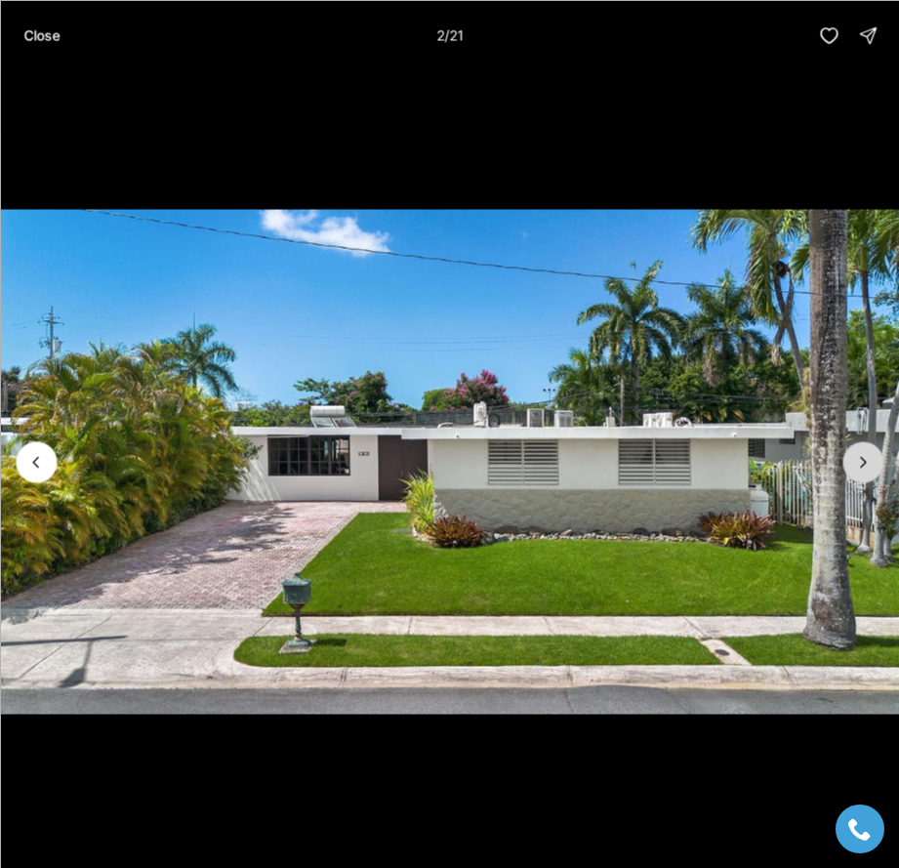
click at [866, 466] on icon "Next slide" at bounding box center [863, 462] width 20 height 20
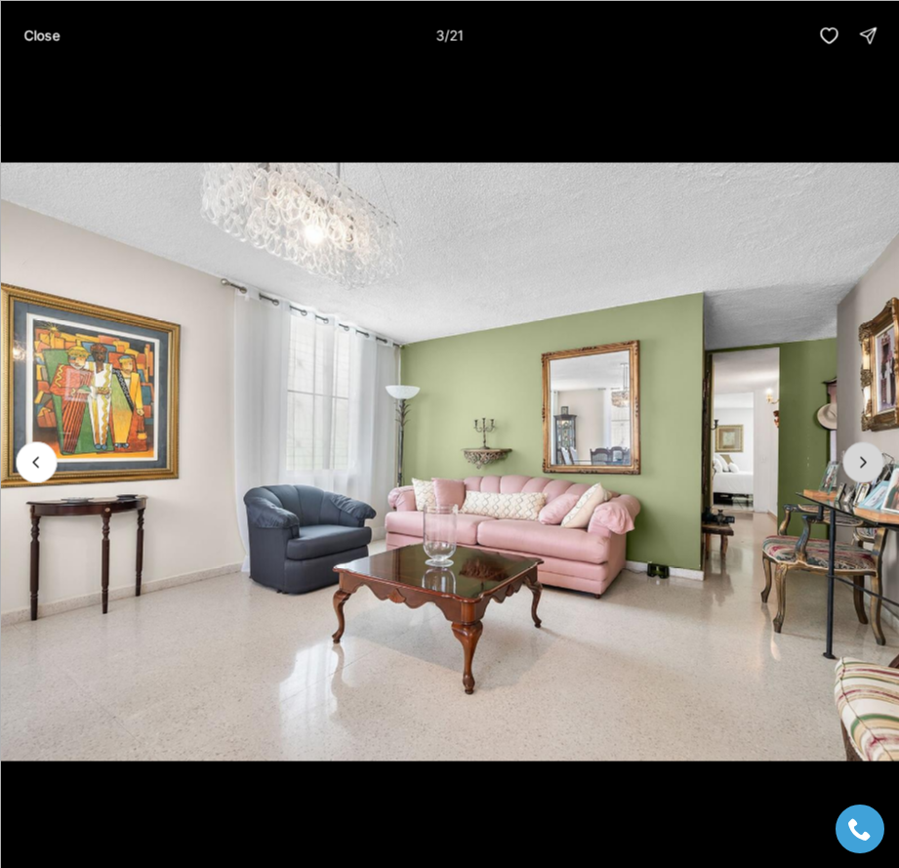
click at [866, 466] on icon "Next slide" at bounding box center [863, 462] width 20 height 20
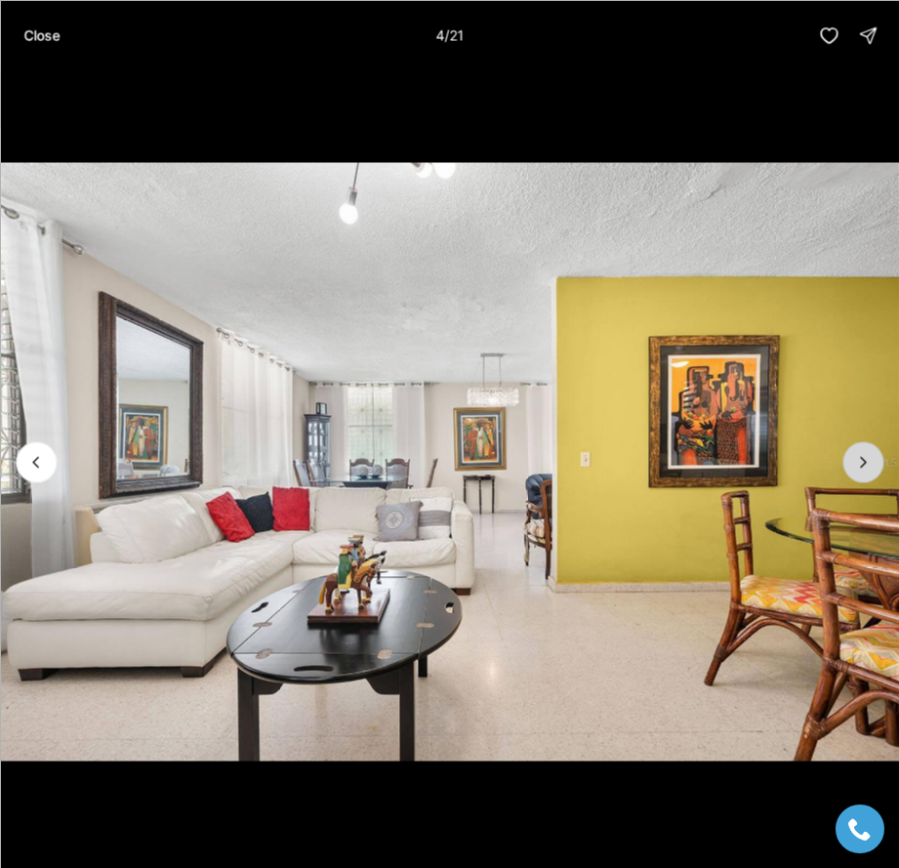
click at [866, 466] on icon "Next slide" at bounding box center [863, 462] width 20 height 20
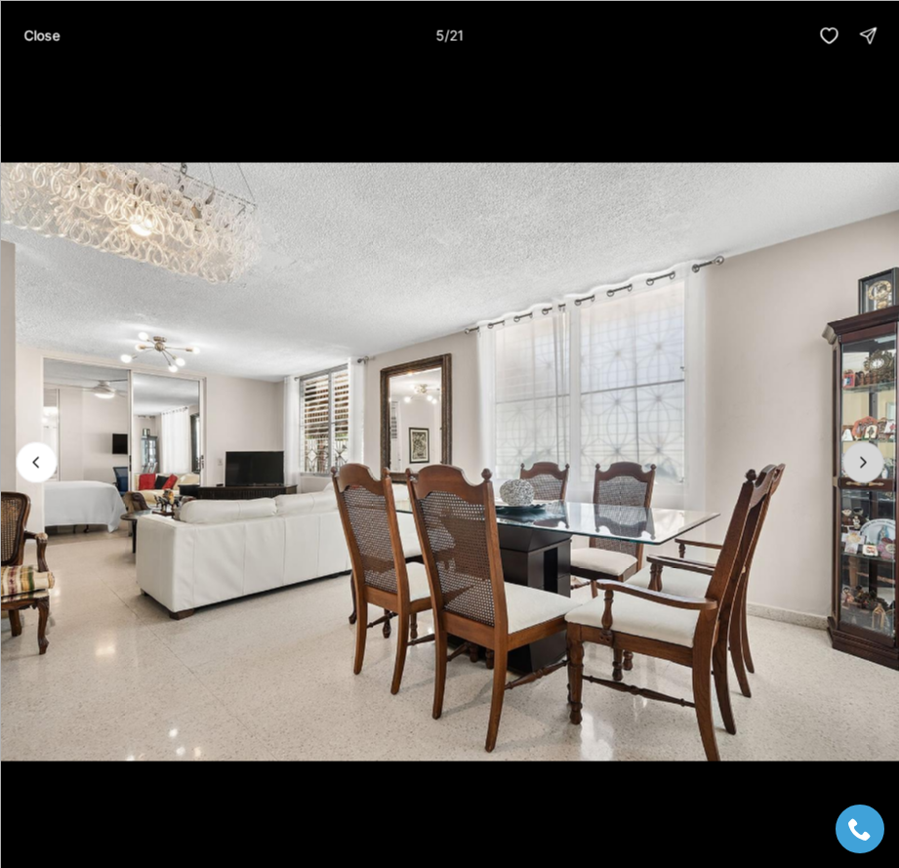
click at [866, 466] on icon "Next slide" at bounding box center [863, 462] width 20 height 20
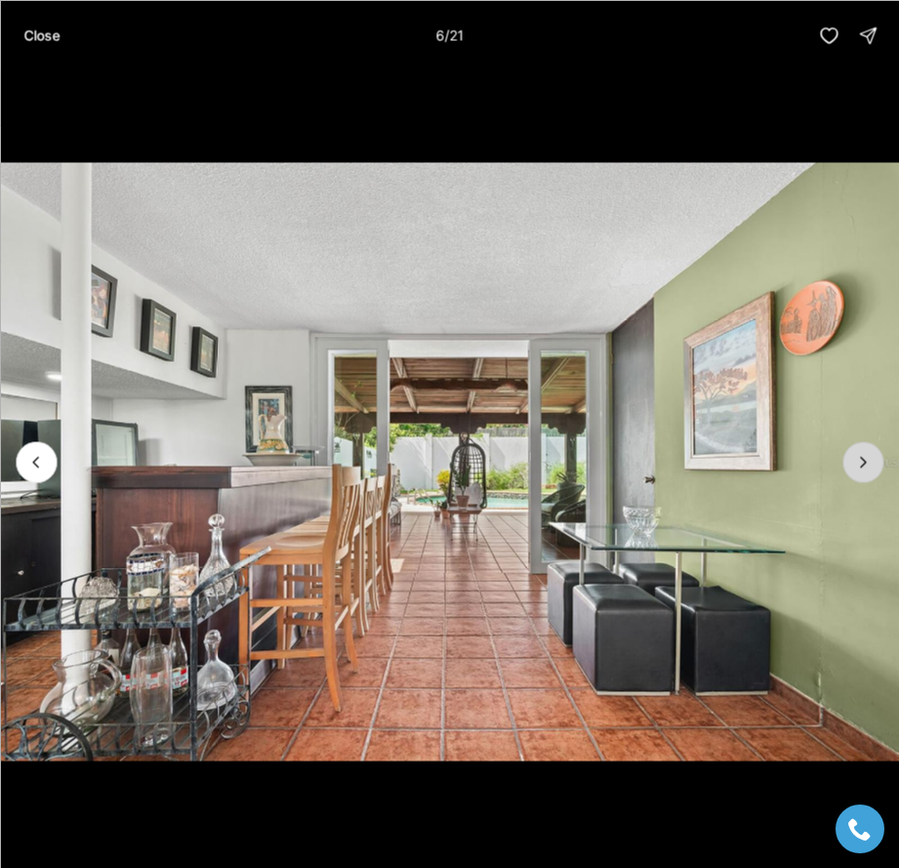
click at [866, 466] on icon "Next slide" at bounding box center [863, 462] width 20 height 20
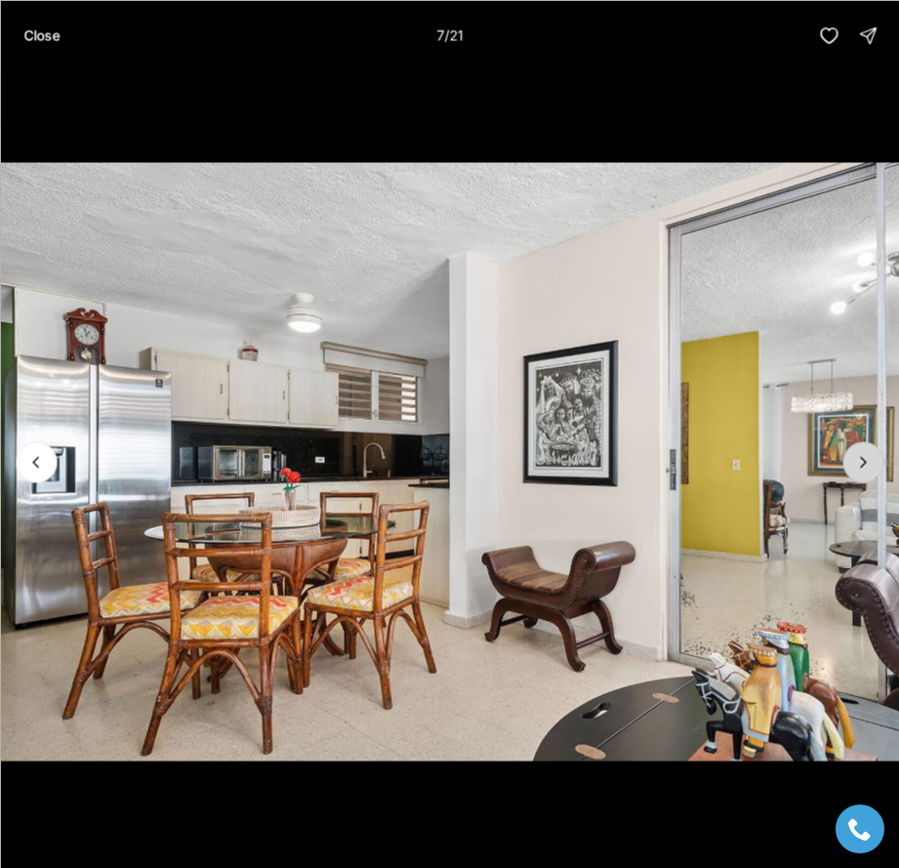
click at [866, 466] on icon "Next slide" at bounding box center [863, 462] width 20 height 20
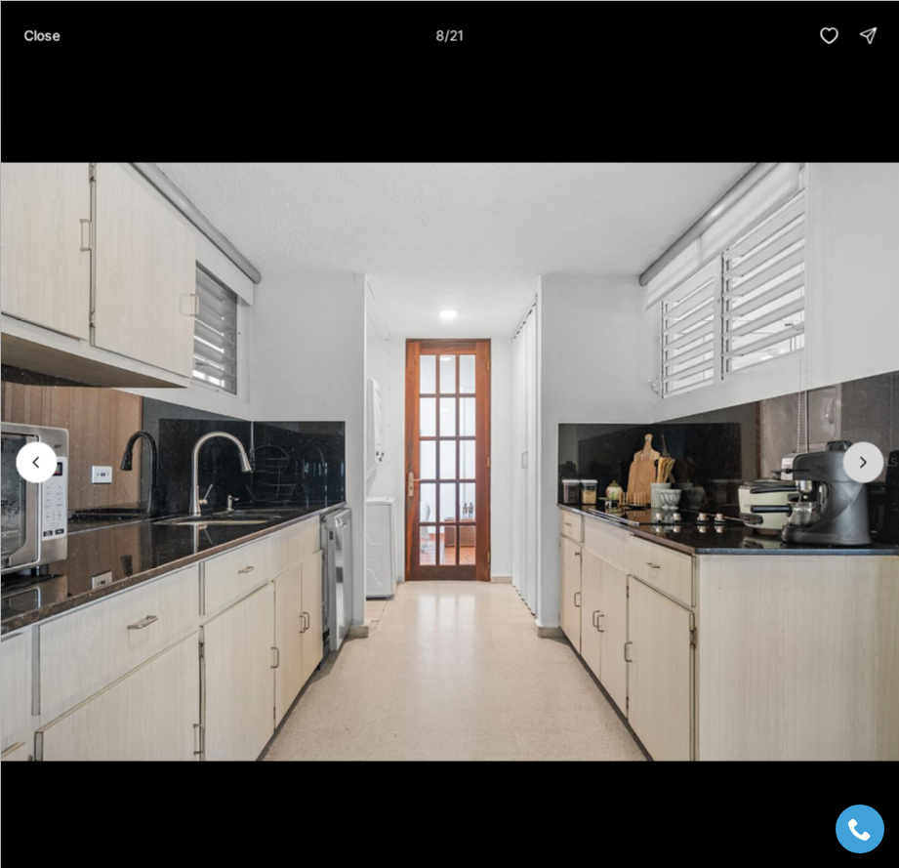
click at [866, 466] on icon "Next slide" at bounding box center [863, 462] width 20 height 20
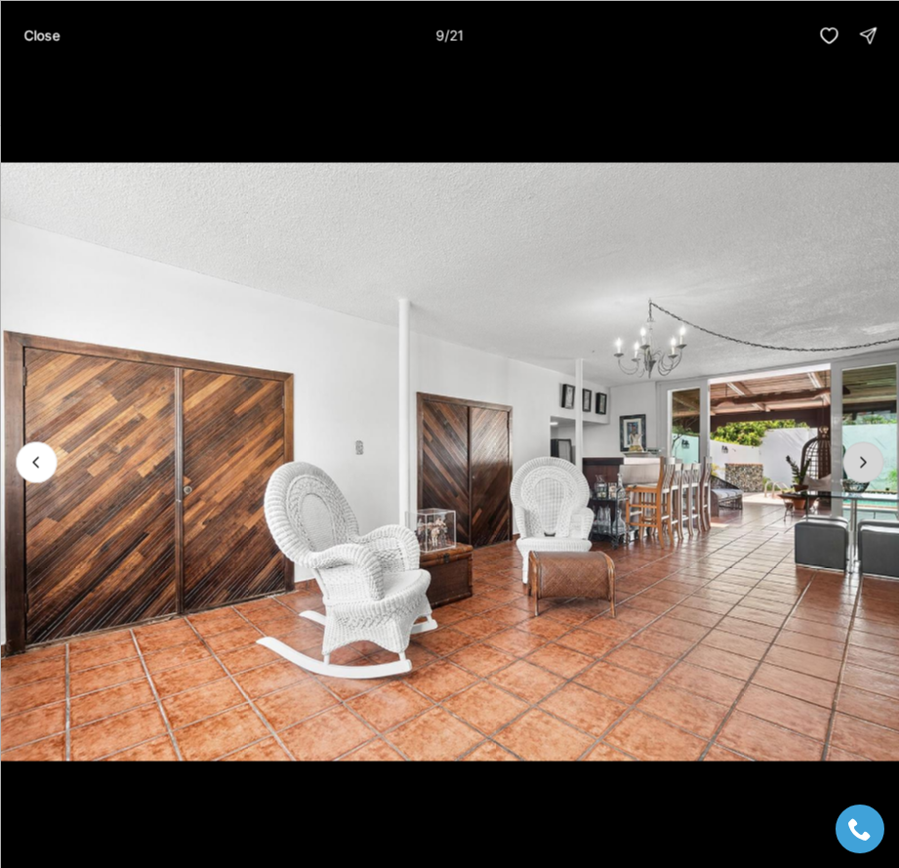
click at [866, 466] on icon "Next slide" at bounding box center [863, 462] width 20 height 20
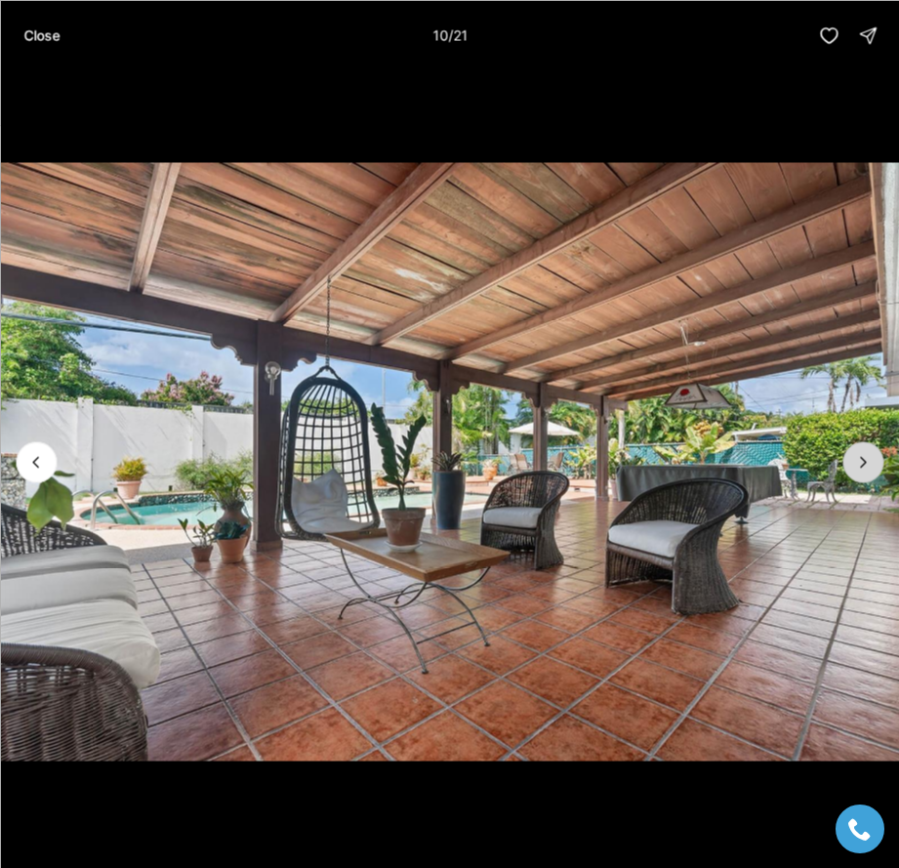
click at [866, 466] on icon "Next slide" at bounding box center [863, 462] width 20 height 20
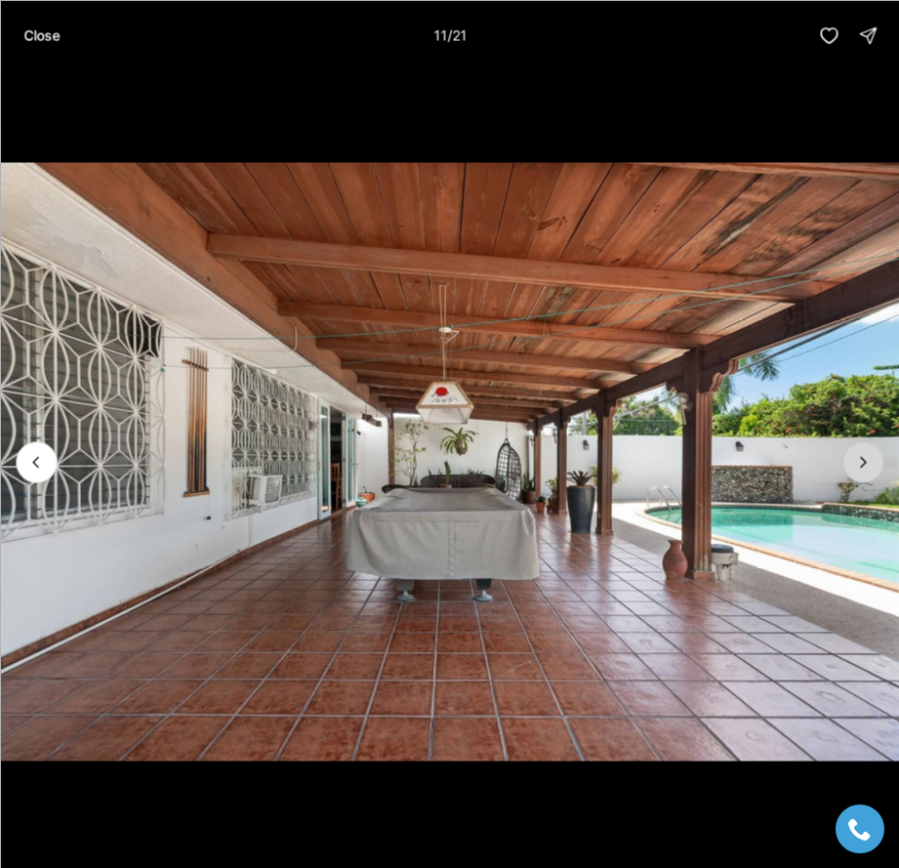
click at [866, 466] on icon "Next slide" at bounding box center [863, 462] width 20 height 20
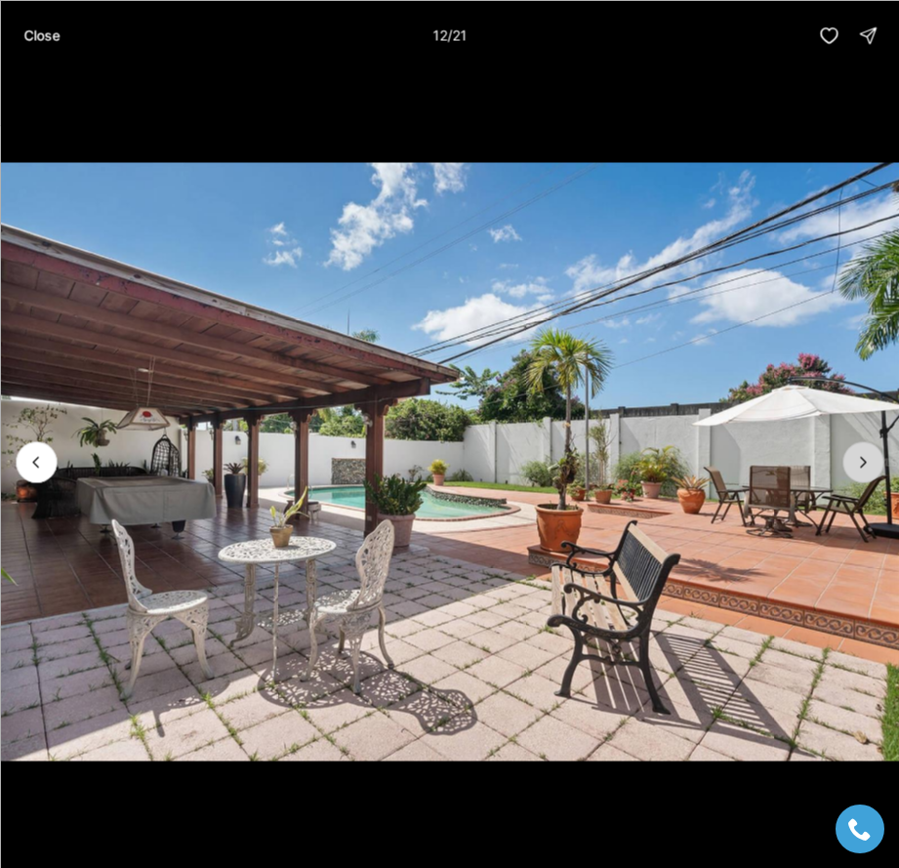
click at [866, 466] on icon "Next slide" at bounding box center [863, 462] width 20 height 20
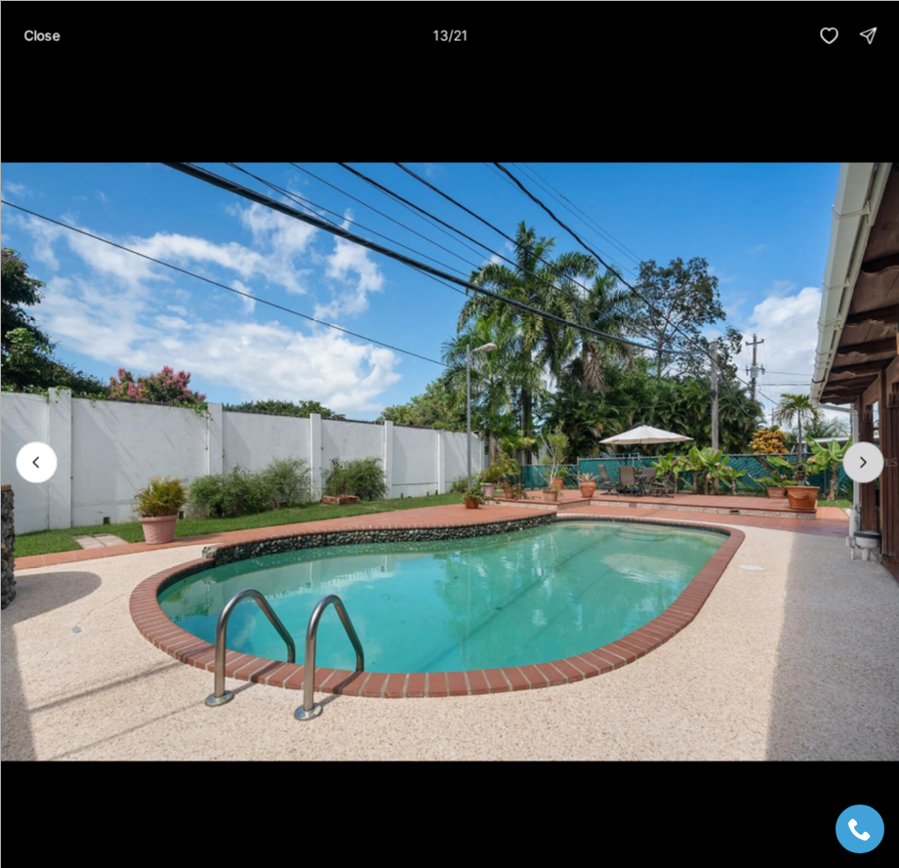
click at [866, 466] on icon "Next slide" at bounding box center [863, 462] width 20 height 20
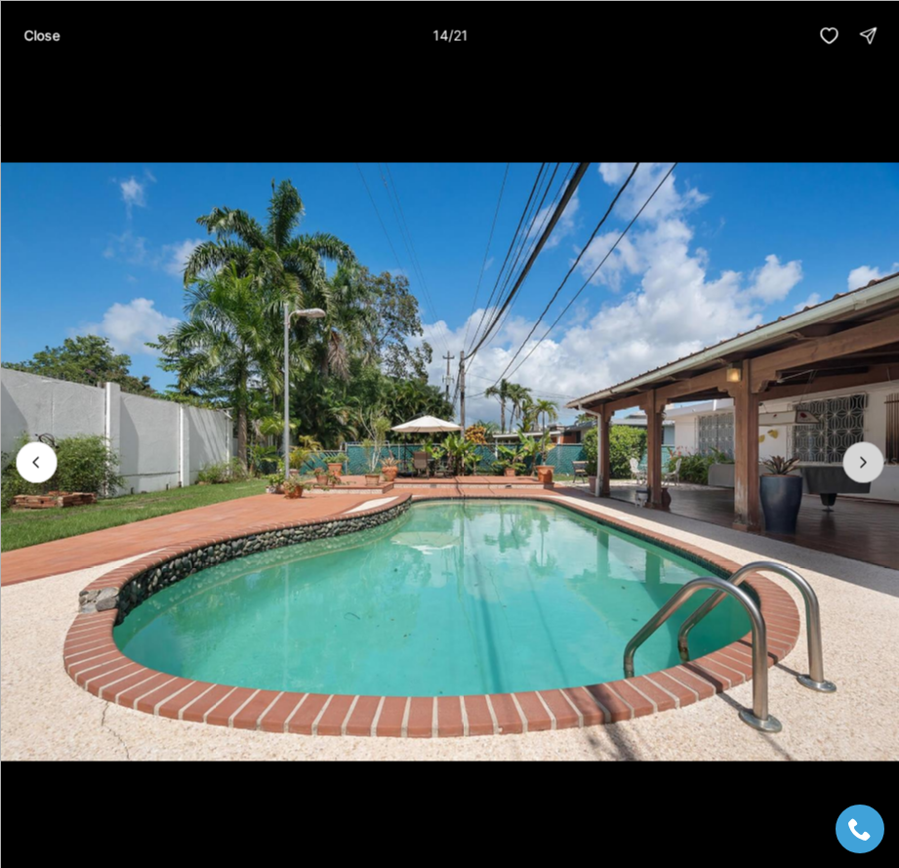
click at [866, 466] on icon "Next slide" at bounding box center [863, 462] width 20 height 20
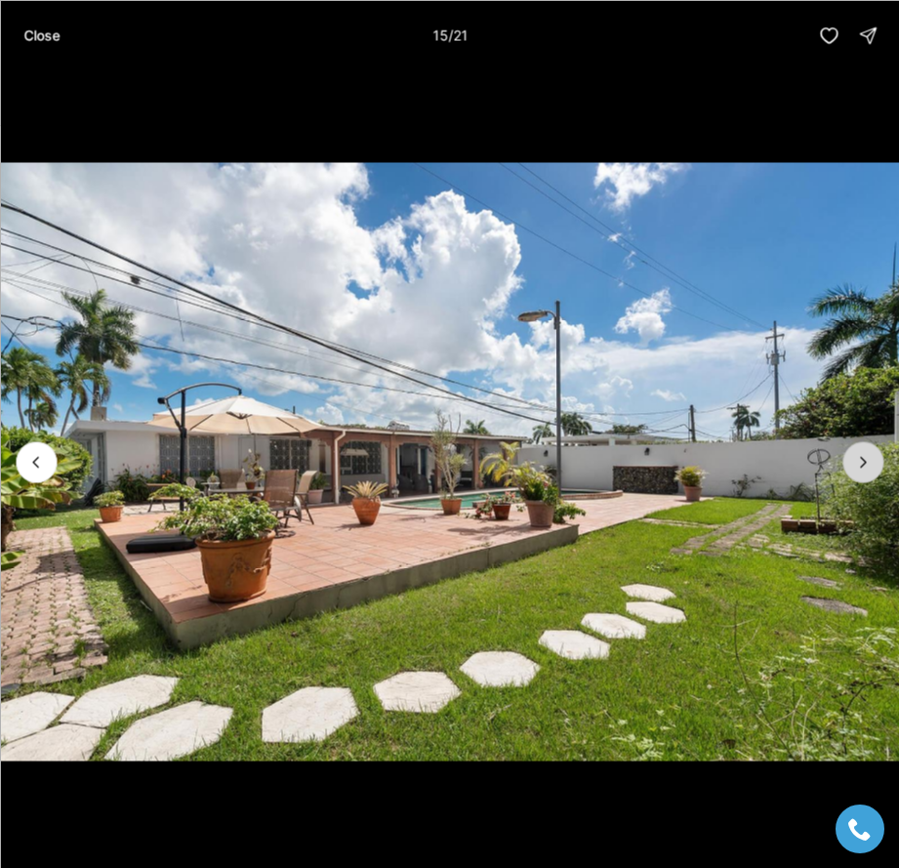
click at [866, 466] on icon "Next slide" at bounding box center [863, 462] width 20 height 20
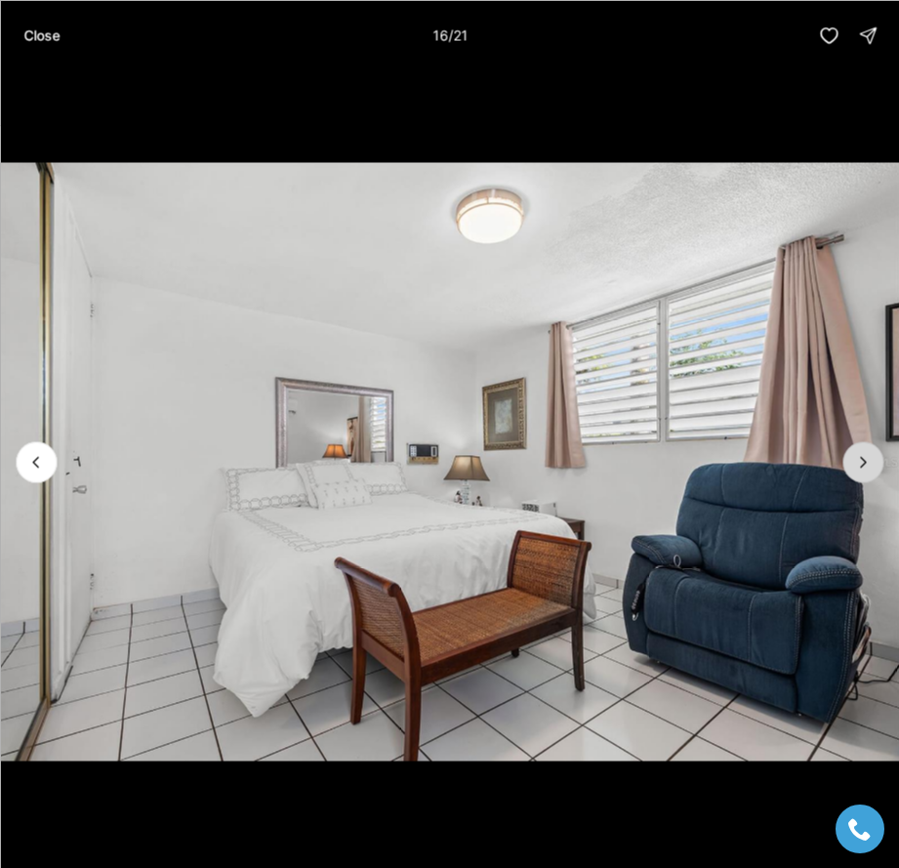
click at [866, 466] on icon "Next slide" at bounding box center [863, 462] width 20 height 20
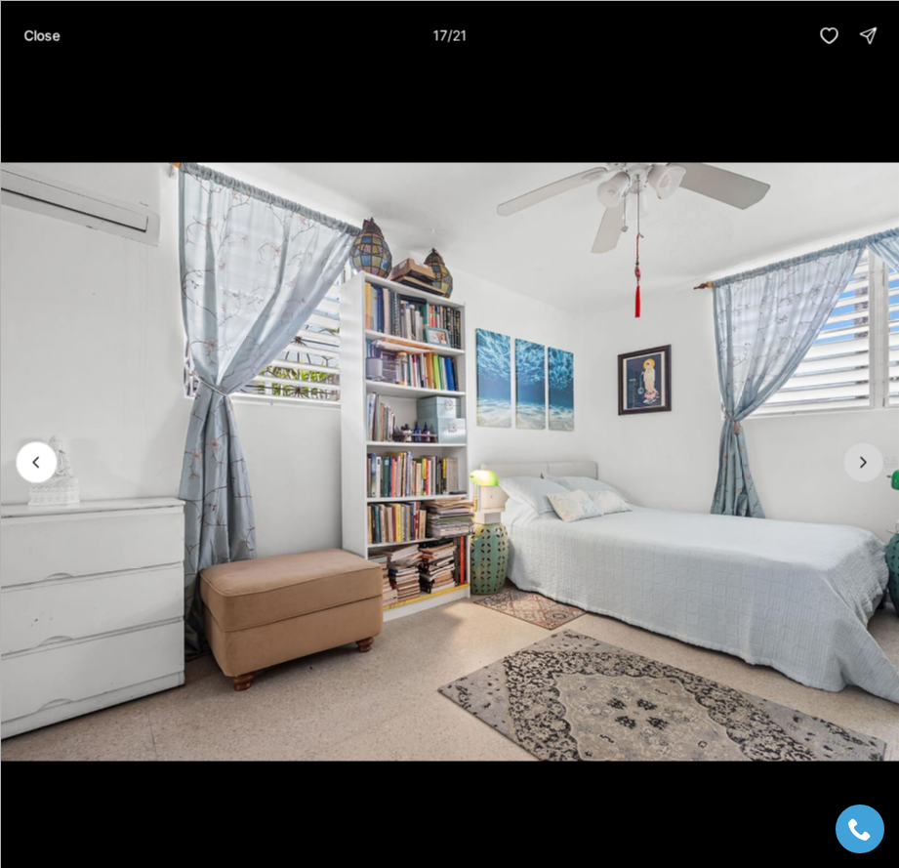
click at [866, 466] on icon "Next slide" at bounding box center [863, 462] width 20 height 20
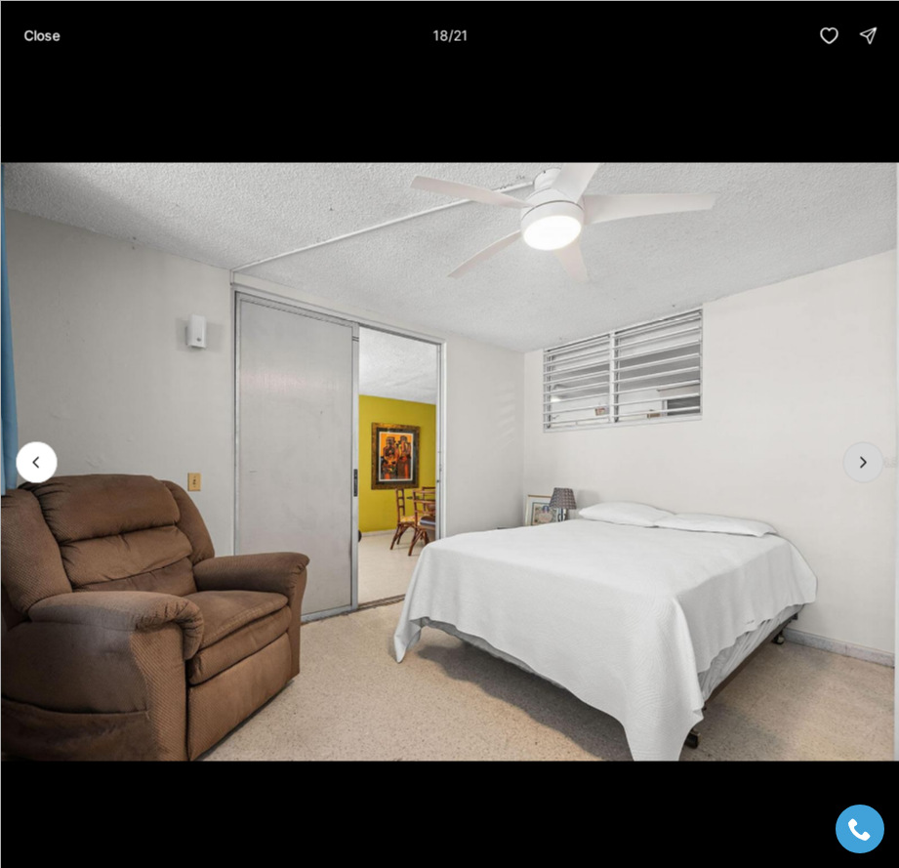
click at [866, 466] on icon "Next slide" at bounding box center [863, 462] width 20 height 20
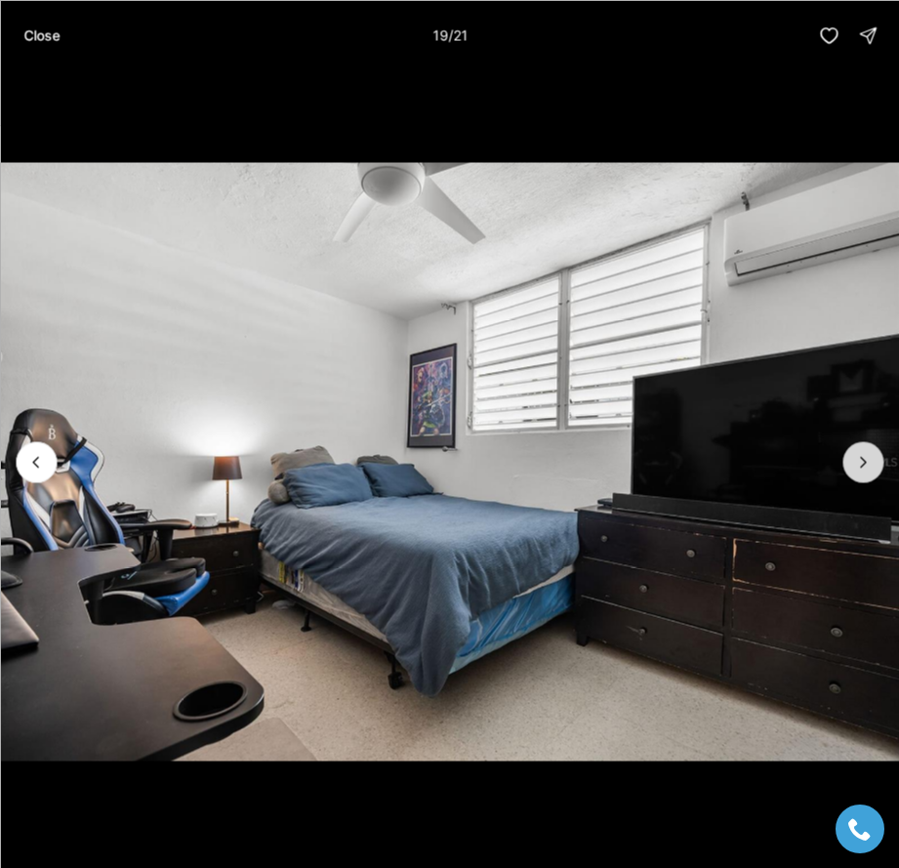
click at [866, 466] on icon "Next slide" at bounding box center [863, 462] width 20 height 20
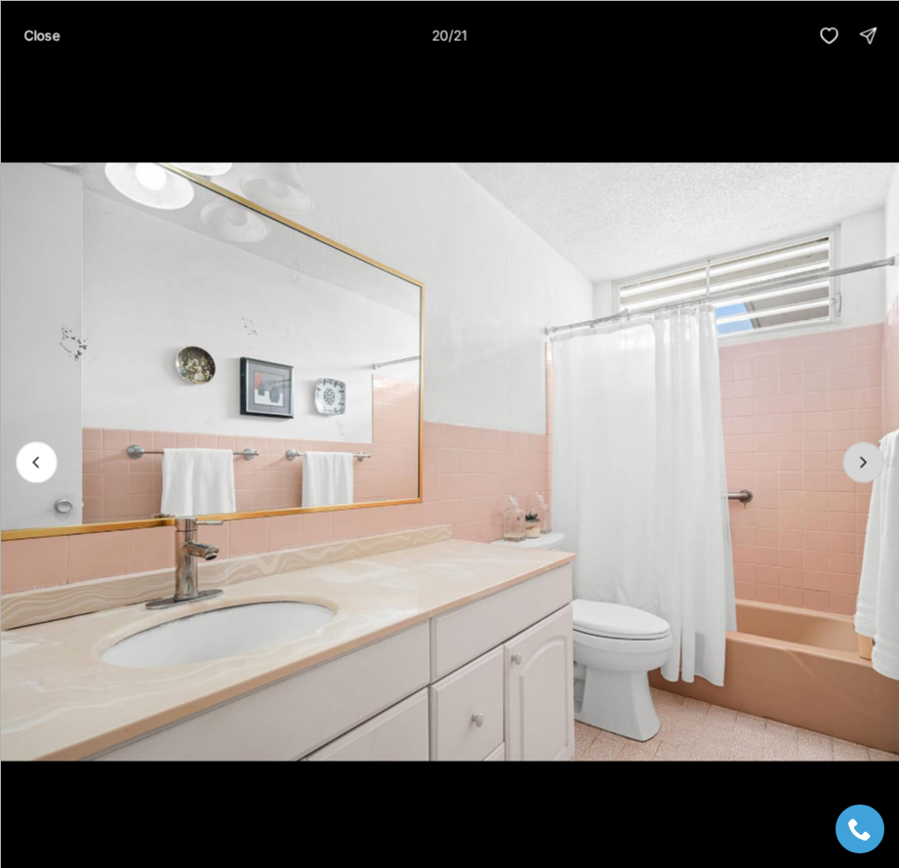
click at [866, 466] on icon "Next slide" at bounding box center [863, 462] width 20 height 20
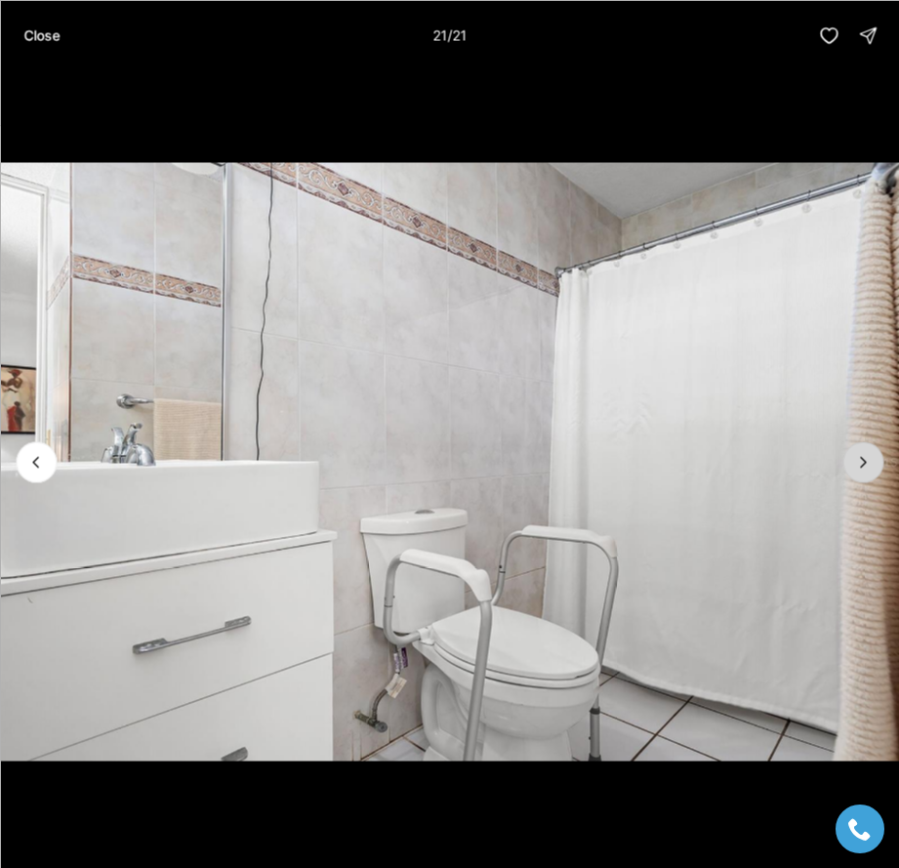
click at [866, 466] on div at bounding box center [863, 461] width 41 height 41
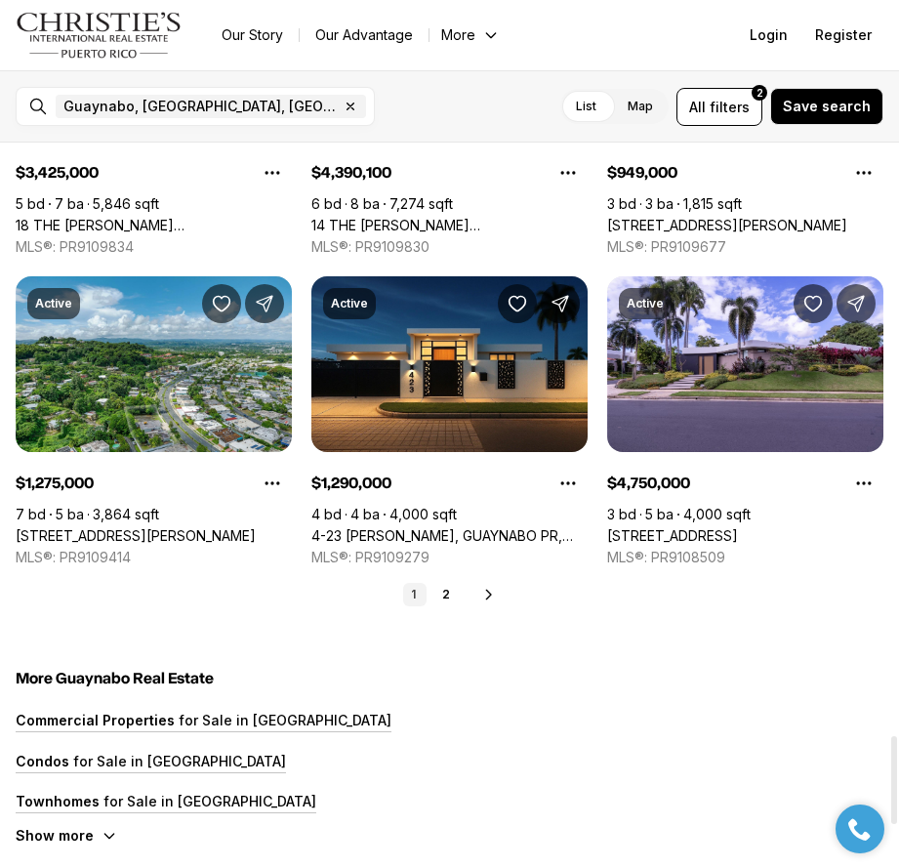
scroll to position [4873, 0]
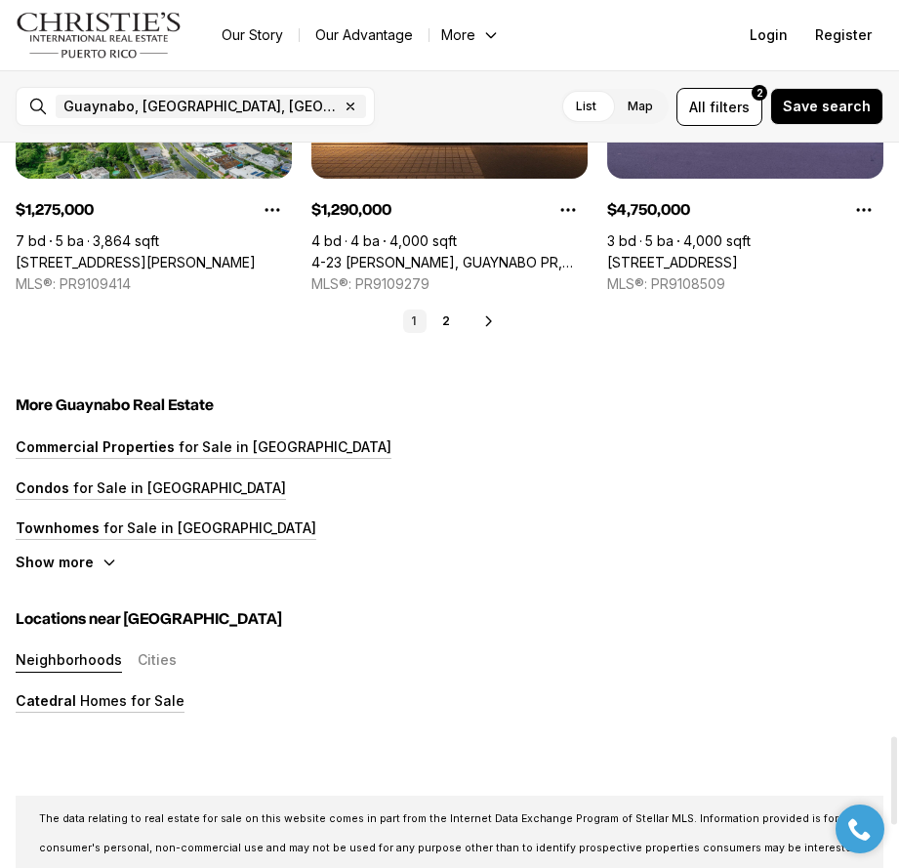
click at [102, 565] on icon "button" at bounding box center [110, 563] width 16 height 16
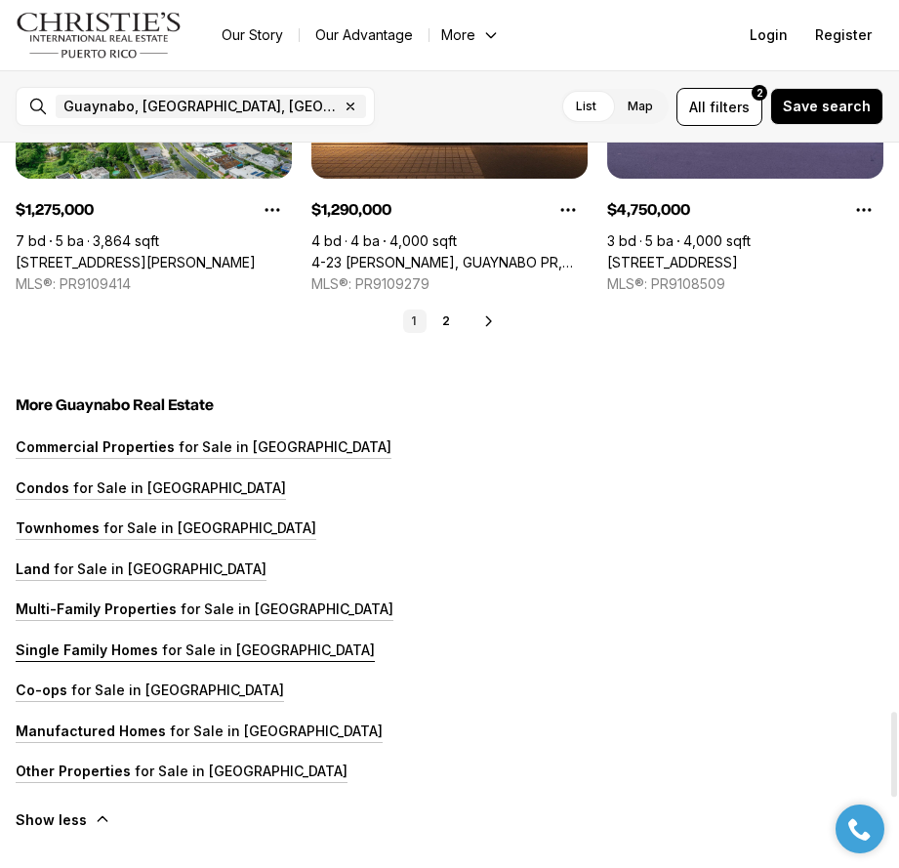
click at [177, 649] on p "for Sale in [GEOGRAPHIC_DATA]" at bounding box center [266, 649] width 217 height 17
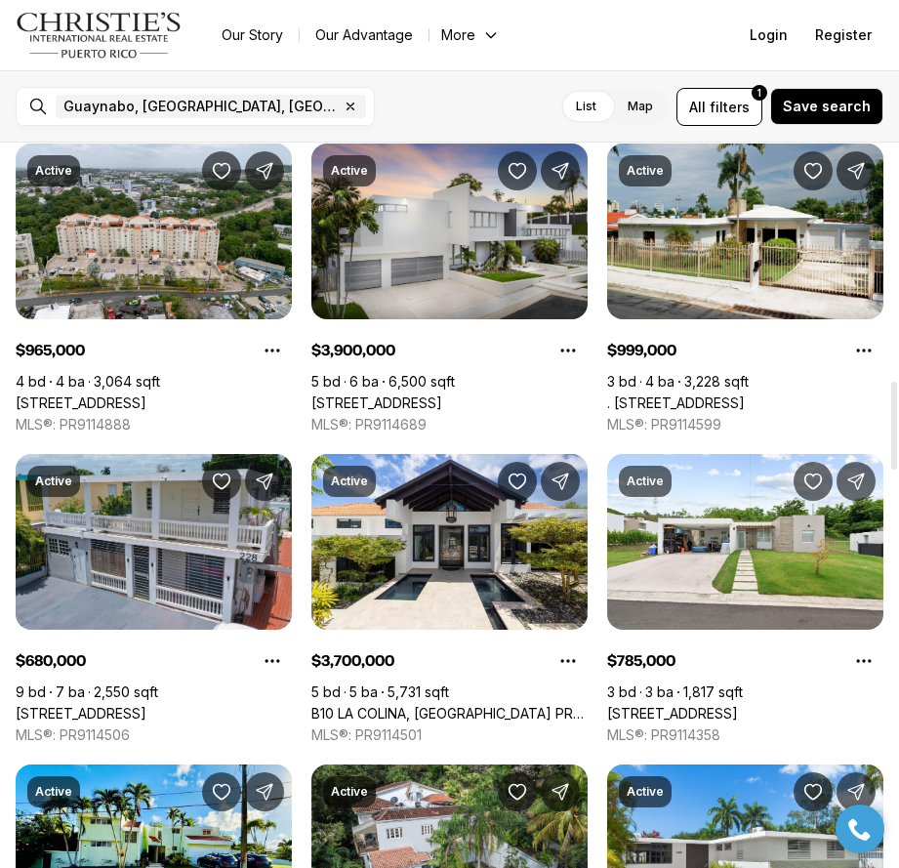
scroll to position [1953, 0]
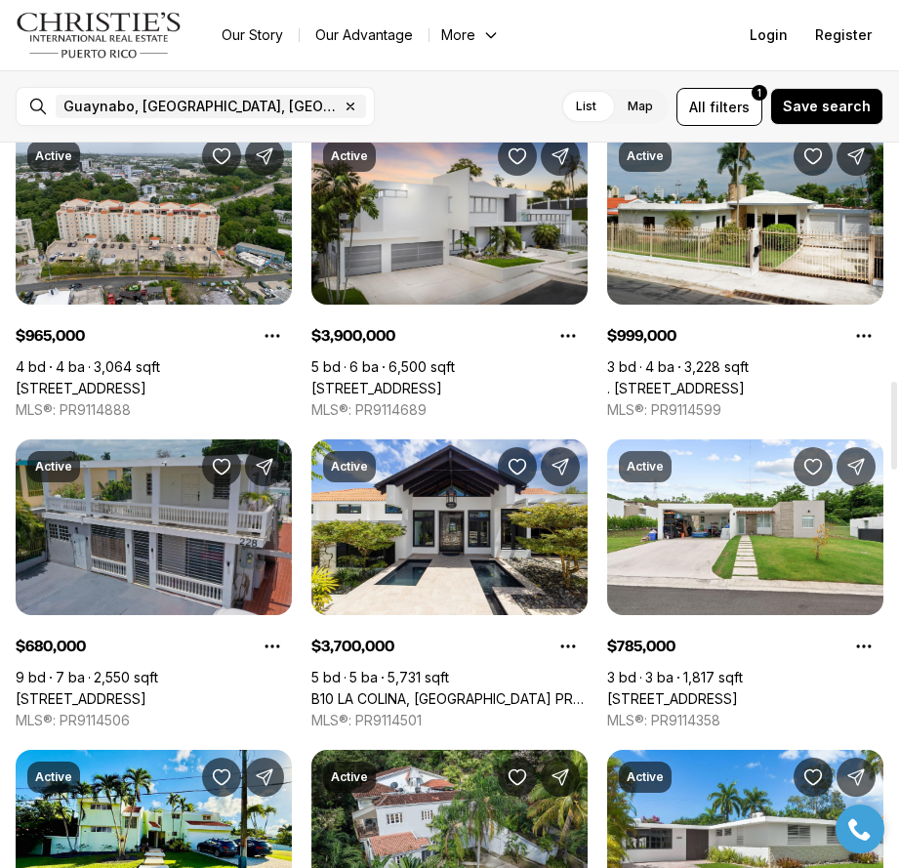
click at [146, 690] on link "[STREET_ADDRESS]" at bounding box center [81, 699] width 131 height 18
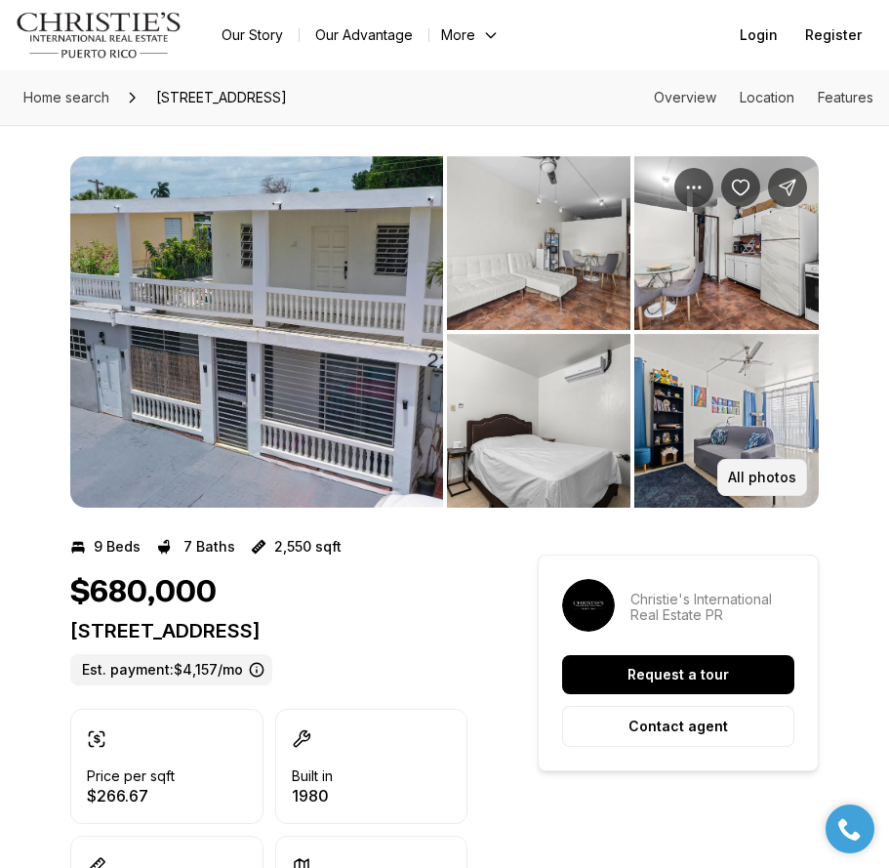
click at [774, 475] on p "All photos" at bounding box center [762, 478] width 68 height 16
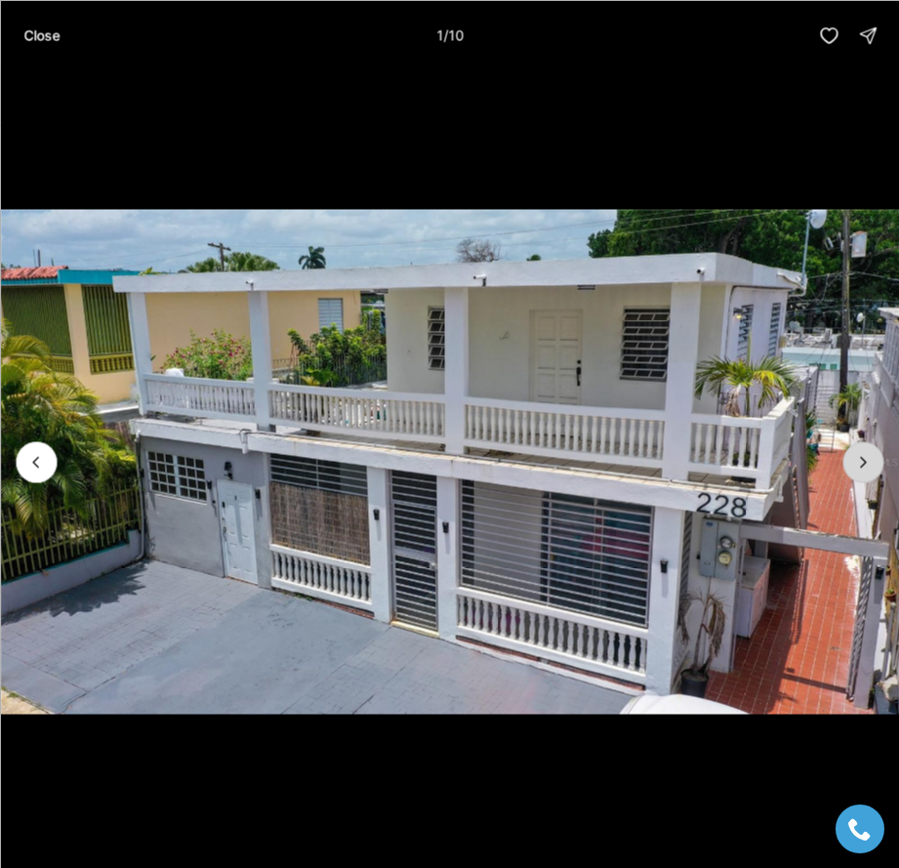
click at [867, 457] on icon "Next slide" at bounding box center [863, 462] width 20 height 20
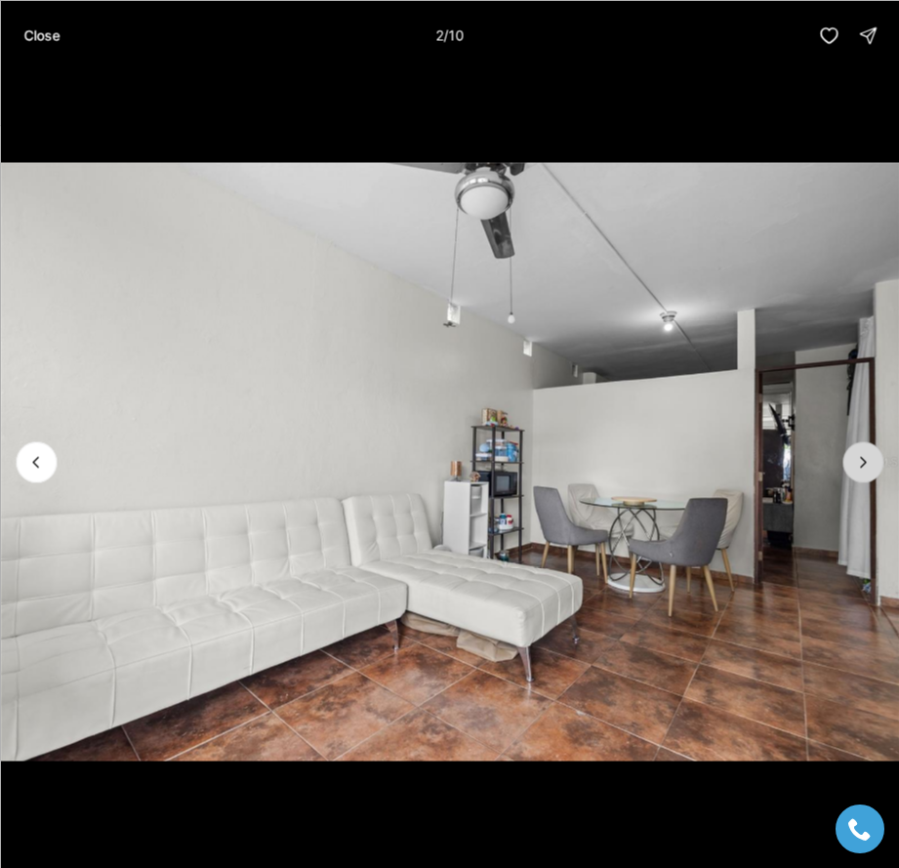
click at [867, 457] on icon "Next slide" at bounding box center [863, 462] width 20 height 20
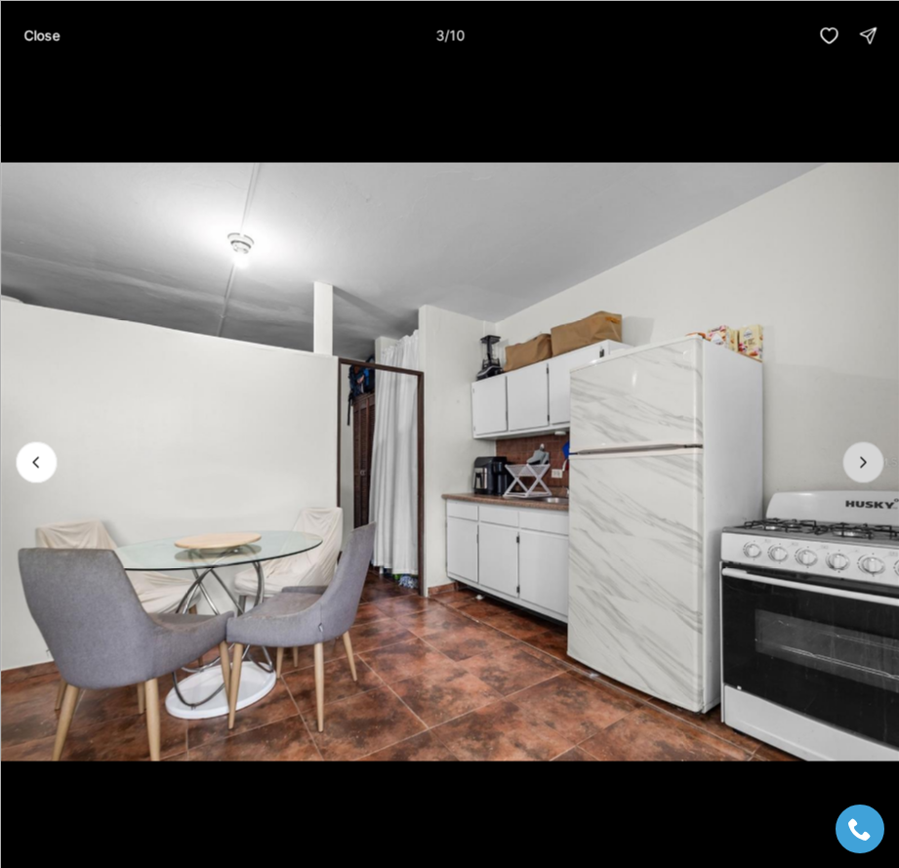
click at [867, 457] on icon "Next slide" at bounding box center [863, 462] width 20 height 20
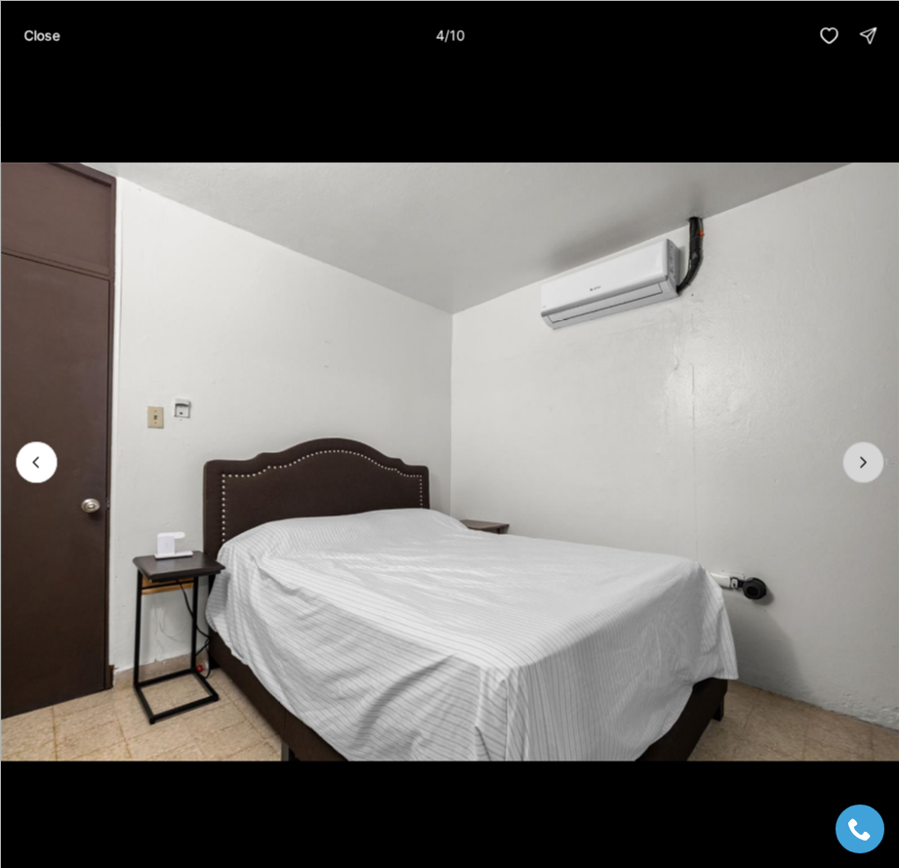
click at [867, 457] on icon "Next slide" at bounding box center [863, 462] width 20 height 20
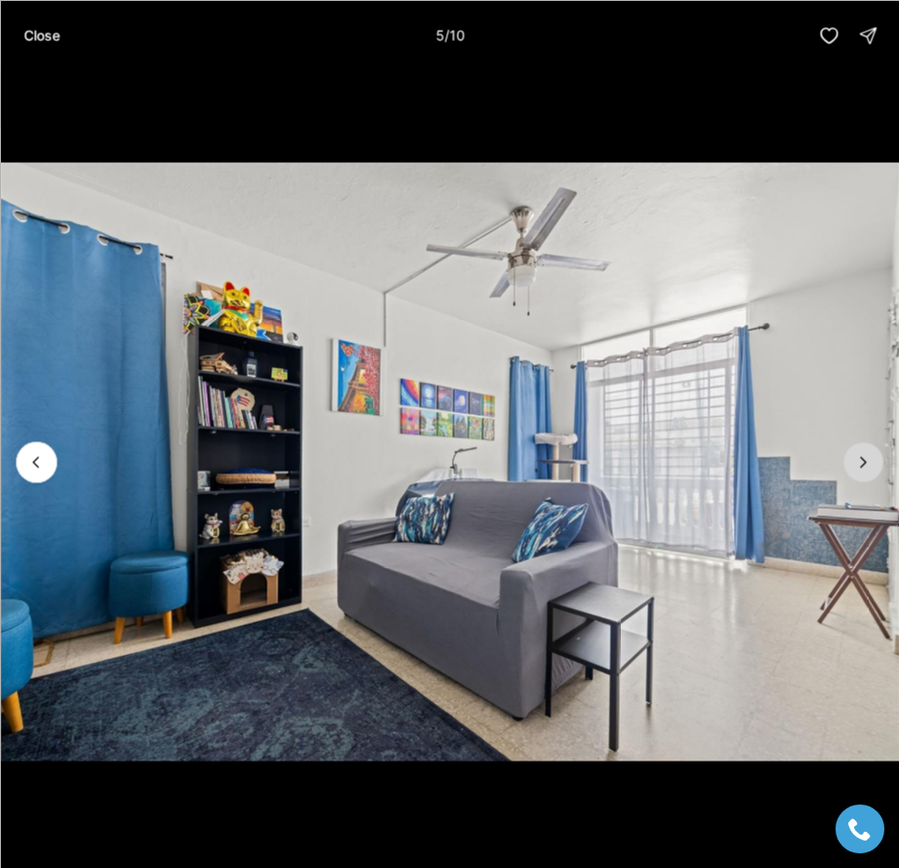
click at [867, 457] on icon "Next slide" at bounding box center [863, 462] width 20 height 20
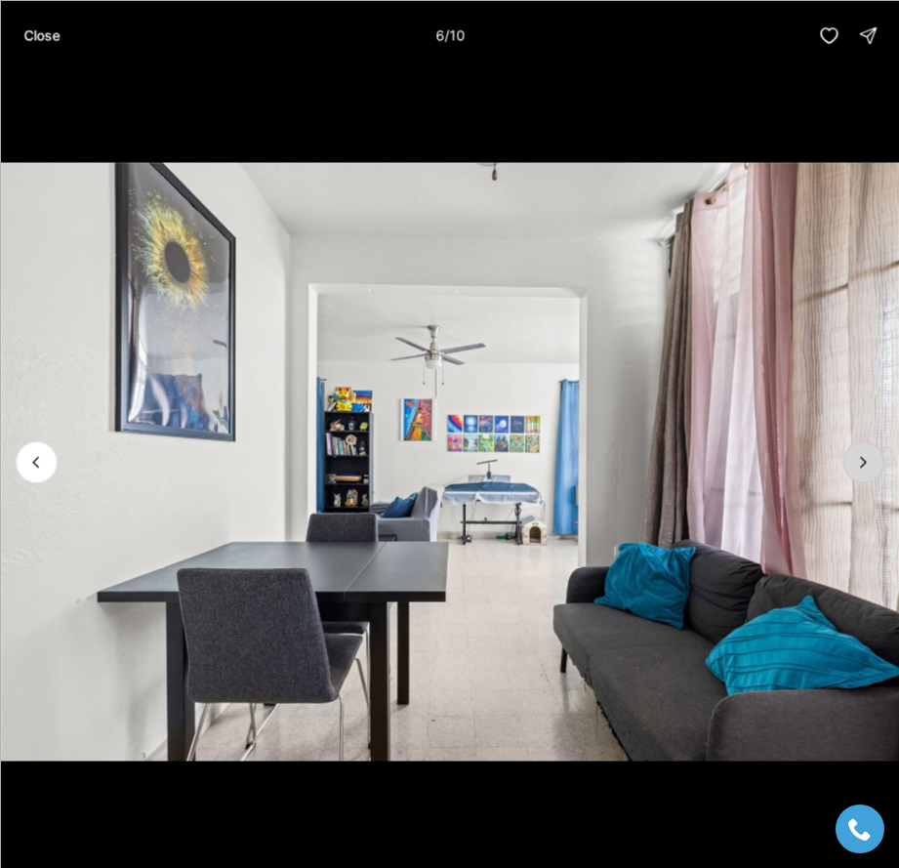
click at [867, 457] on icon "Next slide" at bounding box center [863, 462] width 20 height 20
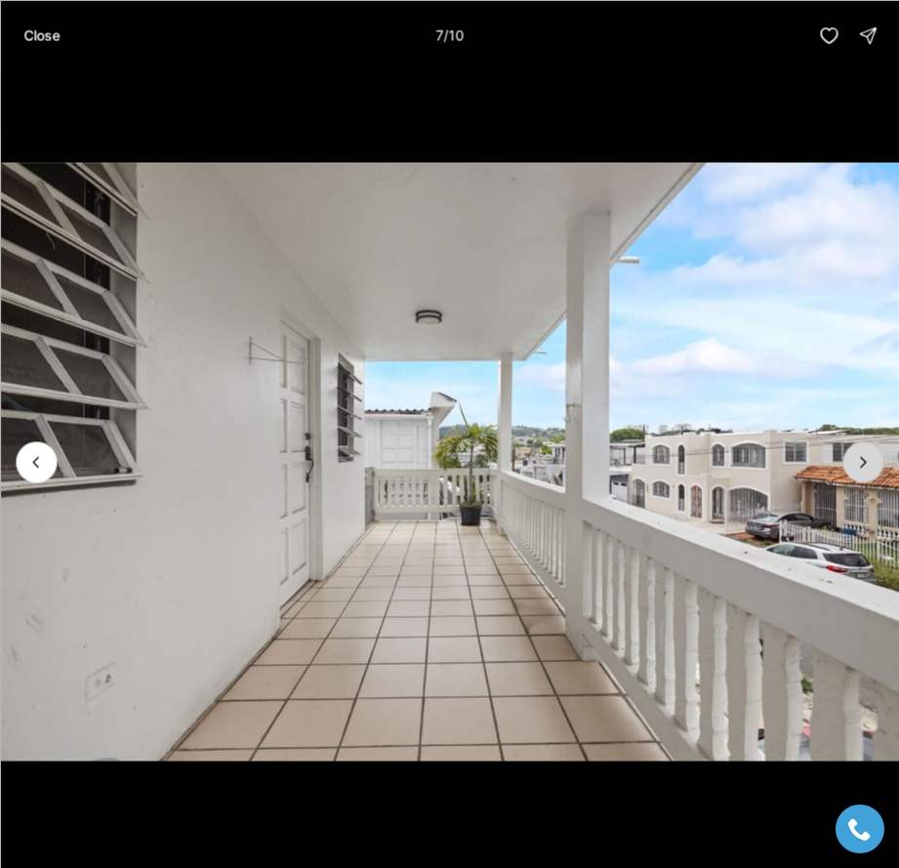
click at [867, 457] on icon "Next slide" at bounding box center [863, 462] width 20 height 20
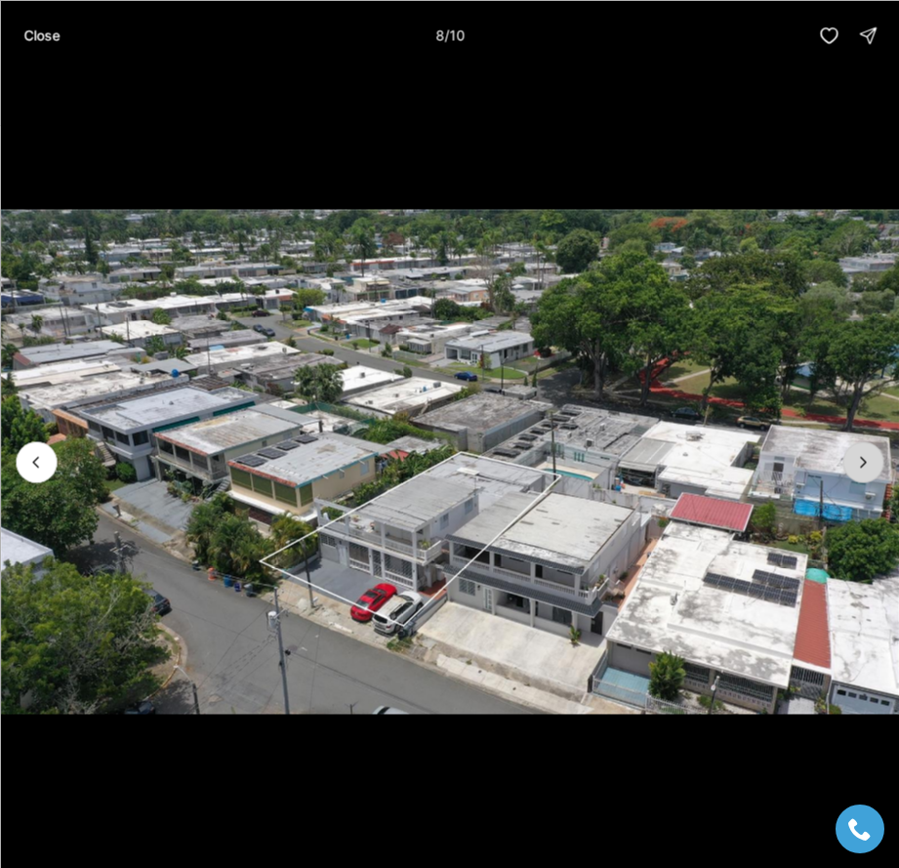
click at [867, 457] on icon "Next slide" at bounding box center [863, 462] width 20 height 20
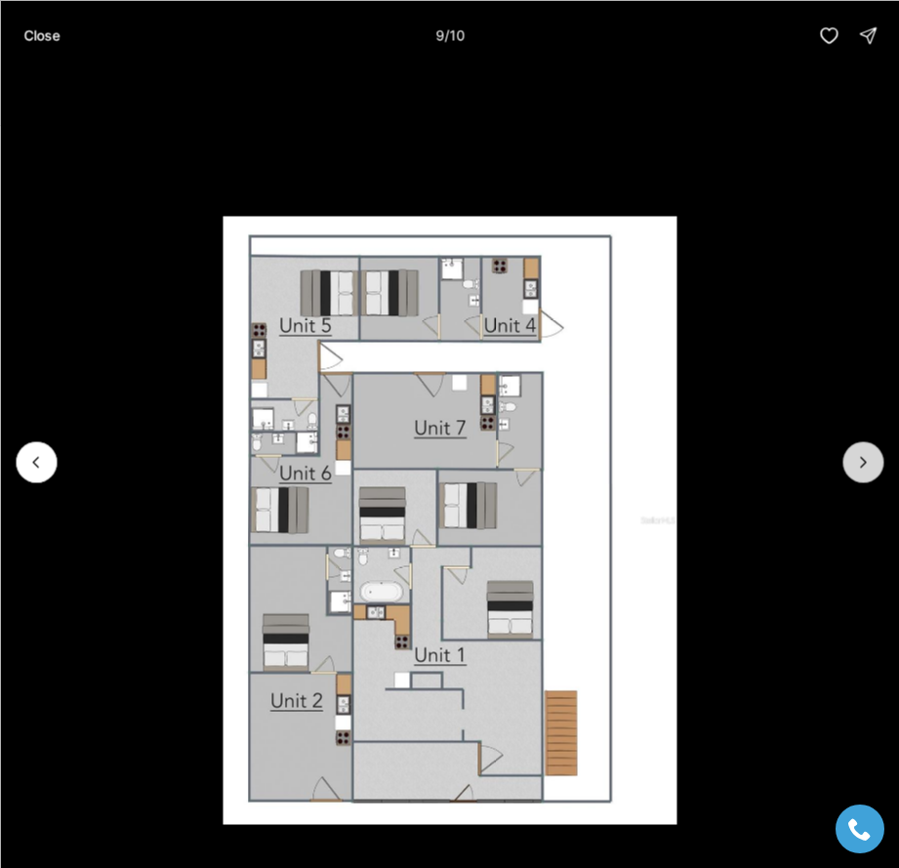
click at [867, 457] on icon "Next slide" at bounding box center [863, 462] width 20 height 20
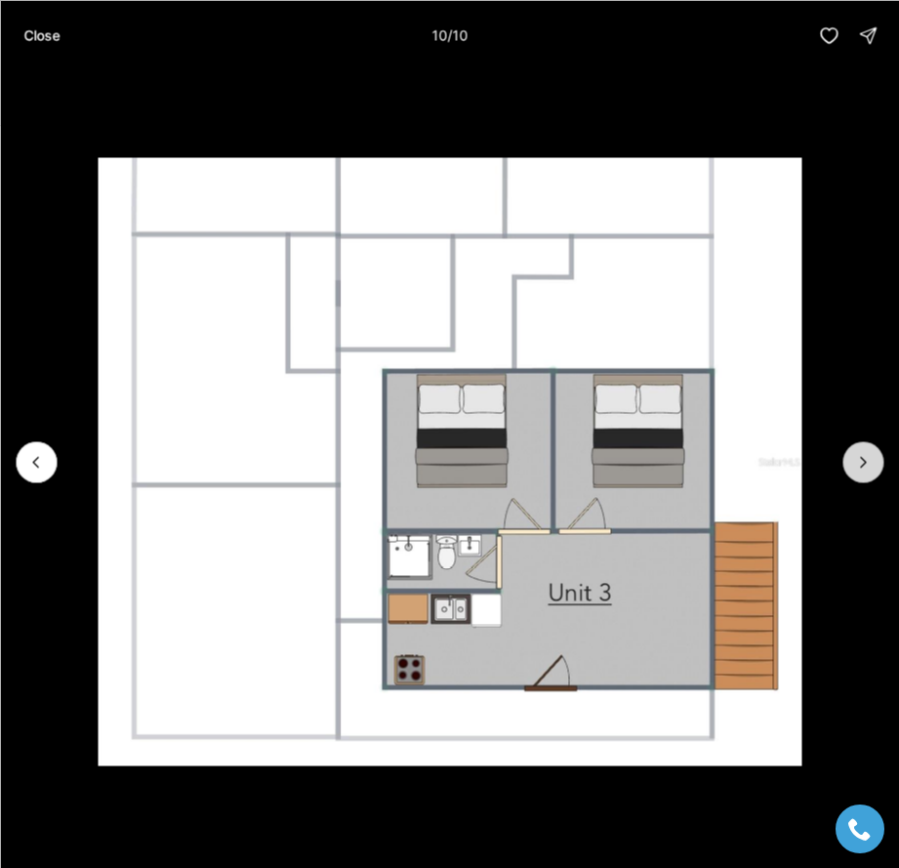
click at [867, 457] on div at bounding box center [863, 461] width 41 height 41
